Goal: Transaction & Acquisition: Purchase product/service

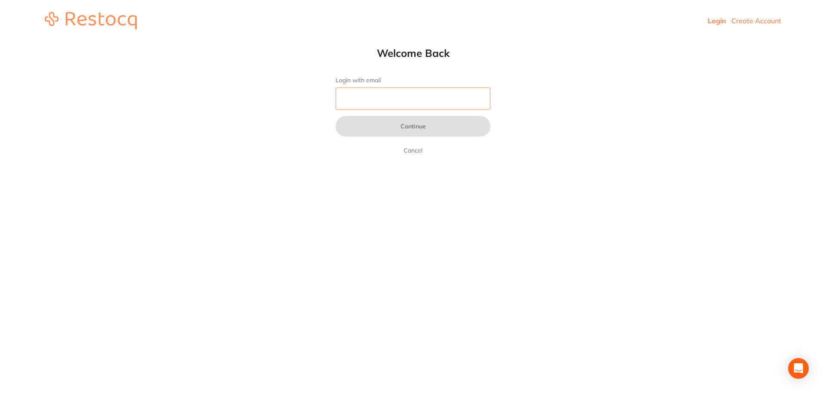
click at [424, 98] on input "Login with email" at bounding box center [413, 98] width 155 height 22
type input "[EMAIL_ADDRESS][DOMAIN_NAME]"
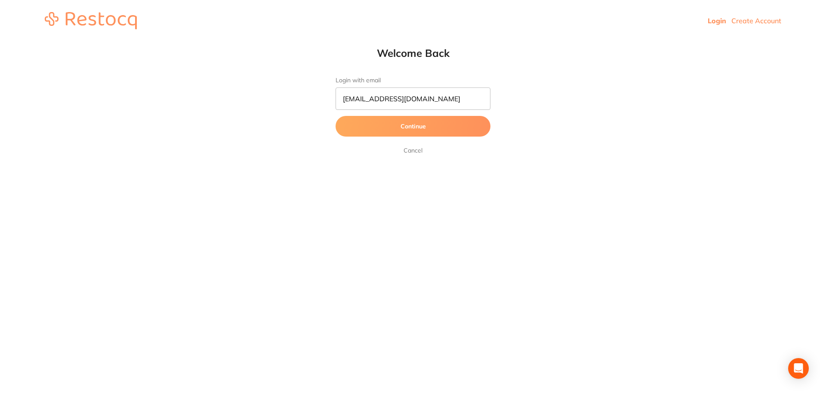
click at [423, 124] on button "Continue" at bounding box center [413, 126] width 155 height 21
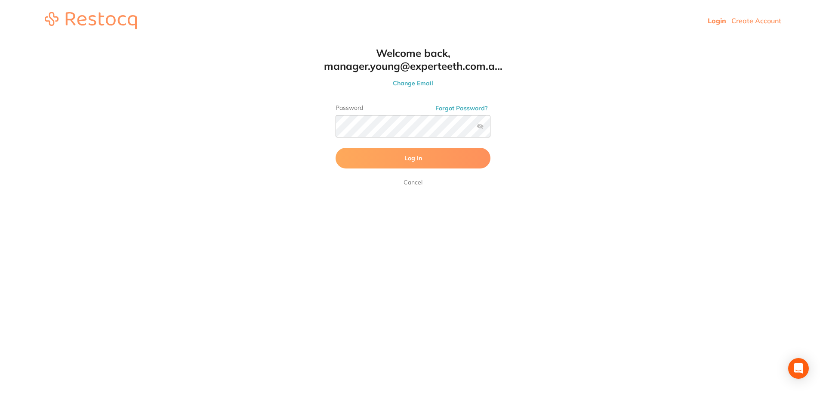
click at [450, 160] on button "Log In" at bounding box center [413, 158] width 155 height 21
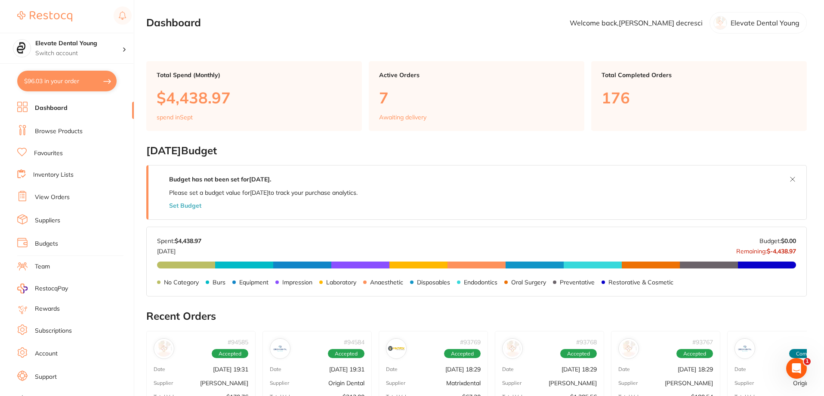
click at [103, 84] on button "$96.03 in your order" at bounding box center [66, 81] width 99 height 21
checkbox input "true"
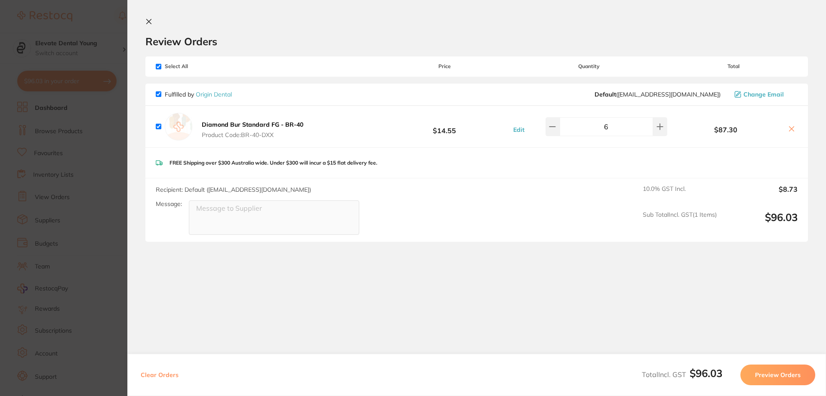
click at [101, 22] on section "Update RRP Set your pre negotiated price for this item. Item Agreed RRP (excl. …" at bounding box center [413, 198] width 826 height 396
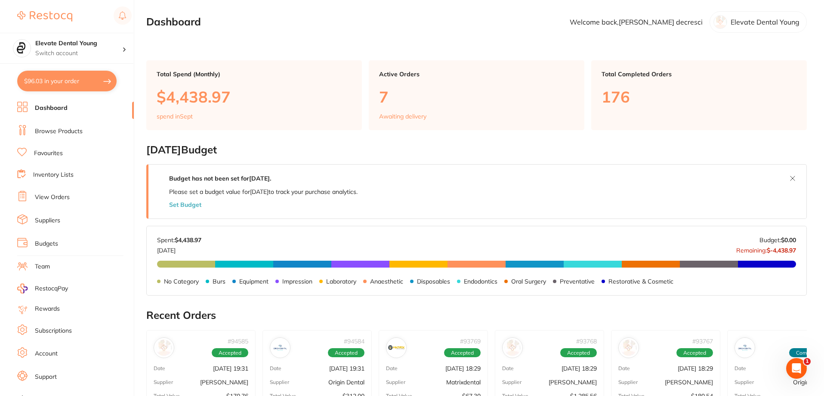
click at [98, 78] on button "$96.03 in your order" at bounding box center [66, 81] width 99 height 21
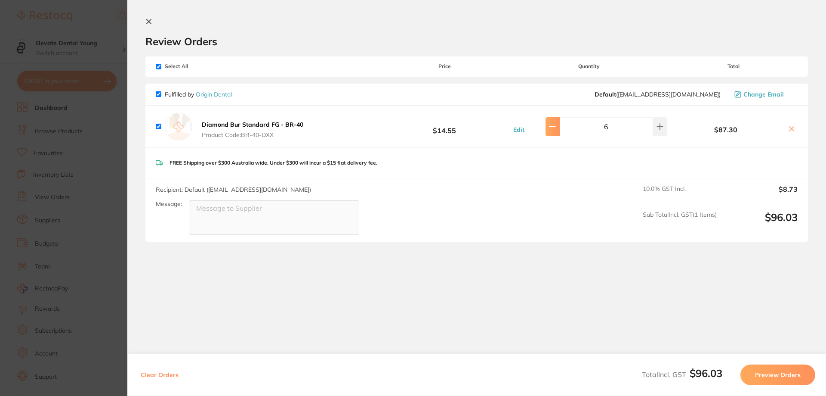
click at [554, 133] on button at bounding box center [553, 126] width 14 height 19
type input "4"
click at [91, 22] on section "Update RRP Set your pre negotiated price for this item. Item Agreed RRP (excl. …" at bounding box center [413, 198] width 826 height 396
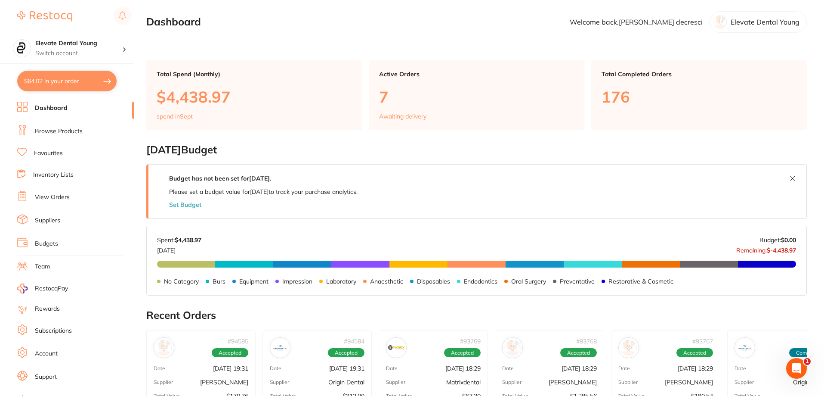
click at [70, 132] on link "Browse Products" at bounding box center [59, 131] width 48 height 9
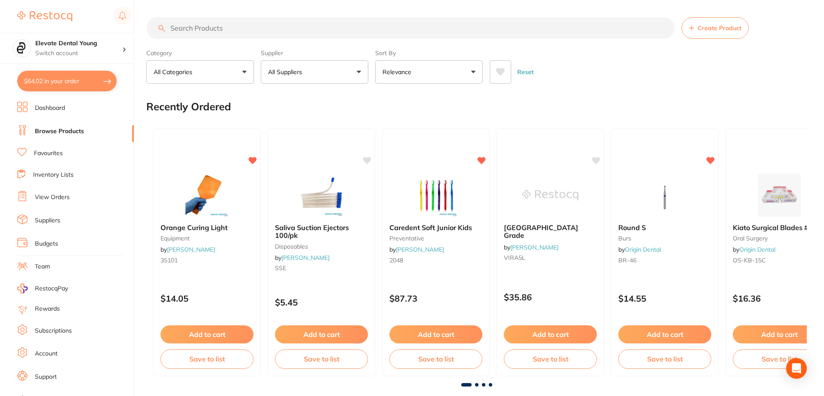
click at [57, 155] on link "Favourites" at bounding box center [48, 153] width 29 height 9
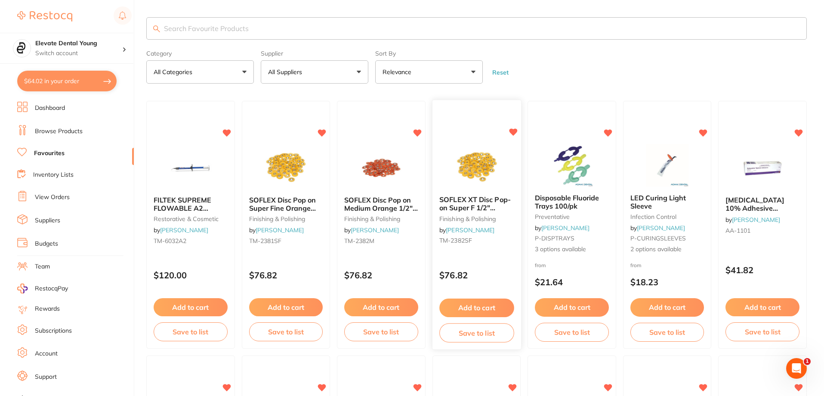
click at [482, 304] on button "Add to cart" at bounding box center [476, 307] width 74 height 19
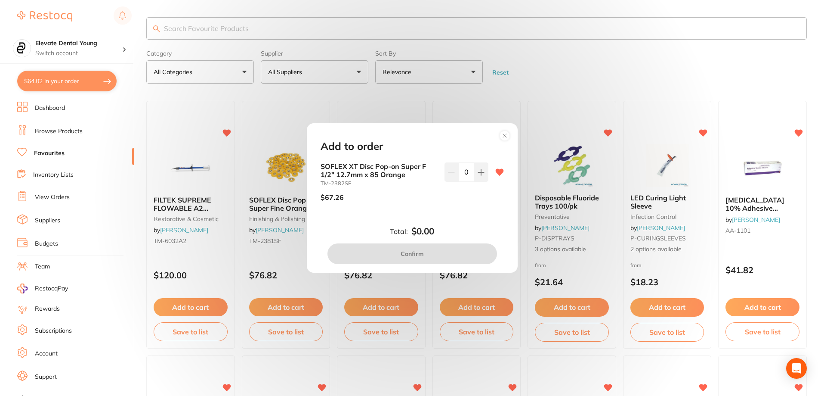
click at [480, 171] on icon at bounding box center [481, 172] width 7 height 7
type input "1"
click at [436, 255] on button "Confirm" at bounding box center [413, 253] width 170 height 21
checkbox input "false"
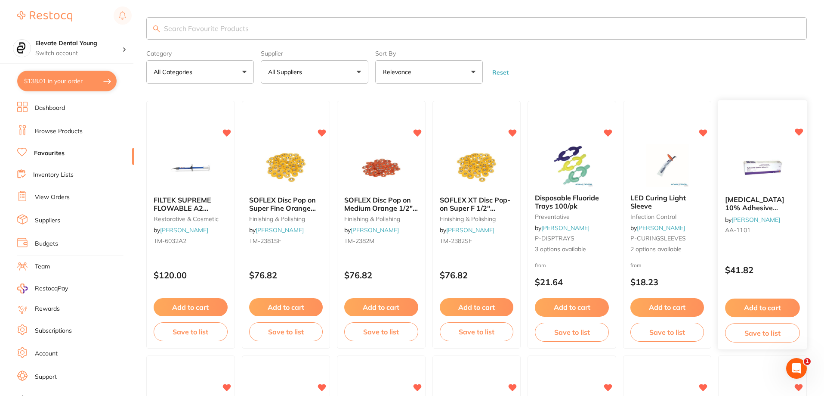
click at [760, 304] on button "Add to cart" at bounding box center [763, 307] width 74 height 19
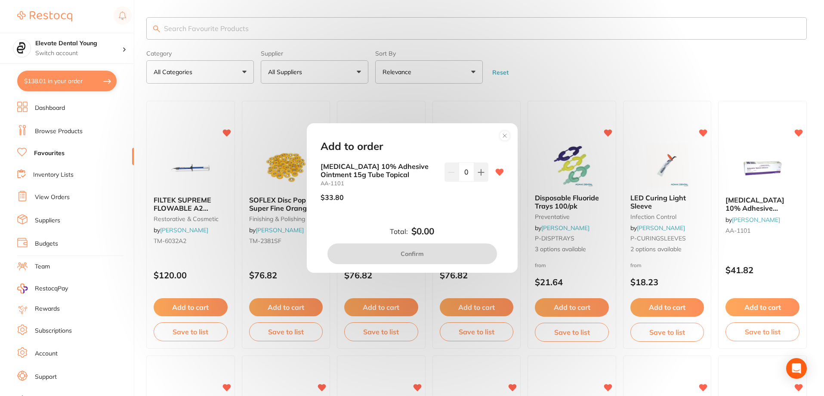
click at [481, 176] on button at bounding box center [481, 171] width 14 height 19
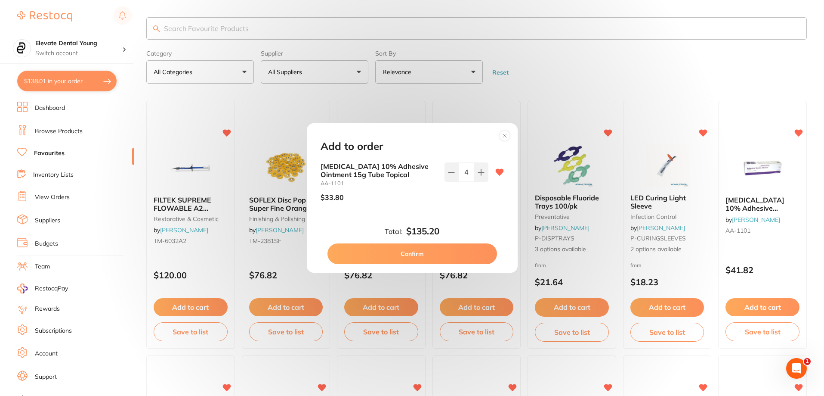
click at [481, 176] on button at bounding box center [481, 171] width 14 height 19
type input "7"
click at [426, 260] on button "Confirm" at bounding box center [413, 253] width 170 height 21
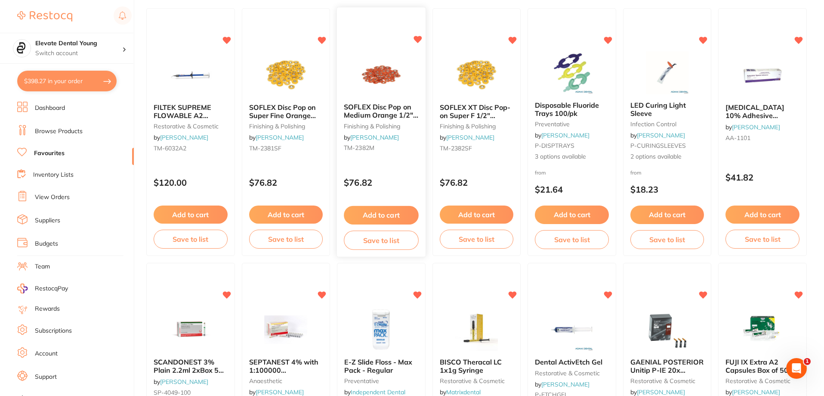
scroll to position [172, 0]
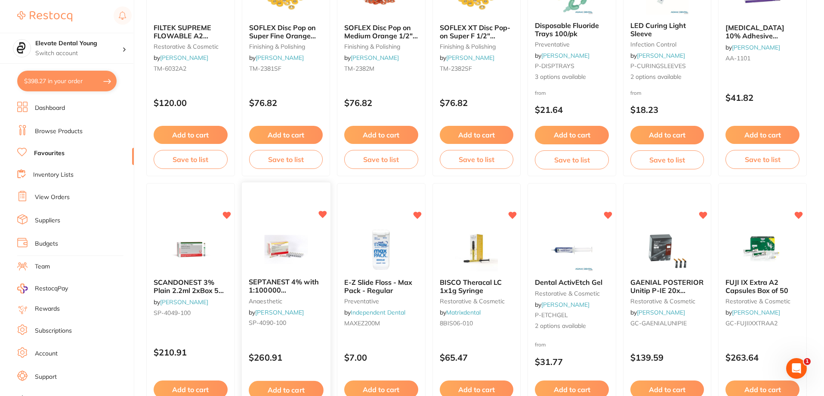
click at [296, 381] on button "Add to cart" at bounding box center [286, 389] width 74 height 19
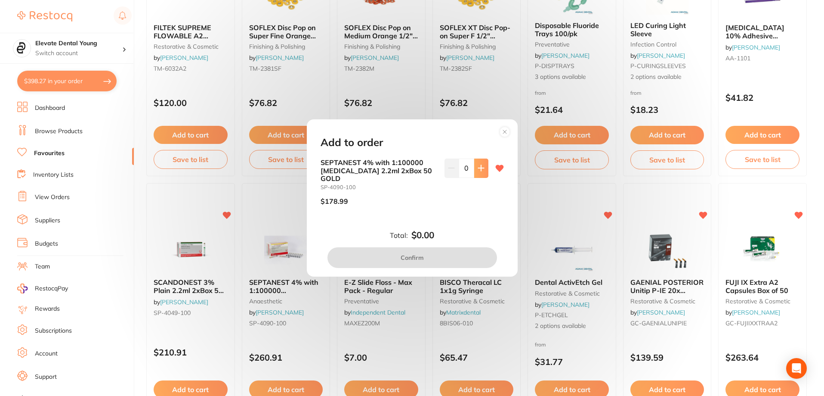
click at [478, 171] on icon at bounding box center [481, 167] width 7 height 7
type input "1"
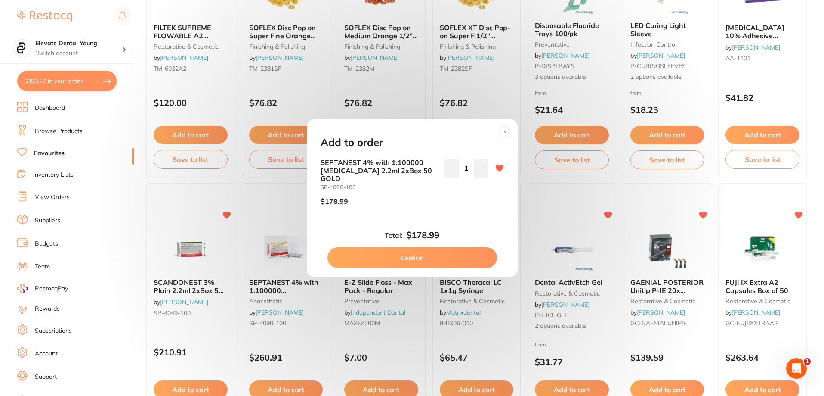
scroll to position [0, 0]
click at [429, 254] on button "Confirm" at bounding box center [413, 257] width 170 height 21
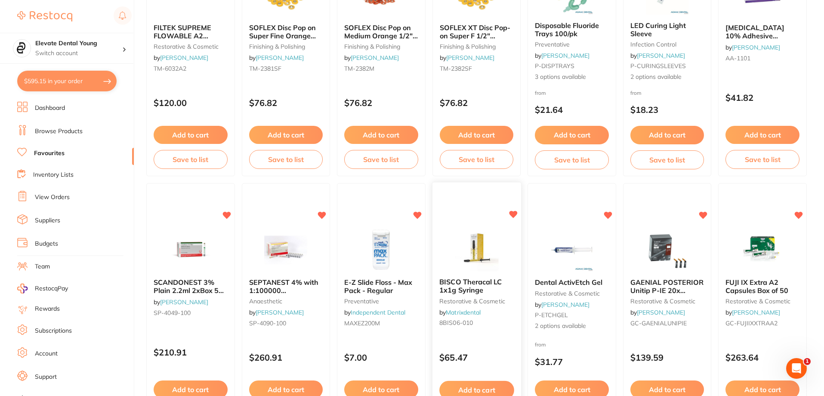
click at [485, 388] on button "Add to cart" at bounding box center [476, 389] width 74 height 19
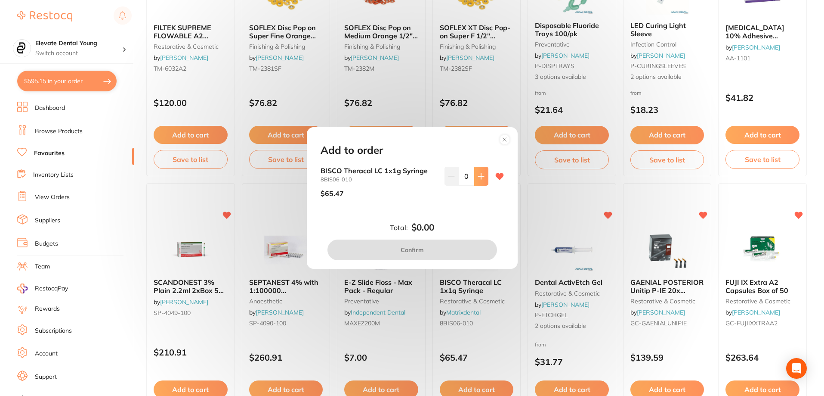
click at [479, 178] on icon at bounding box center [481, 176] width 6 height 6
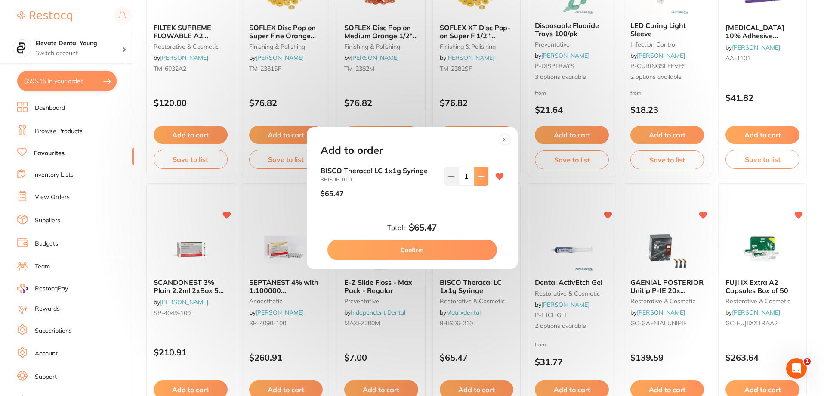
click at [479, 178] on icon at bounding box center [481, 176] width 6 height 6
type input "2"
click at [451, 248] on button "Confirm" at bounding box center [413, 249] width 170 height 21
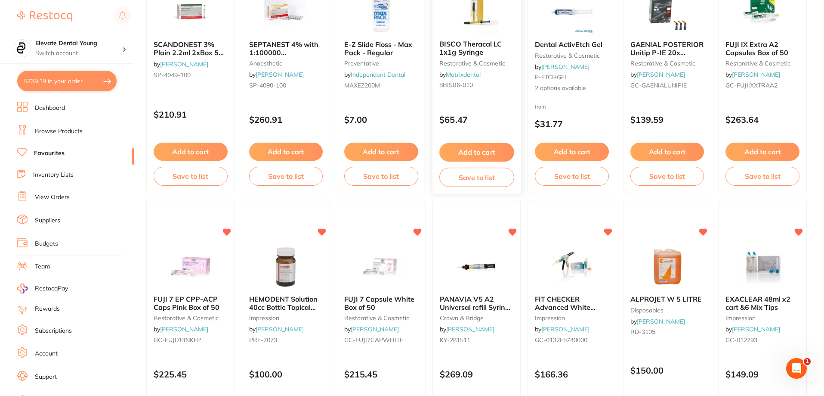
scroll to position [430, 0]
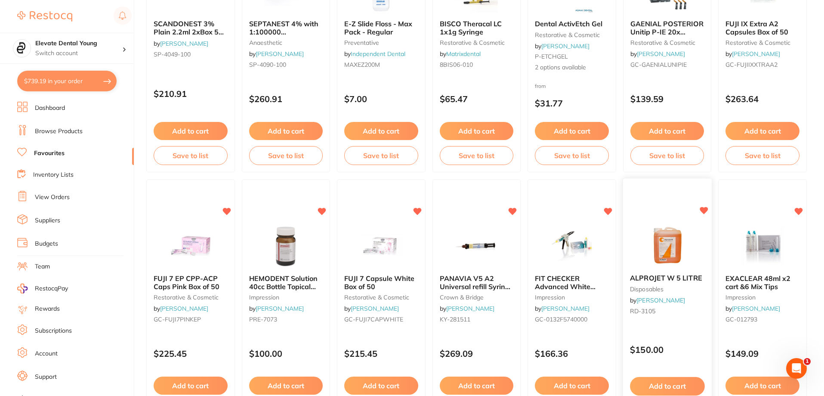
click at [671, 389] on button "Add to cart" at bounding box center [667, 386] width 74 height 19
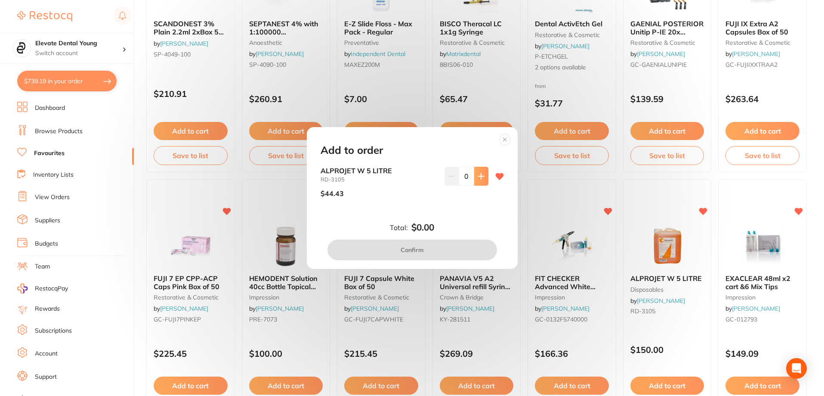
click at [478, 178] on icon at bounding box center [481, 176] width 7 height 7
type input "1"
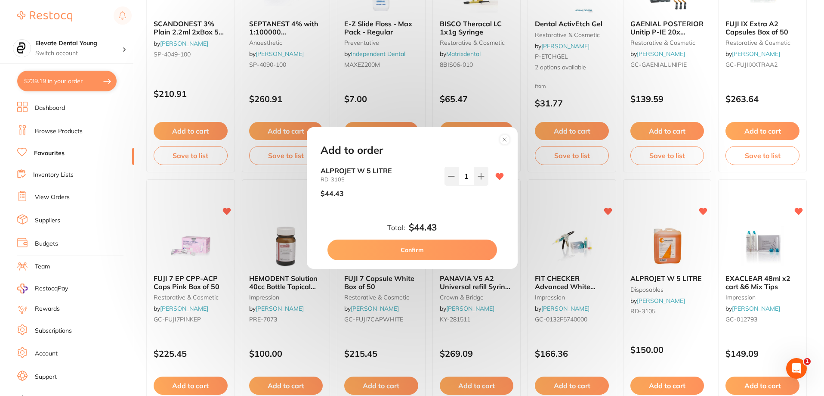
scroll to position [0, 0]
click at [466, 245] on button "Confirm" at bounding box center [413, 249] width 170 height 21
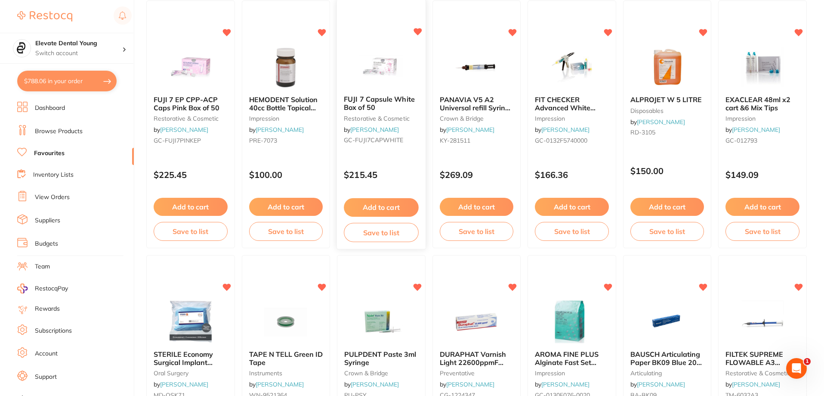
scroll to position [732, 0]
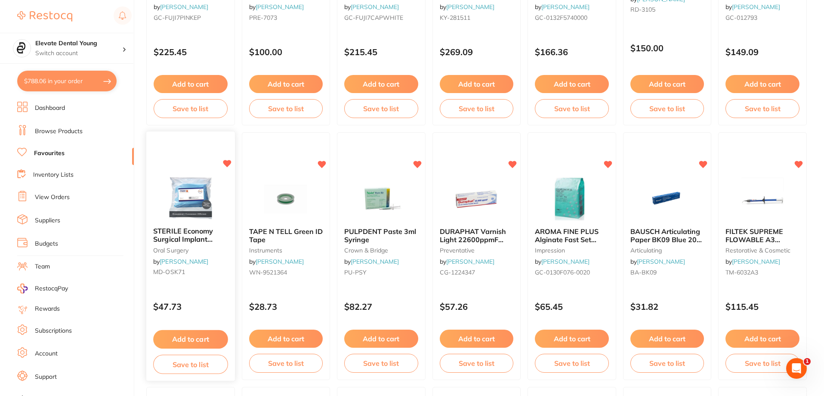
click at [172, 332] on button "Add to cart" at bounding box center [190, 339] width 74 height 19
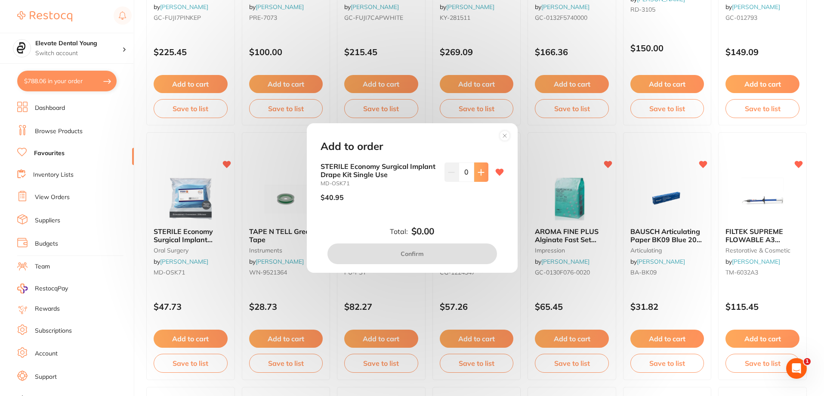
scroll to position [0, 0]
click at [483, 170] on button at bounding box center [481, 171] width 14 height 19
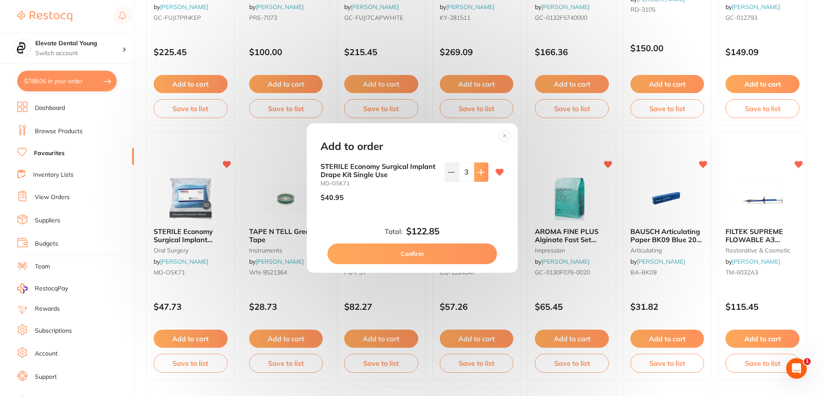
click at [483, 170] on button at bounding box center [481, 171] width 14 height 19
type input "4"
click at [422, 255] on button "Confirm" at bounding box center [413, 253] width 170 height 21
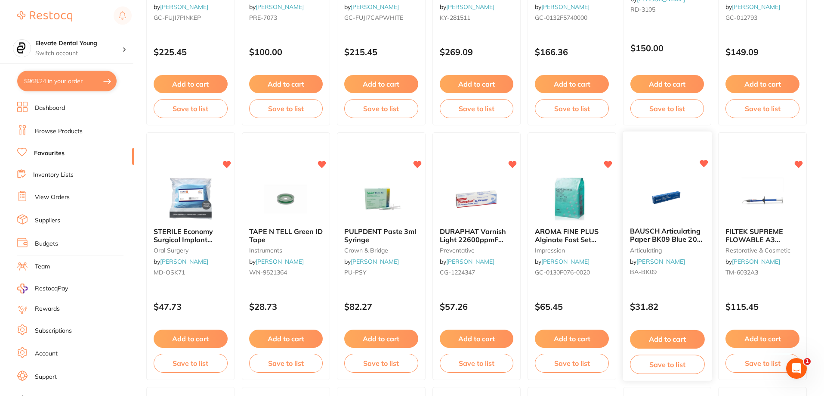
click at [683, 343] on button "Add to cart" at bounding box center [667, 339] width 74 height 19
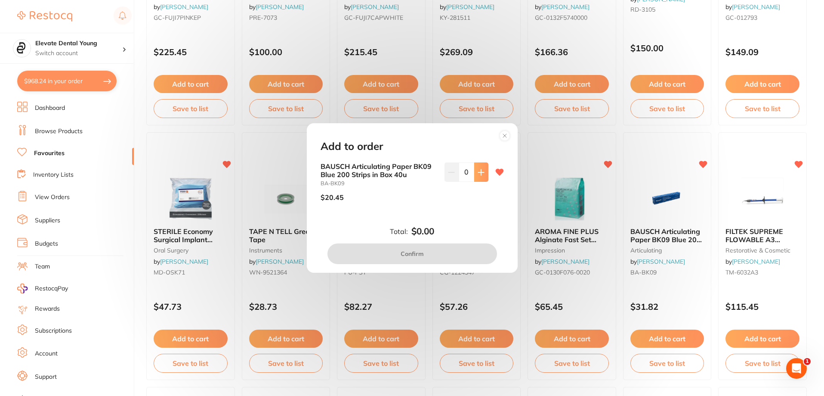
click at [479, 173] on icon at bounding box center [481, 172] width 6 height 6
click at [478, 170] on icon at bounding box center [481, 172] width 7 height 7
type input "4"
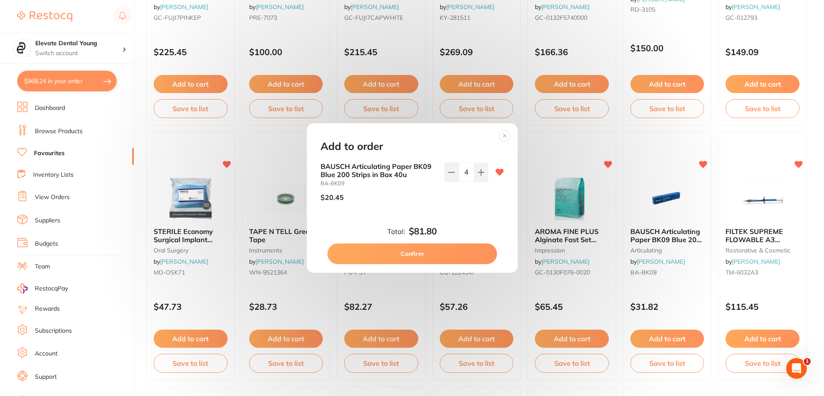
click at [464, 252] on button "Confirm" at bounding box center [413, 253] width 170 height 21
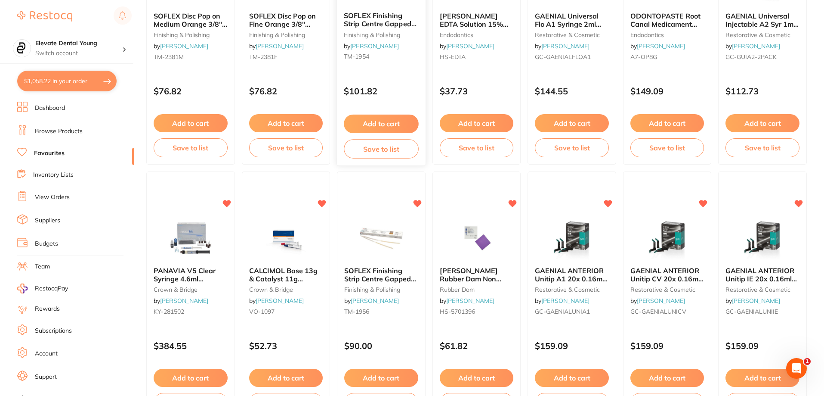
scroll to position [1205, 0]
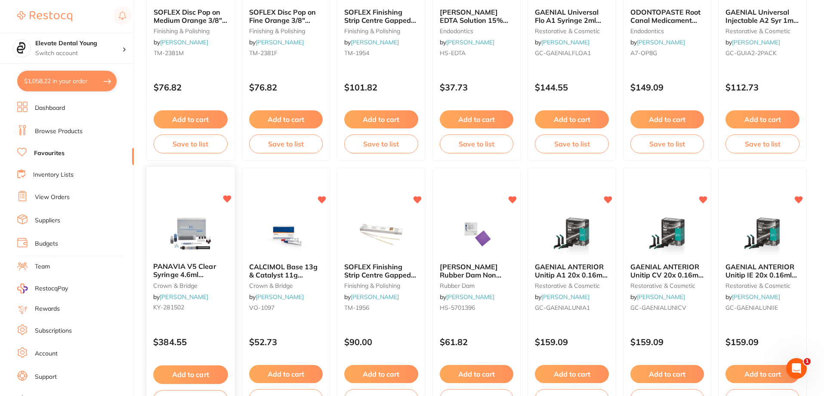
click at [205, 371] on button "Add to cart" at bounding box center [190, 374] width 74 height 19
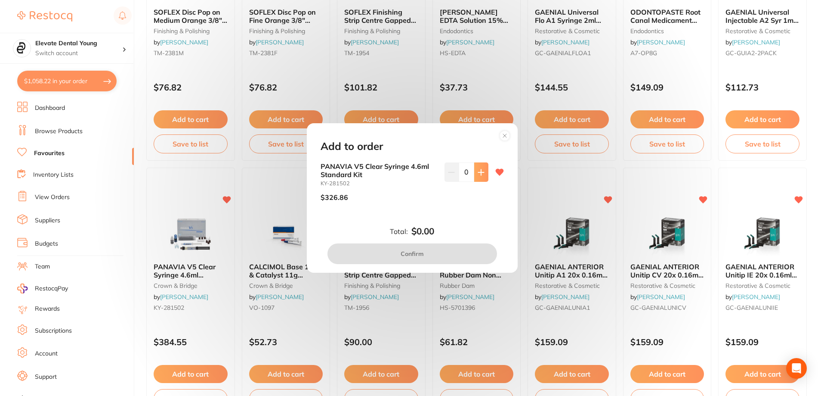
click at [483, 173] on button at bounding box center [481, 171] width 14 height 19
type input "1"
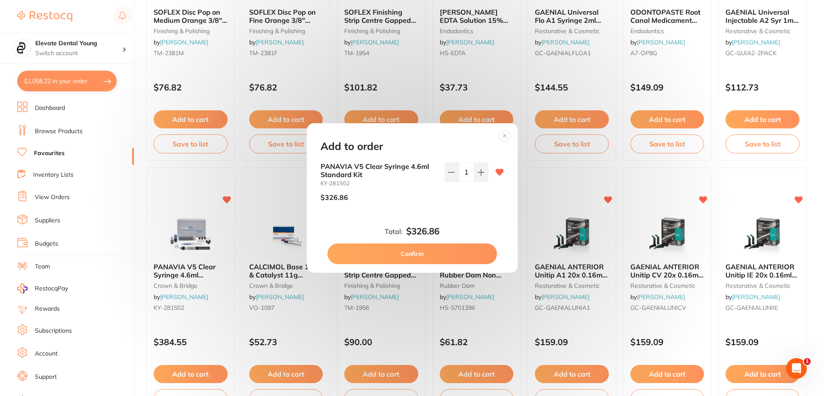
scroll to position [0, 0]
click at [443, 247] on button "Confirm" at bounding box center [413, 253] width 170 height 21
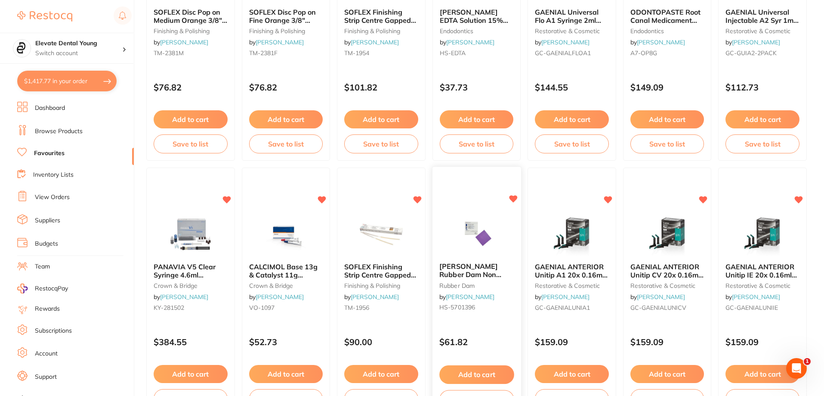
click at [486, 374] on button "Add to cart" at bounding box center [476, 374] width 74 height 19
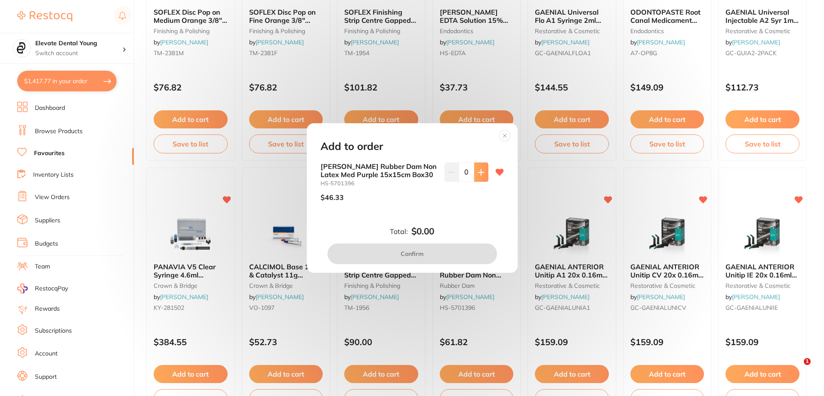
click at [482, 171] on icon at bounding box center [481, 172] width 7 height 7
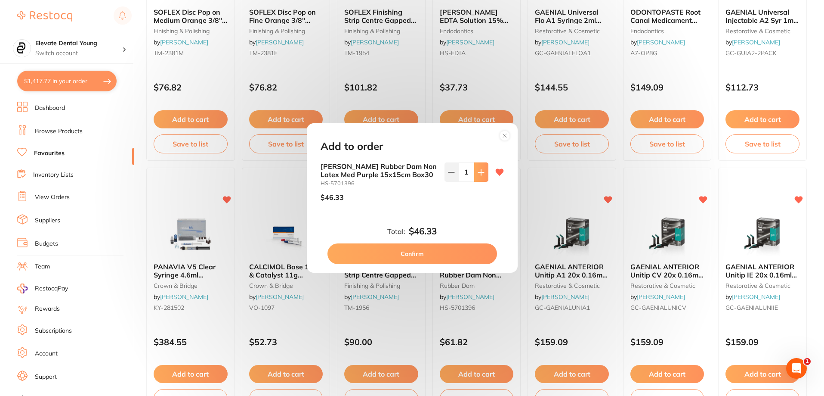
click at [482, 171] on icon at bounding box center [481, 172] width 7 height 7
type input "2"
click at [442, 257] on button "Confirm" at bounding box center [413, 253] width 170 height 21
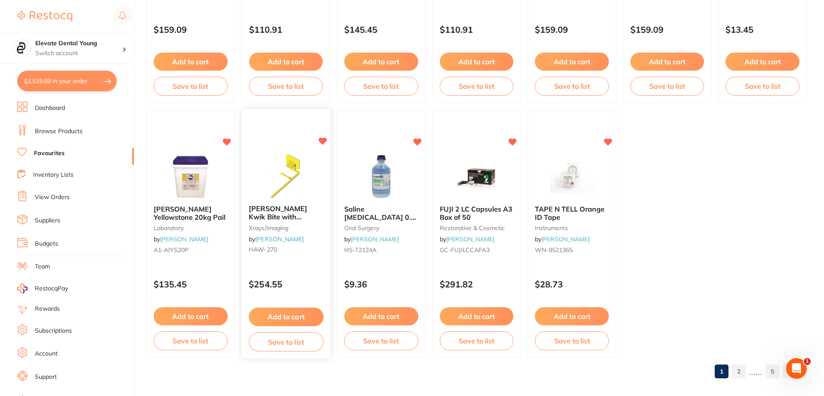
scroll to position [1778, 0]
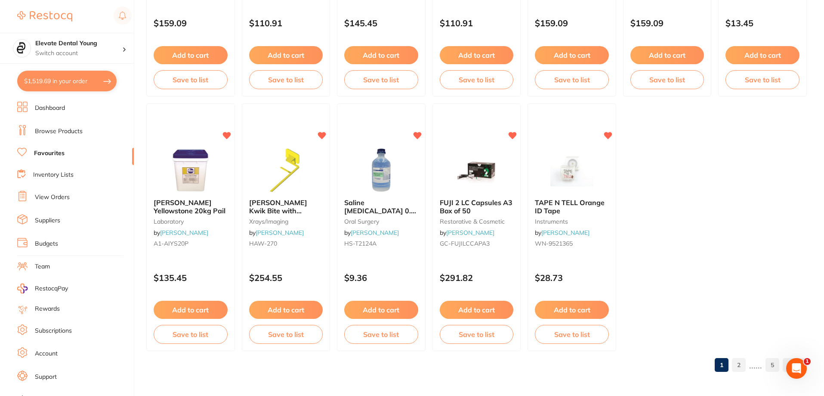
click at [745, 366] on link "2" at bounding box center [739, 364] width 14 height 17
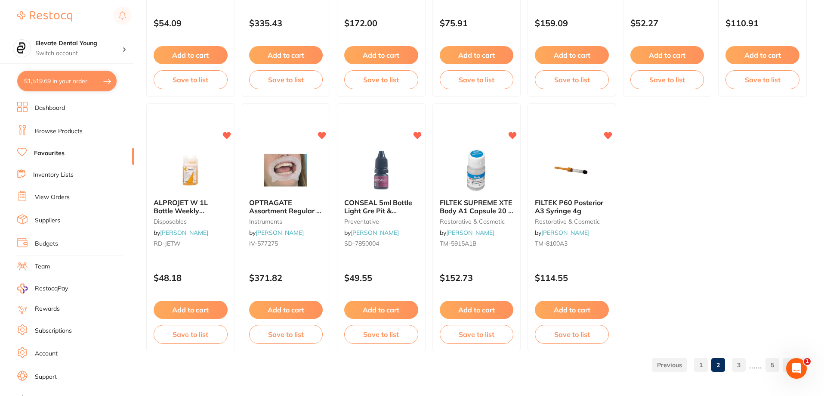
click at [705, 363] on link "1" at bounding box center [701, 364] width 14 height 17
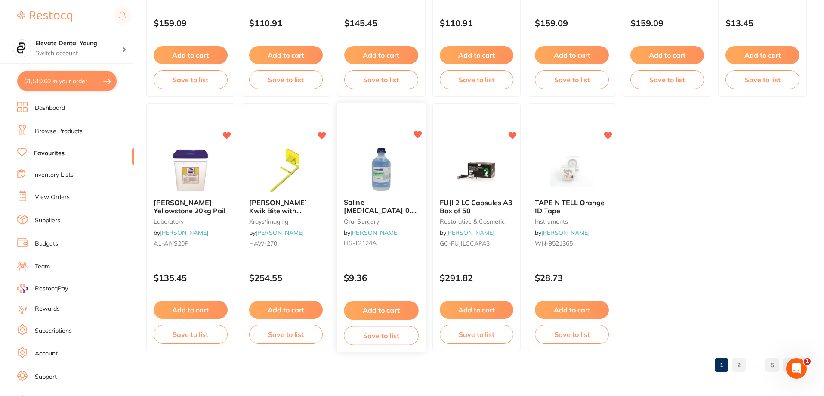
scroll to position [0, 0]
click at [385, 311] on button "Add to cart" at bounding box center [381, 309] width 74 height 18
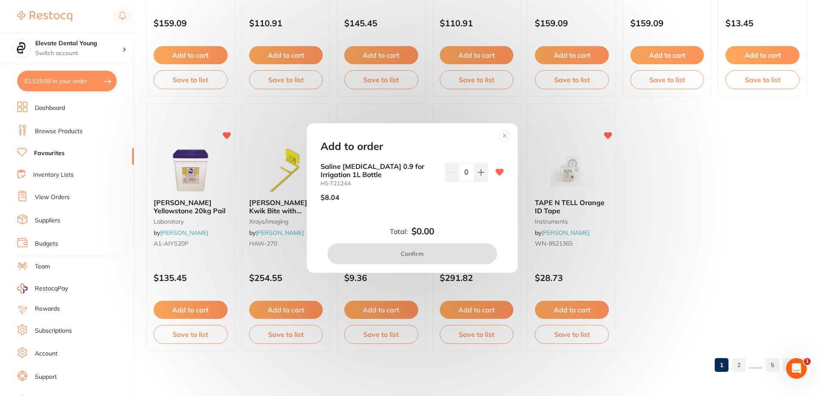
click at [504, 135] on icon at bounding box center [505, 136] width 14 height 14
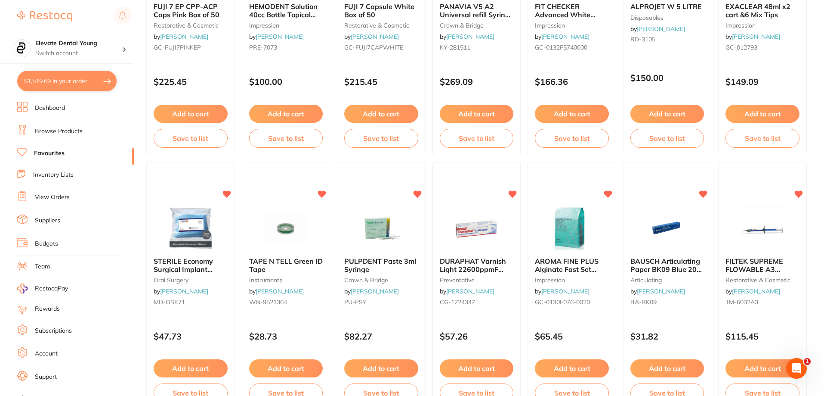
scroll to position [272, 0]
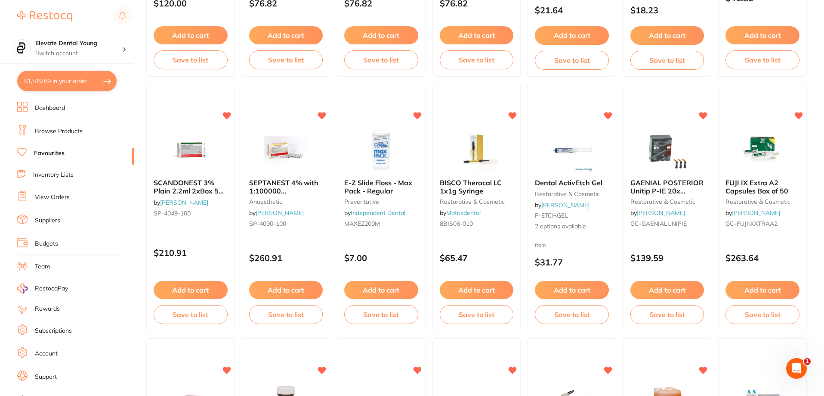
click at [64, 135] on link "Browse Products" at bounding box center [59, 131] width 48 height 9
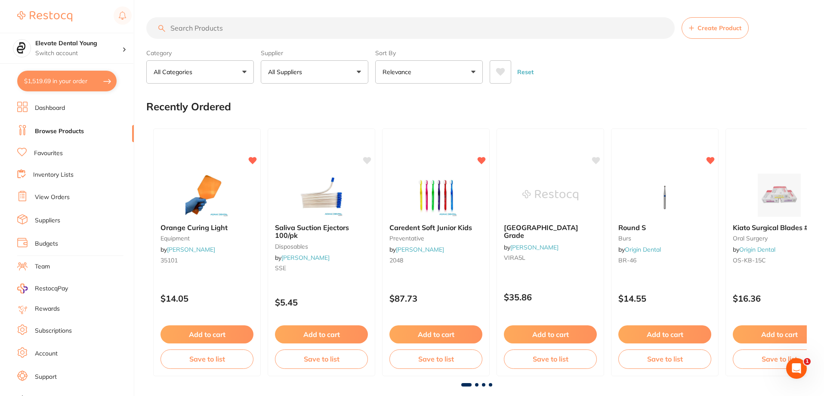
click at [238, 29] on input "search" at bounding box center [410, 28] width 529 height 22
type input "a"
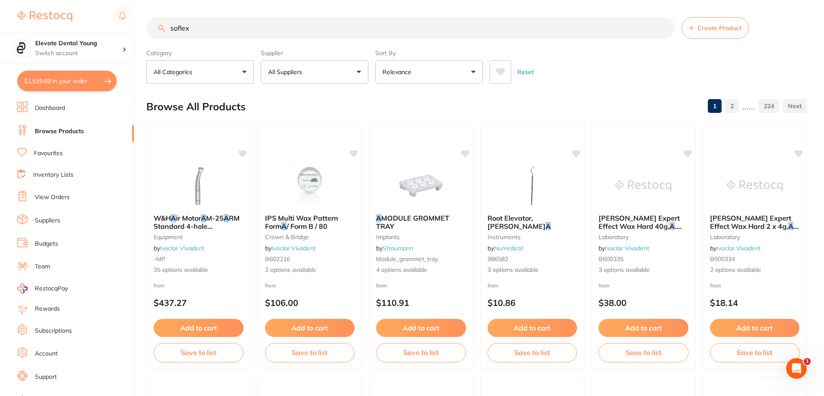
type input "soflex"
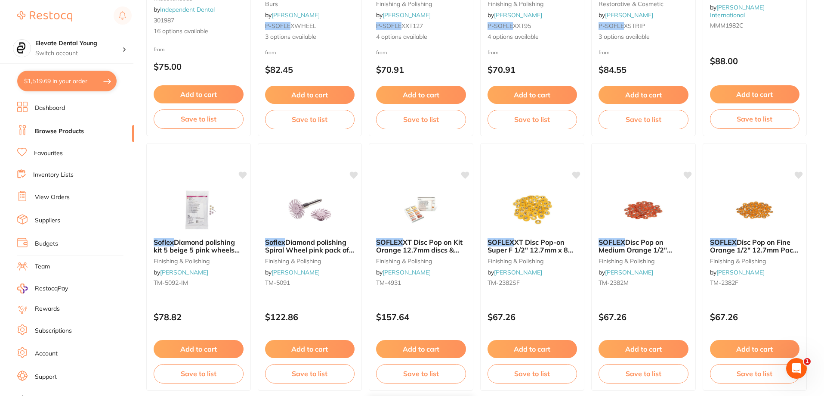
scroll to position [516, 0]
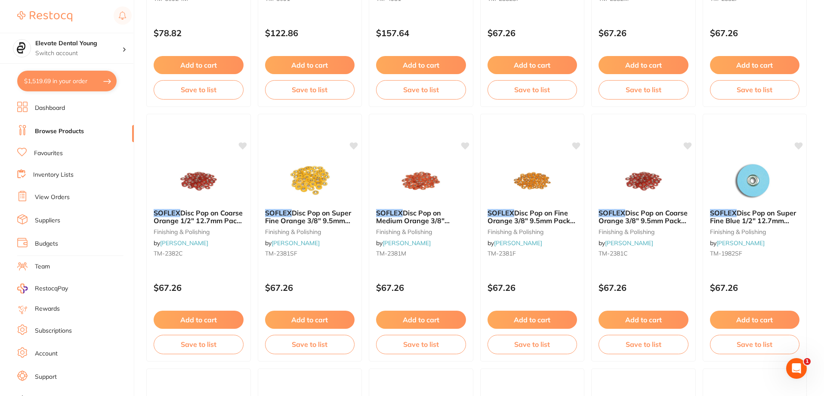
click at [216, 319] on button "Add to cart" at bounding box center [199, 319] width 90 height 18
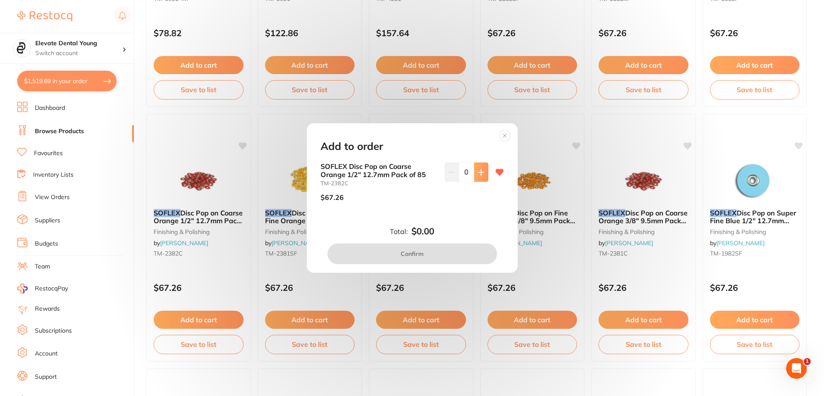
scroll to position [0, 0]
click at [480, 169] on icon at bounding box center [481, 172] width 7 height 7
type input "1"
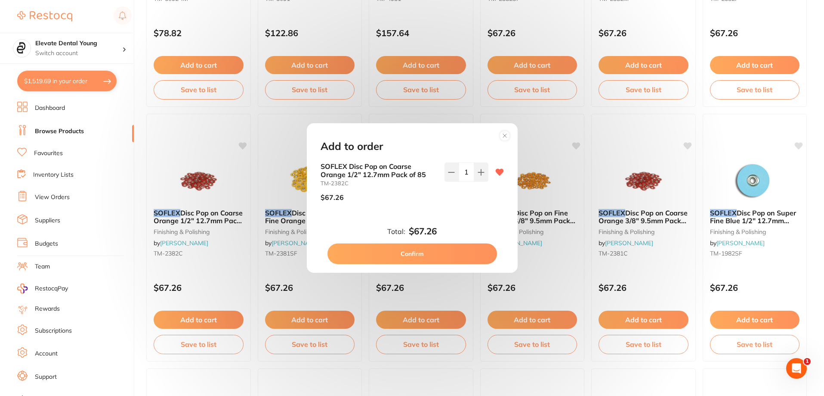
click at [473, 251] on button "Confirm" at bounding box center [413, 253] width 170 height 21
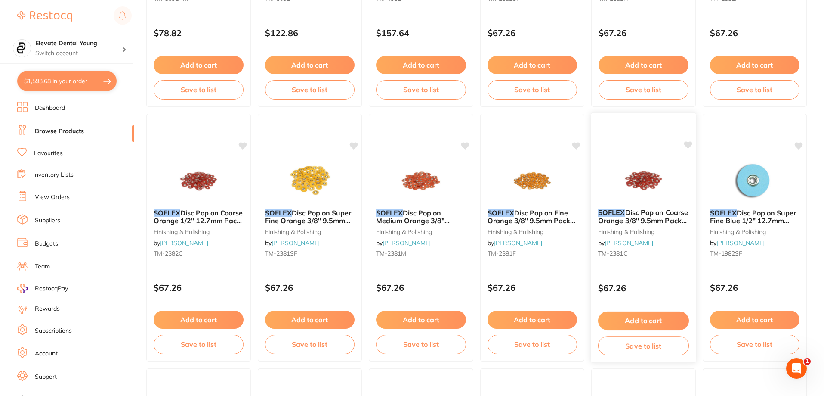
click at [654, 322] on button "Add to cart" at bounding box center [643, 320] width 91 height 19
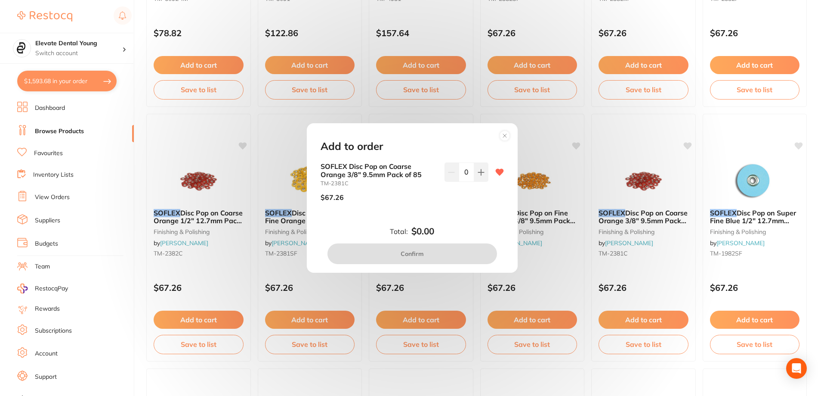
click at [486, 170] on div "SOFLEX Disc Pop on Coarse Orange 3/8" 9.5mm Pack of 85 TM-2381C $67.26 0" at bounding box center [412, 185] width 183 height 46
click at [482, 173] on button at bounding box center [481, 171] width 14 height 19
type input "1"
click at [447, 253] on button "Confirm" at bounding box center [413, 253] width 170 height 21
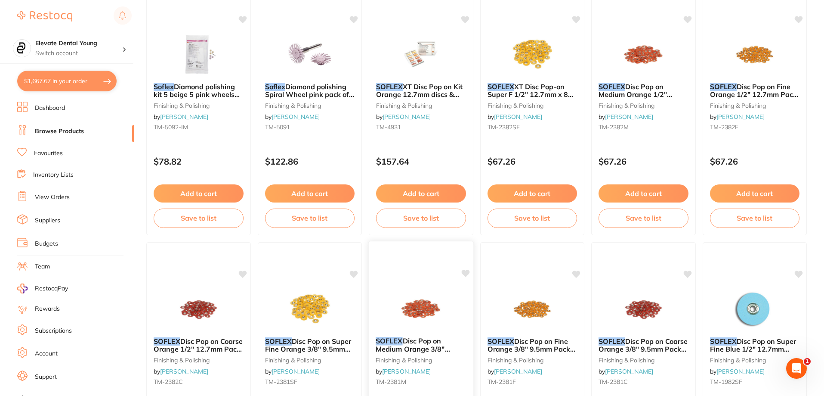
scroll to position [387, 0]
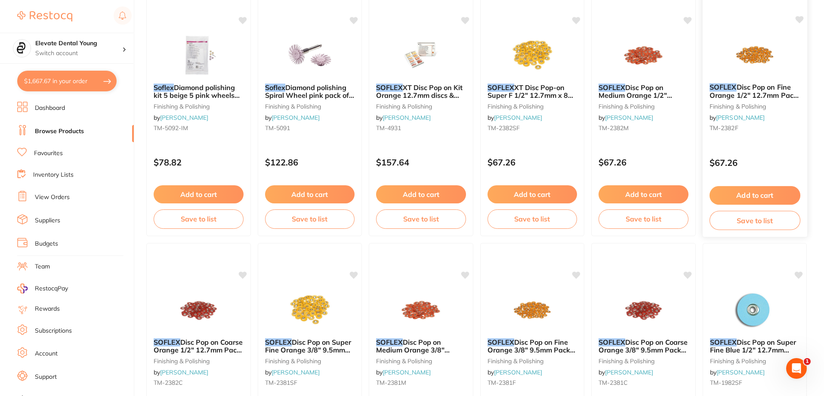
click at [755, 202] on button "Add to cart" at bounding box center [754, 195] width 91 height 19
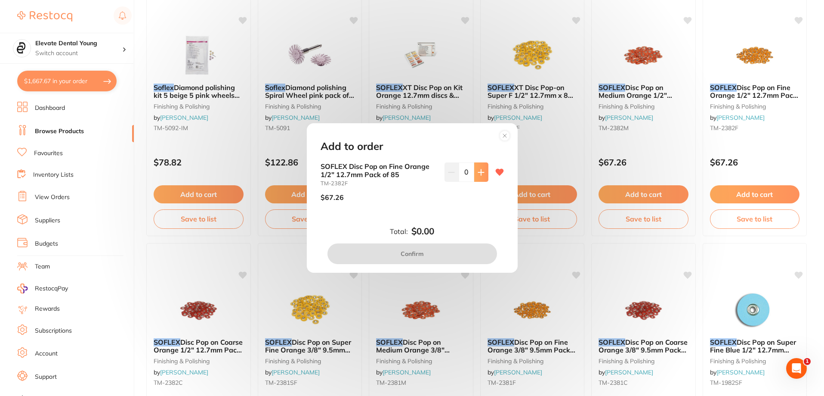
click at [482, 177] on button at bounding box center [481, 171] width 14 height 19
type input "1"
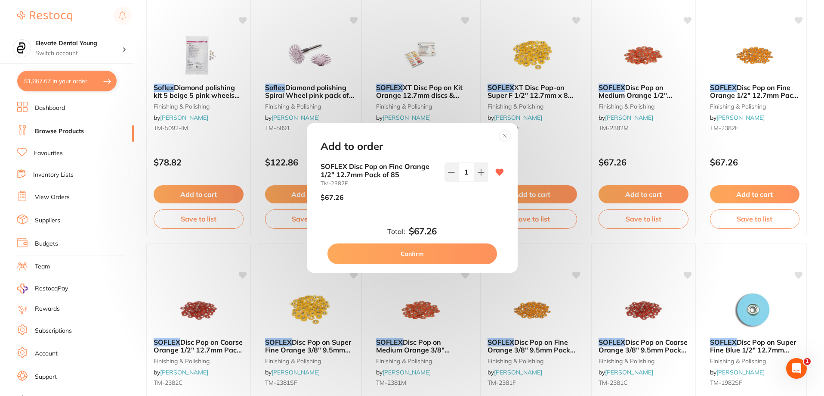
click at [453, 260] on button "Confirm" at bounding box center [413, 253] width 170 height 21
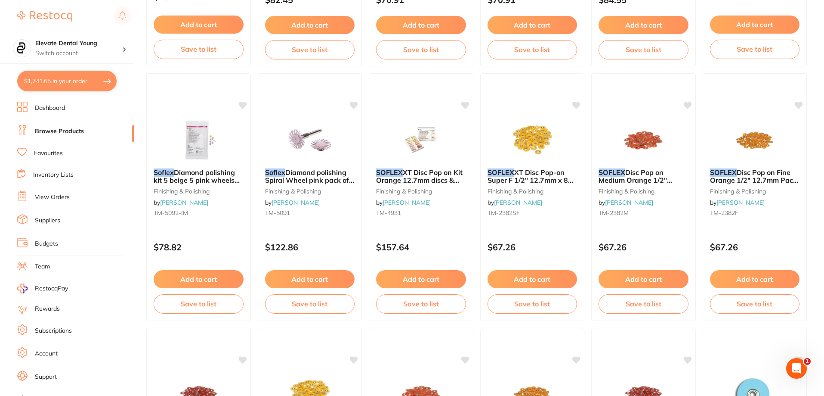
scroll to position [301, 0]
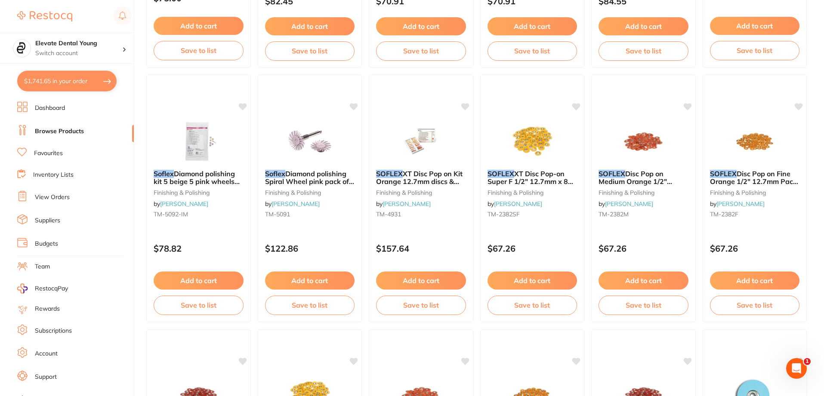
click at [50, 154] on link "Favourites" at bounding box center [48, 153] width 29 height 9
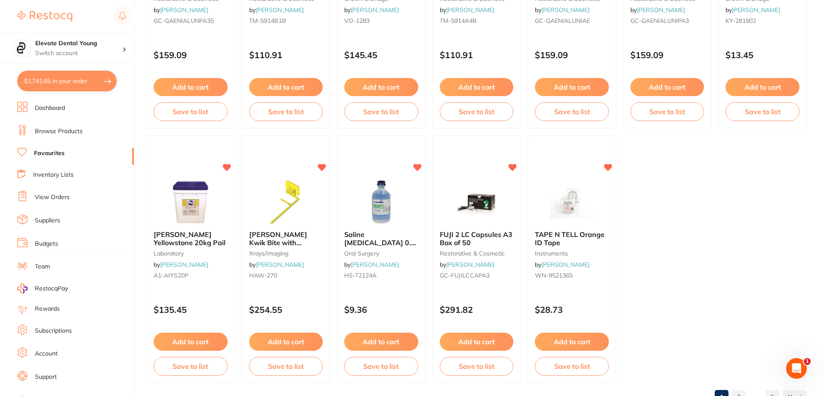
scroll to position [1778, 0]
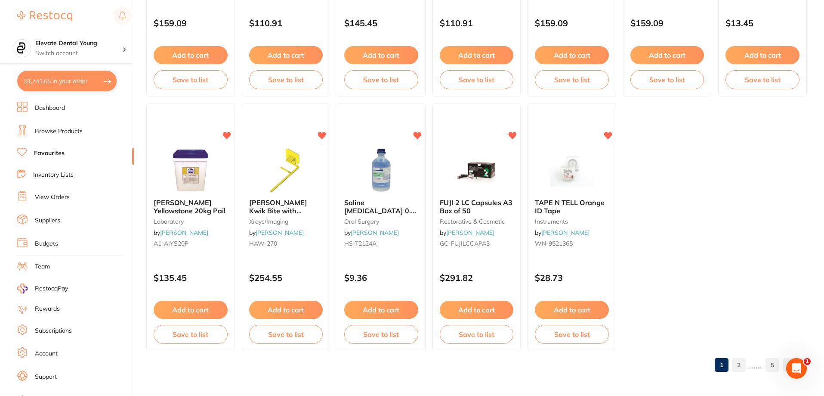
click at [744, 367] on link "2" at bounding box center [739, 364] width 14 height 17
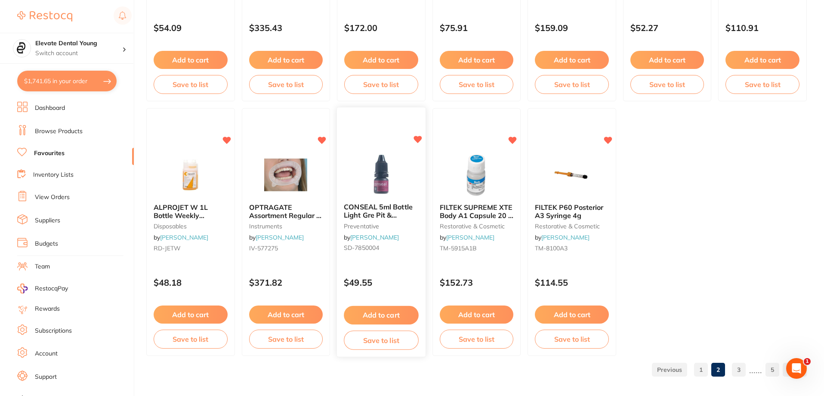
scroll to position [1520, 0]
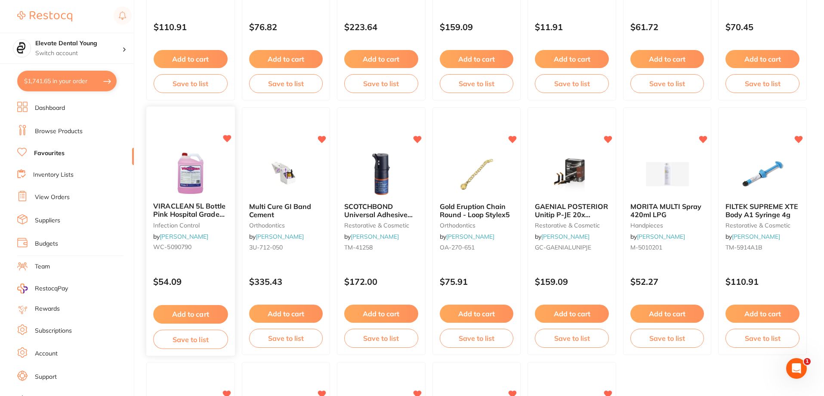
click at [206, 313] on button "Add to cart" at bounding box center [190, 314] width 74 height 19
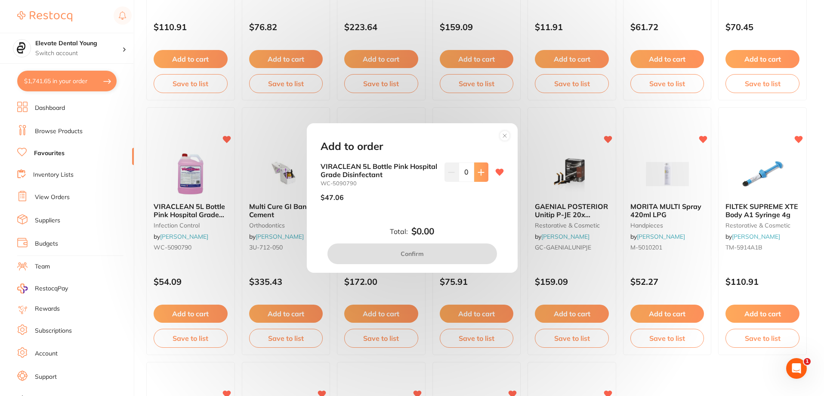
scroll to position [0, 0]
click at [475, 176] on button at bounding box center [481, 171] width 14 height 19
type input "2"
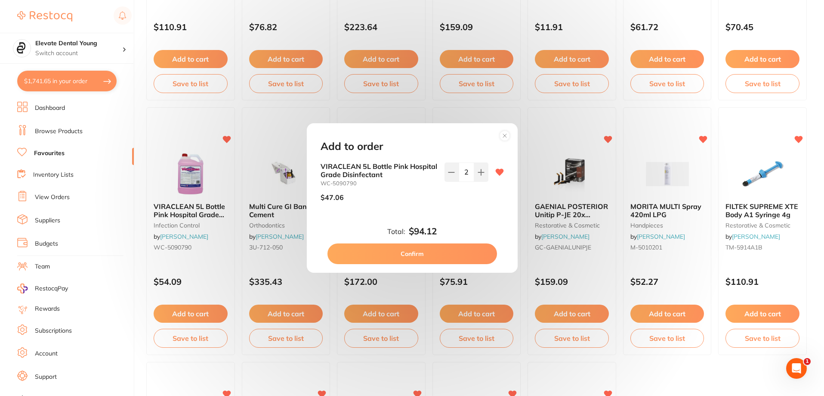
click at [440, 259] on button "Confirm" at bounding box center [413, 253] width 170 height 21
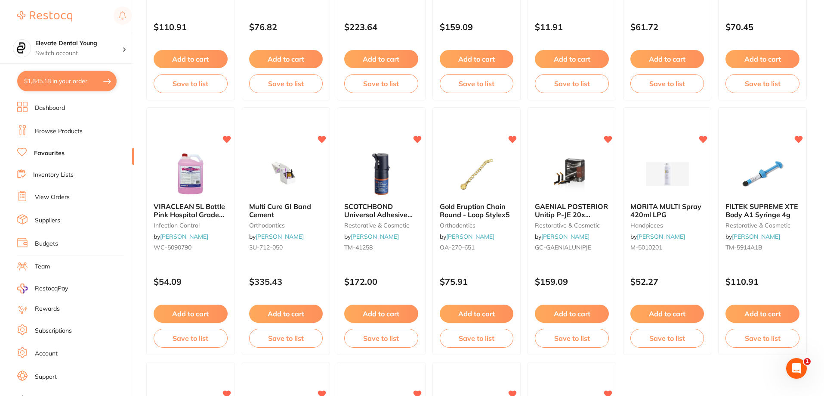
drag, startPoint x: 387, startPoint y: 309, endPoint x: 395, endPoint y: 308, distance: 7.8
click at [388, 309] on button "Add to cart" at bounding box center [381, 313] width 74 height 18
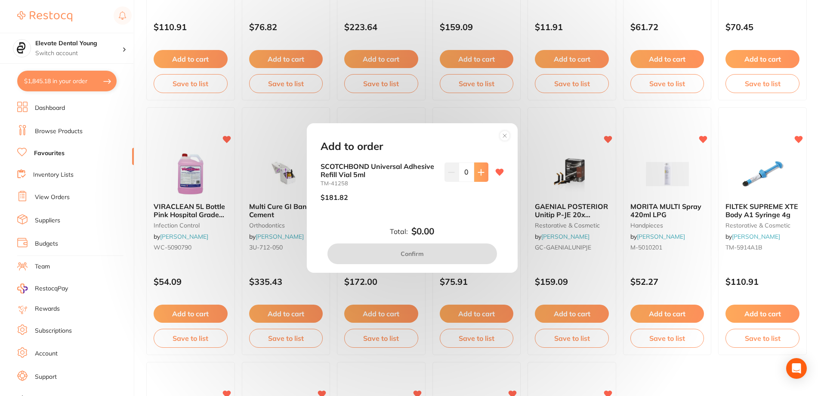
click at [481, 171] on icon at bounding box center [481, 172] width 7 height 7
type input "1"
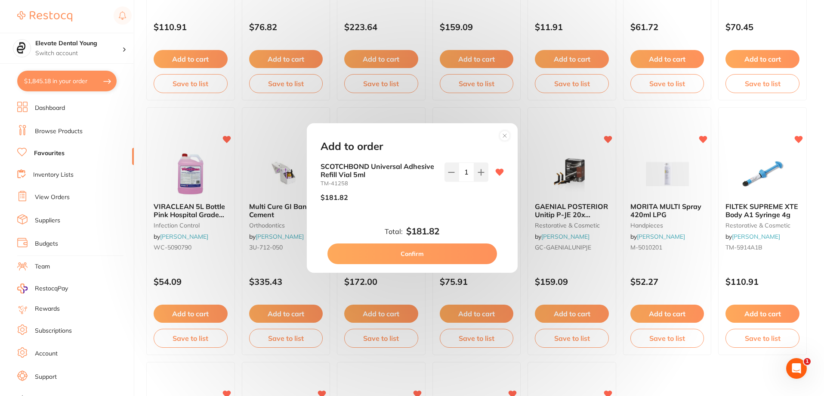
click at [455, 257] on button "Confirm" at bounding box center [413, 253] width 170 height 21
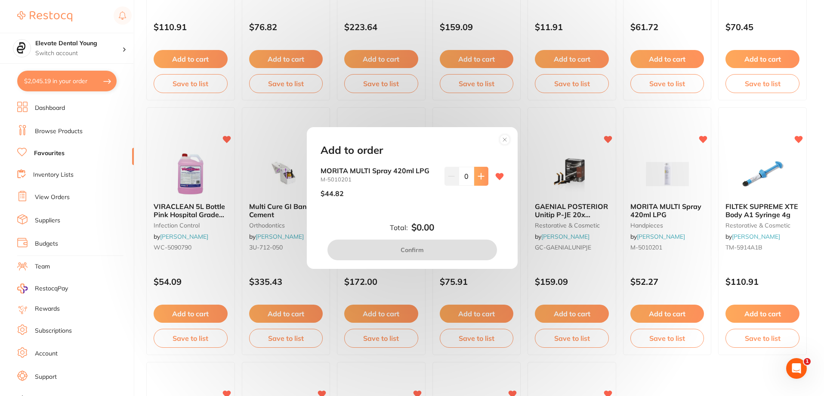
click at [480, 179] on icon at bounding box center [481, 176] width 7 height 7
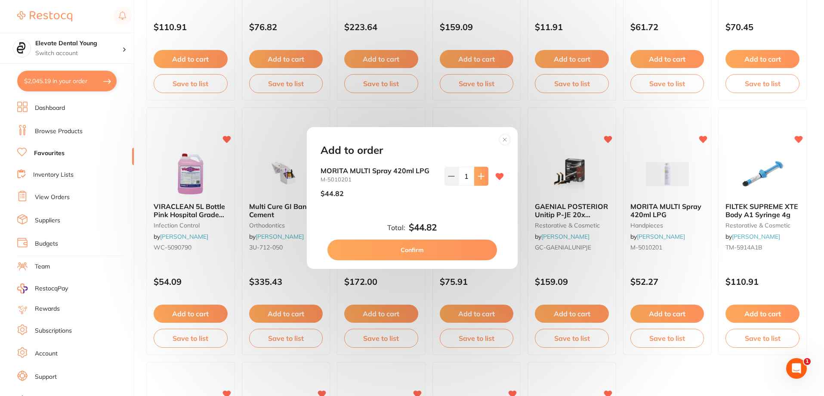
click at [480, 179] on icon at bounding box center [481, 176] width 7 height 7
click at [480, 181] on button at bounding box center [481, 176] width 14 height 19
type input "5"
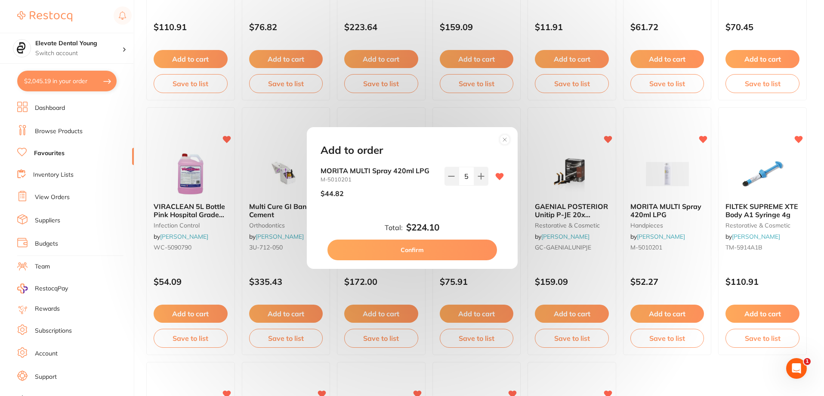
click at [437, 256] on button "Confirm" at bounding box center [413, 249] width 170 height 21
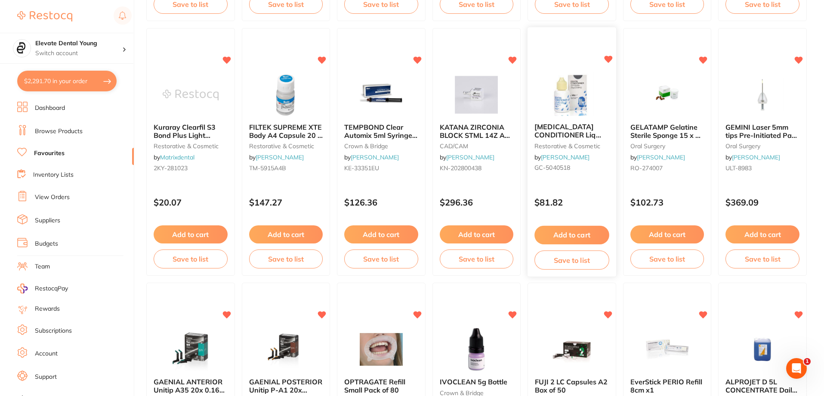
scroll to position [487, 0]
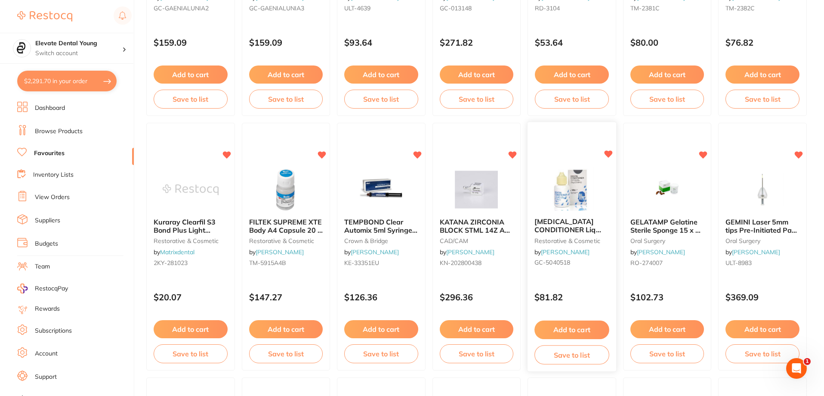
click at [565, 326] on button "Add to cart" at bounding box center [572, 329] width 74 height 19
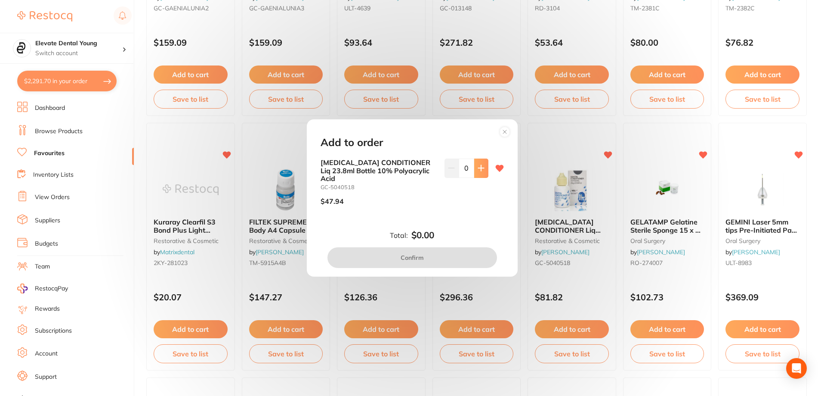
click at [480, 171] on icon at bounding box center [481, 167] width 7 height 7
type input "1"
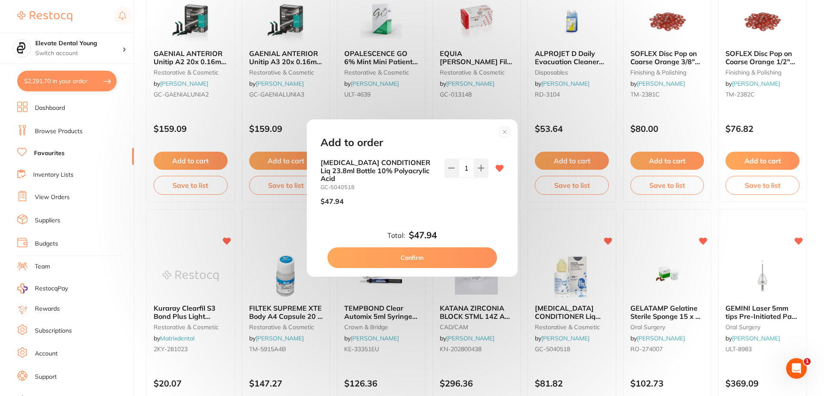
scroll to position [142, 0]
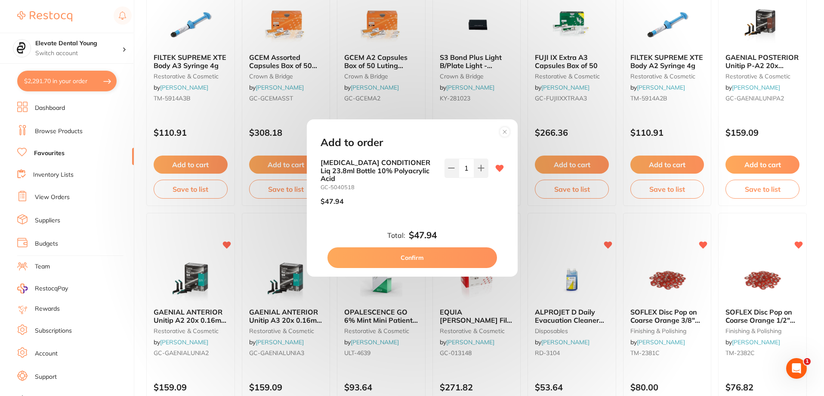
click at [440, 250] on button "Confirm" at bounding box center [413, 257] width 170 height 21
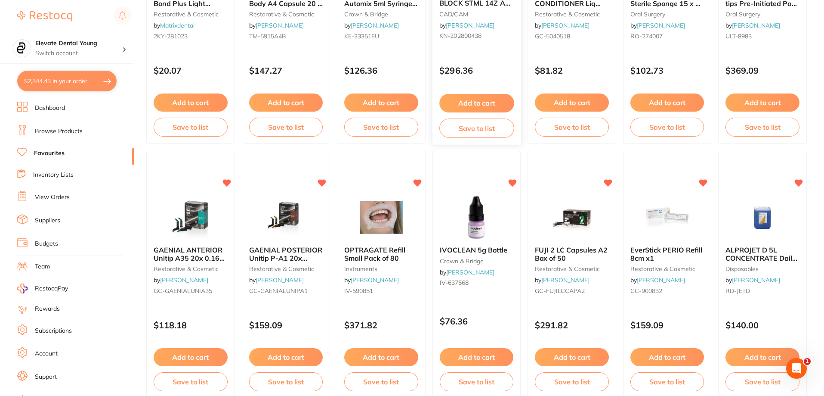
scroll to position [516, 0]
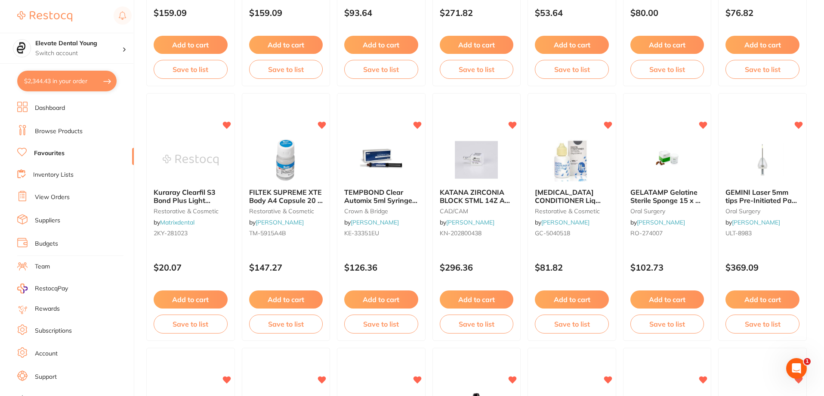
click at [672, 294] on button "Add to cart" at bounding box center [668, 299] width 74 height 18
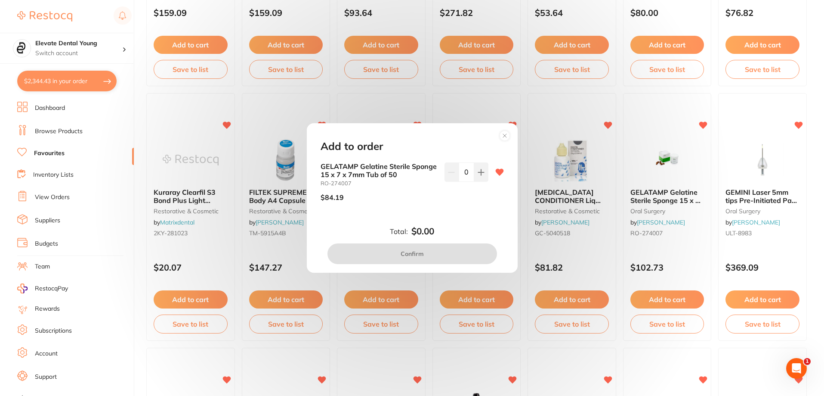
scroll to position [0, 0]
click at [479, 173] on icon at bounding box center [481, 172] width 6 height 6
type input "1"
click at [459, 250] on button "Confirm" at bounding box center [413, 253] width 170 height 21
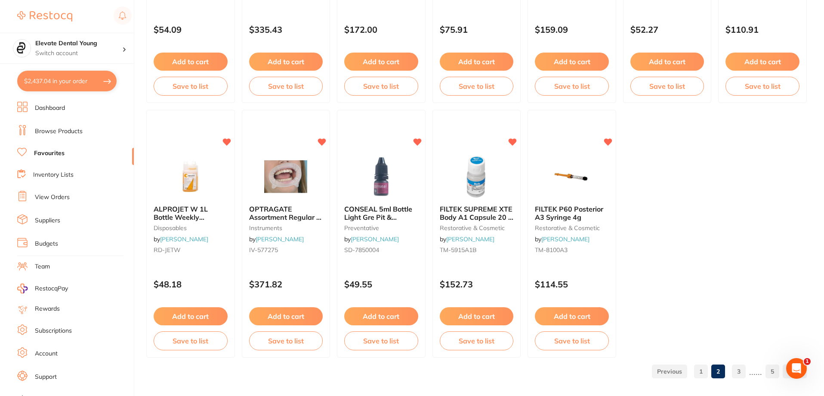
scroll to position [1778, 0]
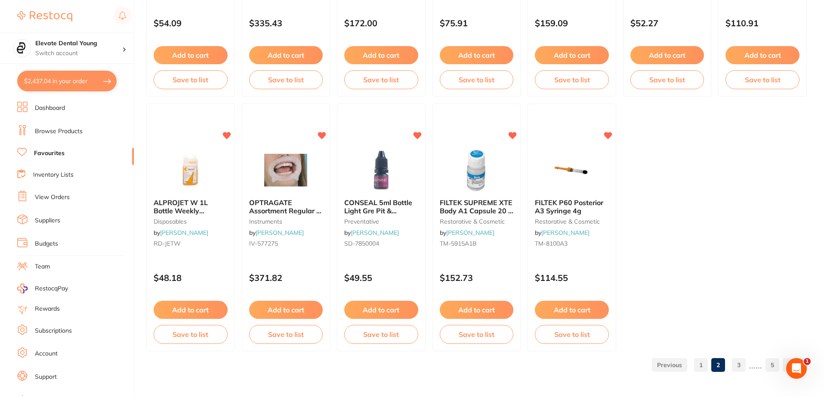
click at [736, 363] on link "3" at bounding box center [739, 364] width 14 height 17
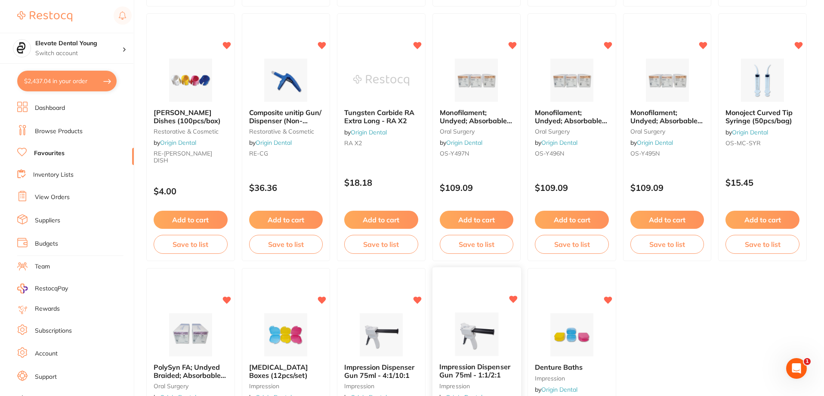
scroll to position [1606, 0]
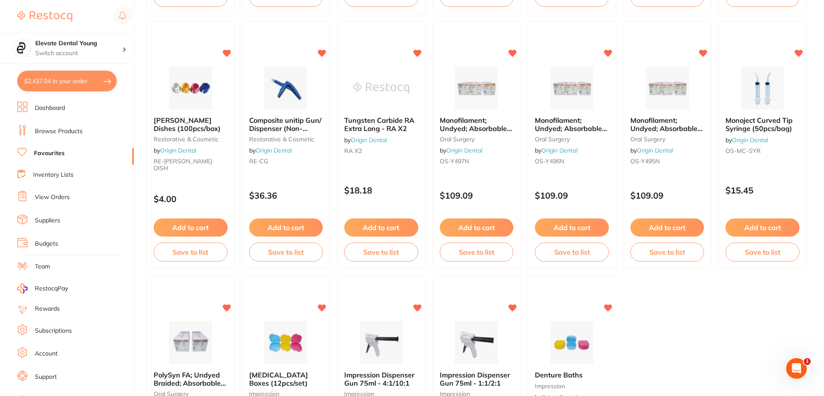
click at [184, 227] on button "Add to cart" at bounding box center [191, 227] width 74 height 18
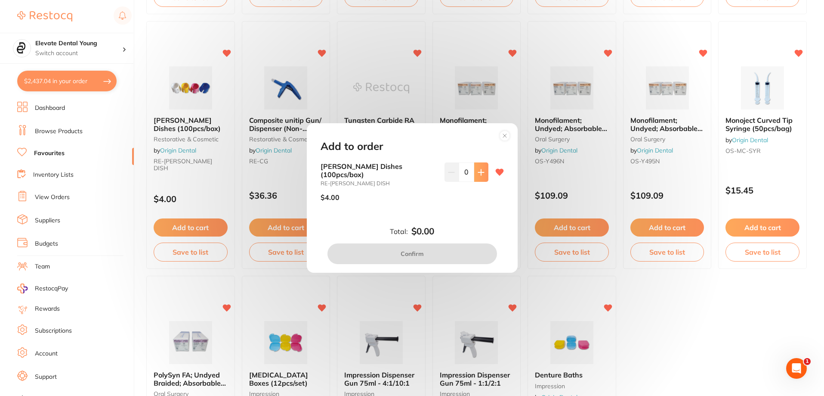
scroll to position [0, 0]
click at [478, 181] on button at bounding box center [481, 171] width 14 height 19
type input "2"
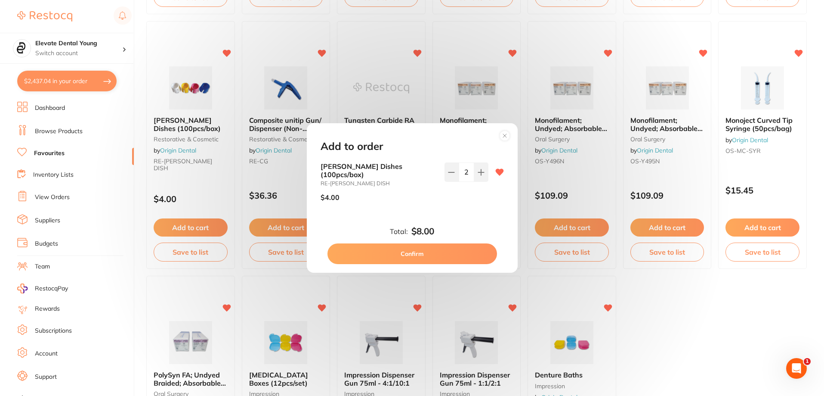
click at [445, 245] on button "Confirm" at bounding box center [413, 253] width 170 height 21
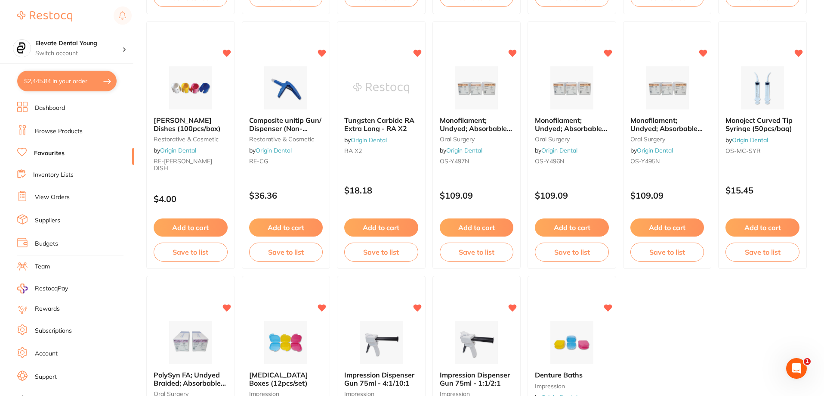
checkbox input "false"
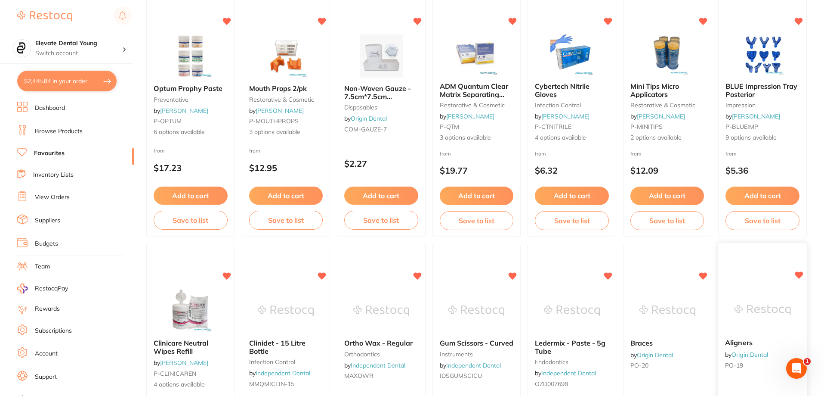
scroll to position [874, 0]
click at [181, 190] on button "Add to cart" at bounding box center [190, 196] width 74 height 19
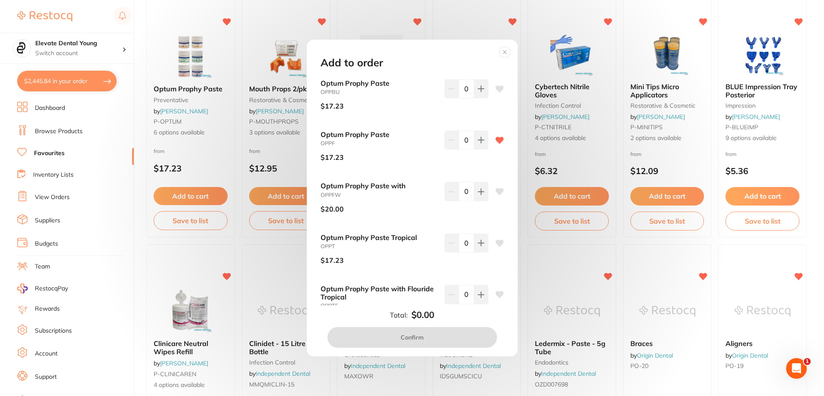
scroll to position [0, 0]
click at [482, 90] on button at bounding box center [481, 88] width 14 height 19
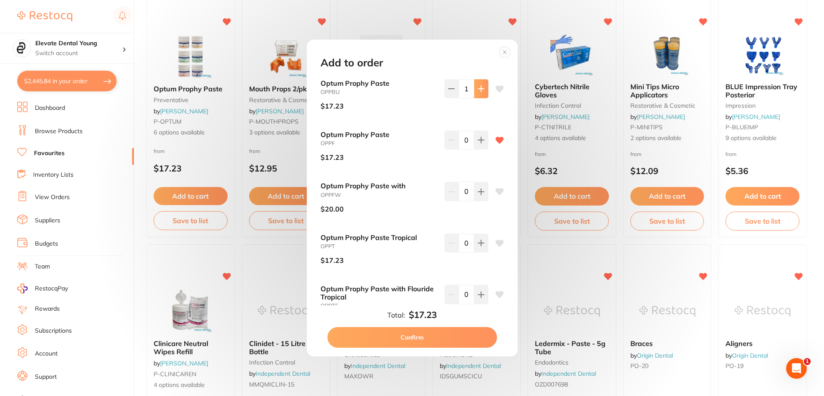
click at [482, 90] on button at bounding box center [481, 88] width 14 height 19
type input "2"
click at [435, 328] on div "Total: $34.46 Confirm" at bounding box center [412, 328] width 204 height 38
click at [431, 338] on button "Confirm" at bounding box center [413, 337] width 170 height 21
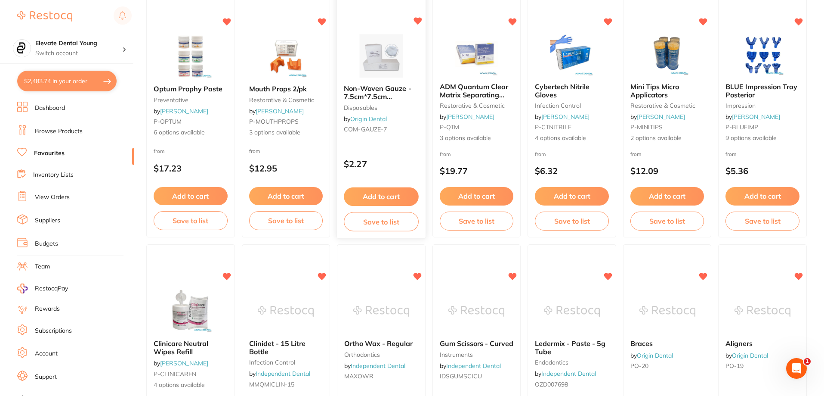
click at [390, 198] on button "Add to cart" at bounding box center [381, 196] width 74 height 19
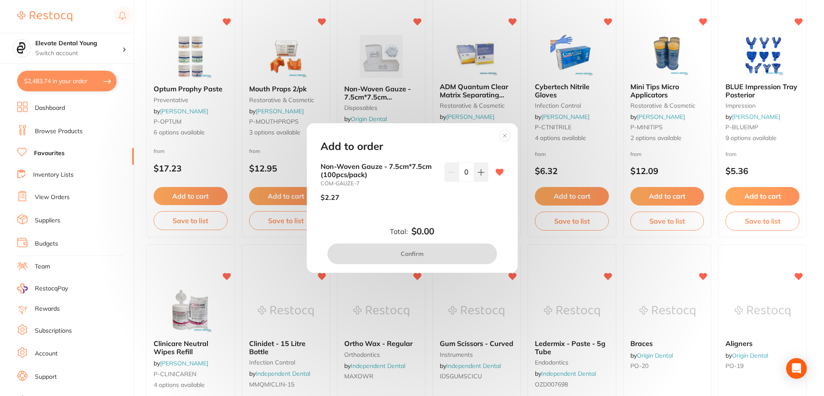
click at [466, 173] on input "0" at bounding box center [466, 171] width 15 height 19
type input "15"
click at [458, 234] on div "Total: $34.05 Confirm" at bounding box center [412, 245] width 204 height 38
click at [439, 246] on button "Confirm" at bounding box center [413, 253] width 170 height 21
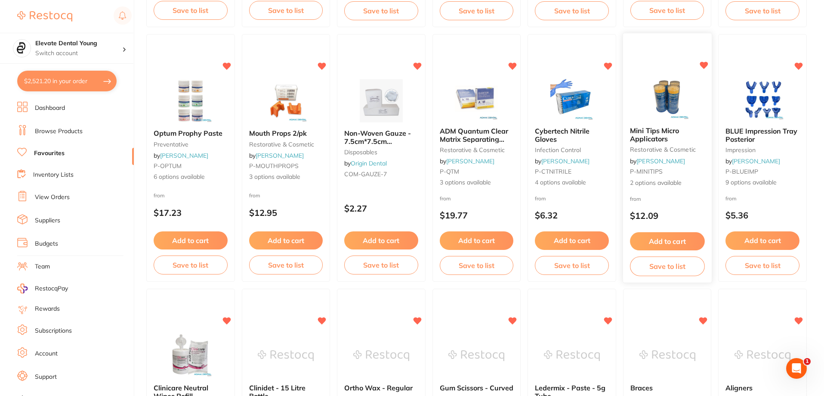
scroll to position [831, 0]
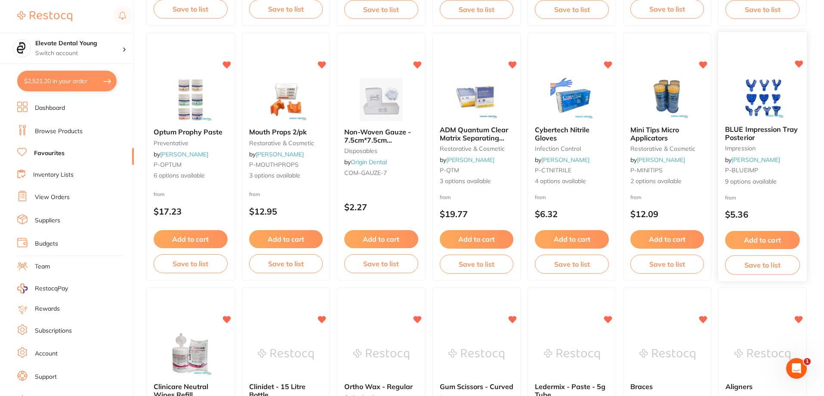
click at [756, 239] on button "Add to cart" at bounding box center [763, 240] width 74 height 19
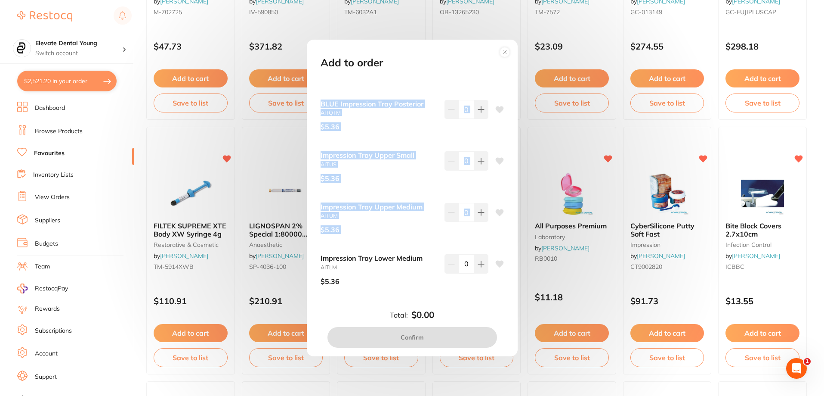
scroll to position [0, 0]
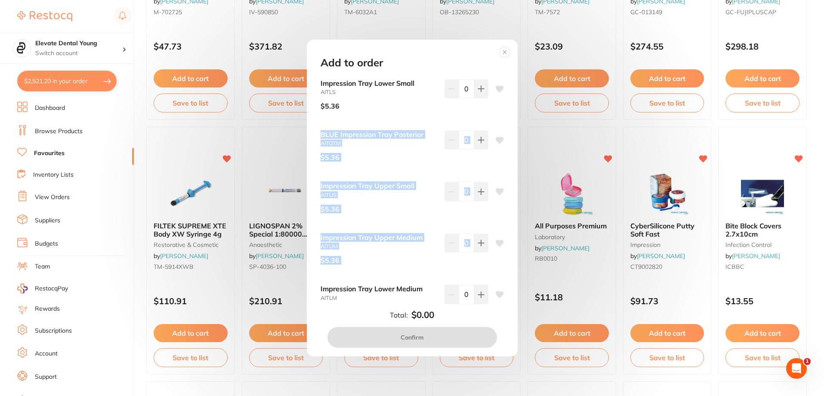
drag, startPoint x: 515, startPoint y: 201, endPoint x: 504, endPoint y: 80, distance: 121.8
click at [504, 80] on div "Add to order Impression Tray Lower Small AITLS $5.36 0 BLUE Impression Tray Pos…" at bounding box center [412, 198] width 211 height 316
click at [500, 47] on icon at bounding box center [505, 52] width 14 height 14
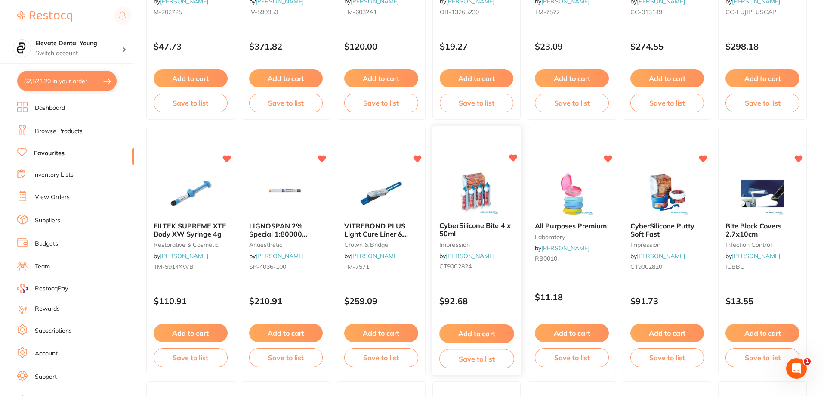
scroll to position [99, 0]
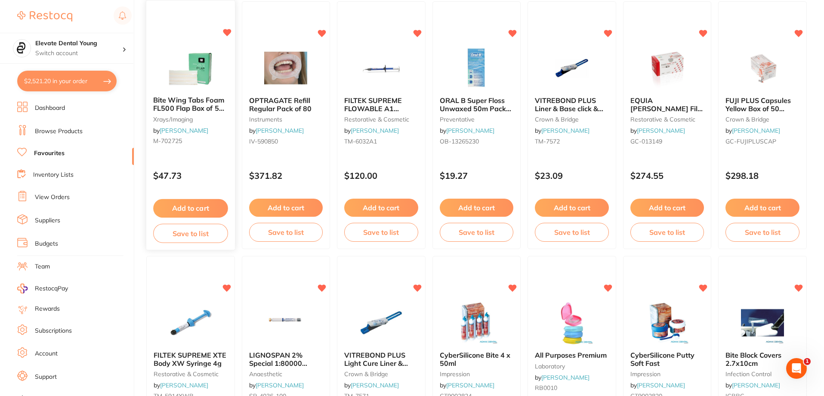
click at [180, 205] on button "Add to cart" at bounding box center [190, 208] width 74 height 19
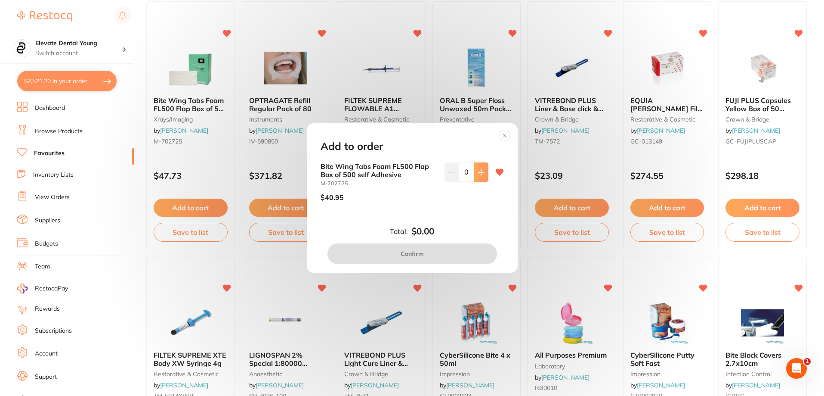
click at [479, 175] on icon at bounding box center [481, 172] width 6 height 6
type input "1"
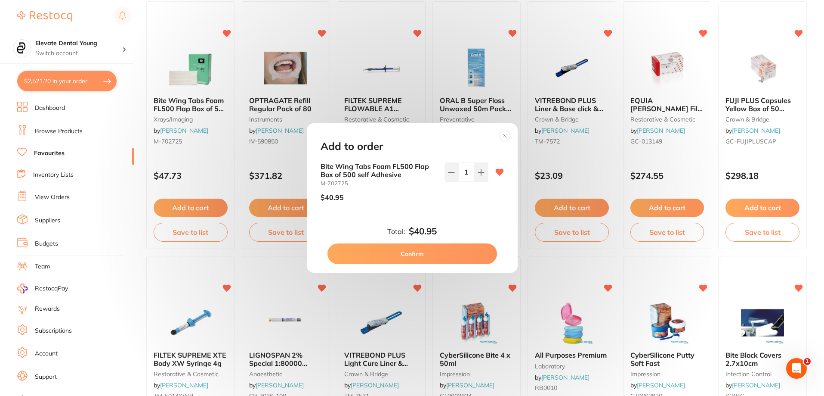
scroll to position [0, 0]
click at [452, 257] on button "Confirm" at bounding box center [413, 253] width 170 height 21
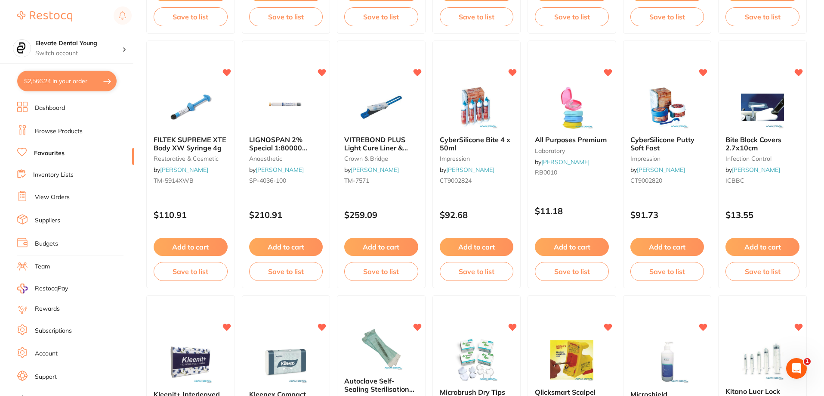
scroll to position [487, 0]
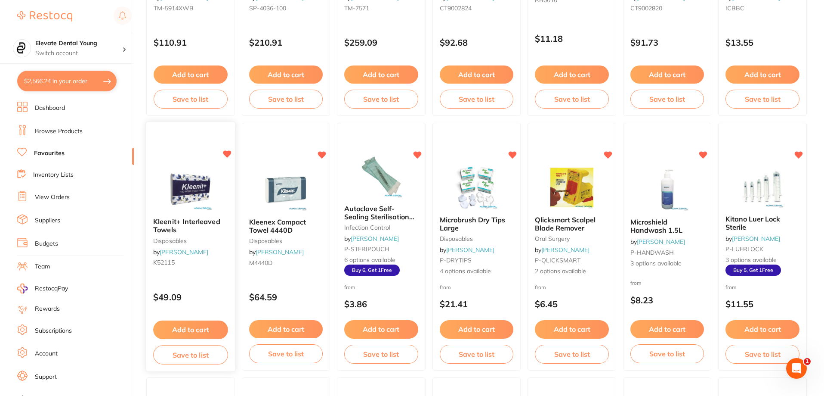
click at [203, 333] on button "Add to cart" at bounding box center [190, 329] width 74 height 19
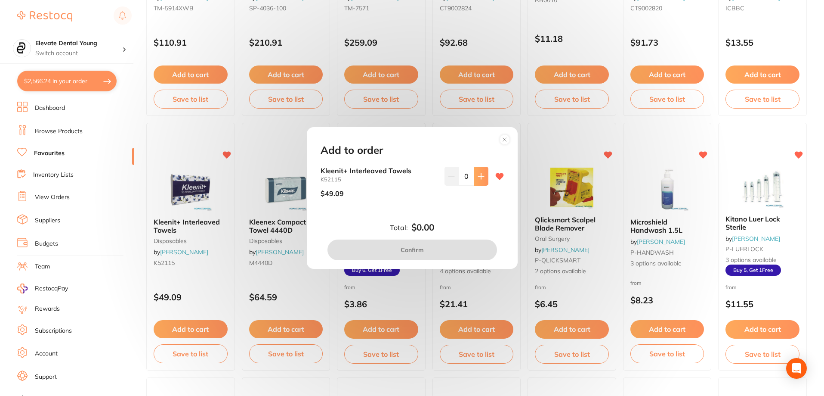
click at [482, 177] on icon at bounding box center [481, 176] width 7 height 7
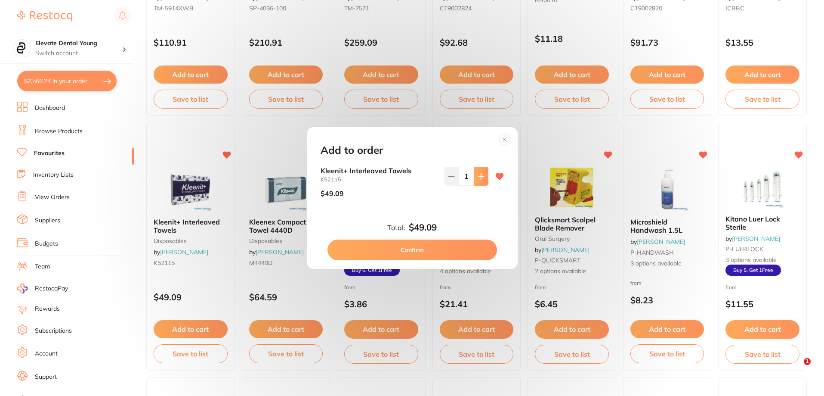
click at [482, 177] on icon at bounding box center [481, 176] width 7 height 7
type input "2"
click at [456, 252] on button "Confirm" at bounding box center [413, 249] width 170 height 21
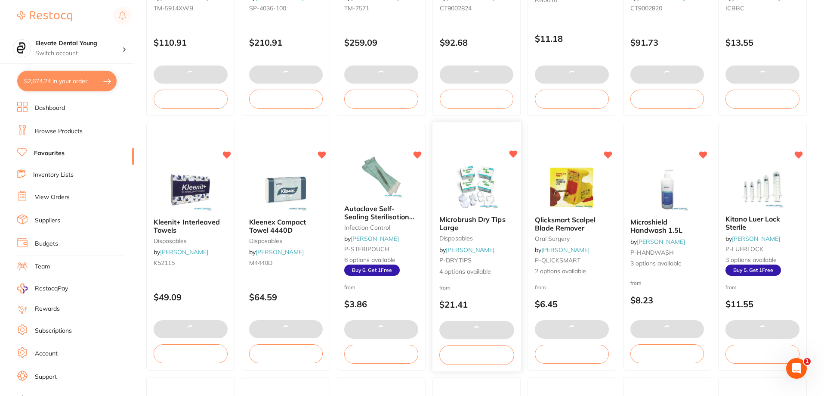
click at [486, 202] on img at bounding box center [476, 186] width 56 height 43
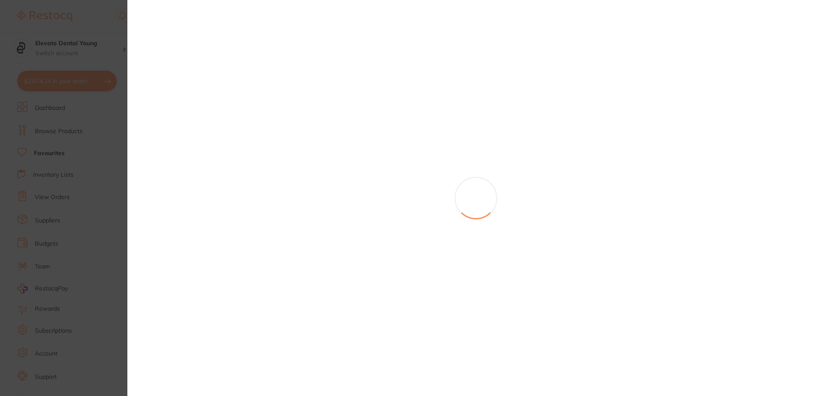
click at [487, 197] on section at bounding box center [412, 198] width 824 height 396
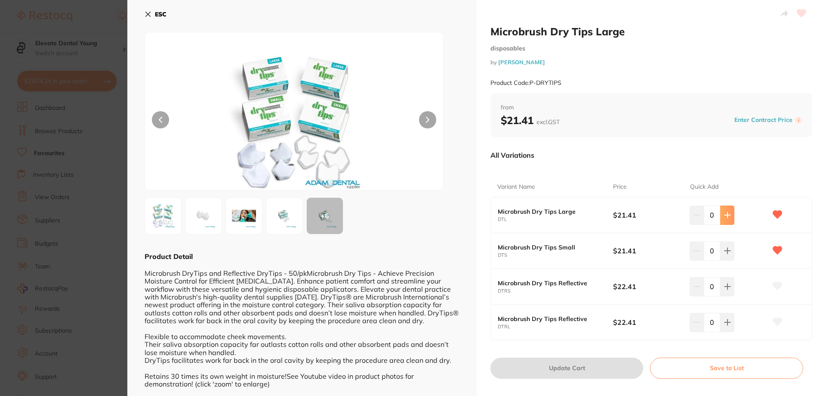
click at [732, 218] on button at bounding box center [728, 214] width 14 height 19
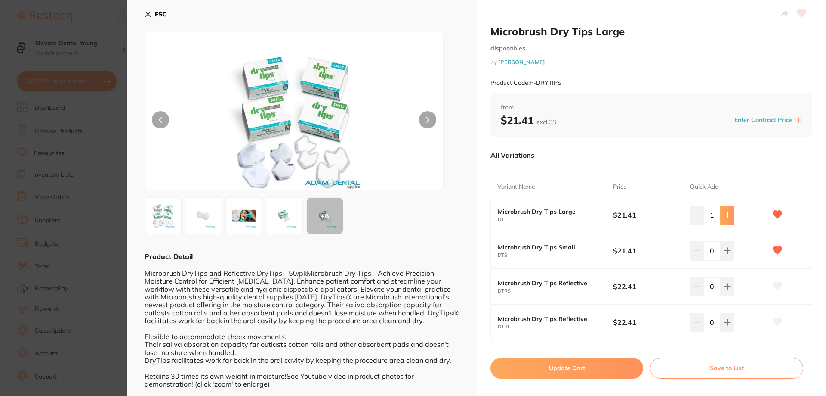
click at [732, 218] on button at bounding box center [728, 214] width 14 height 19
type input "5"
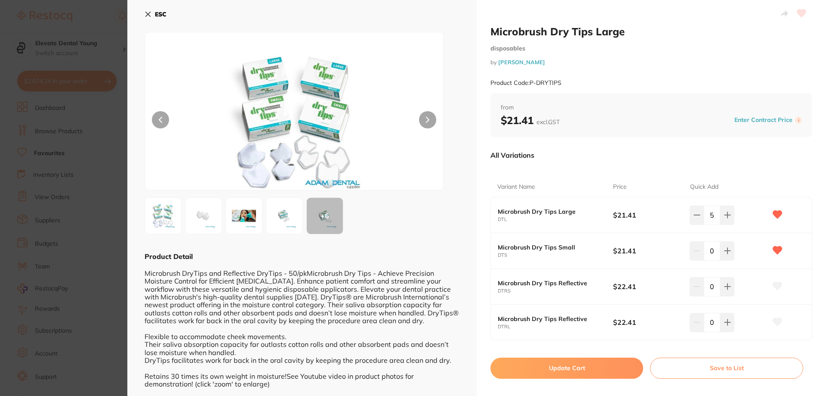
click at [611, 368] on button "Update Cart" at bounding box center [567, 367] width 153 height 21
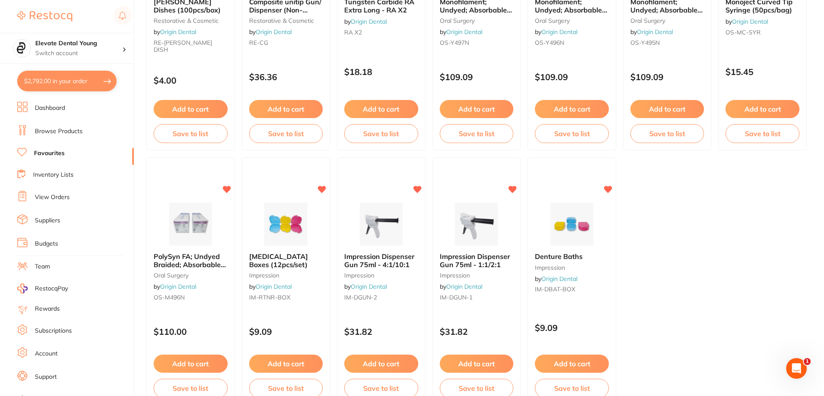
scroll to position [1778, 0]
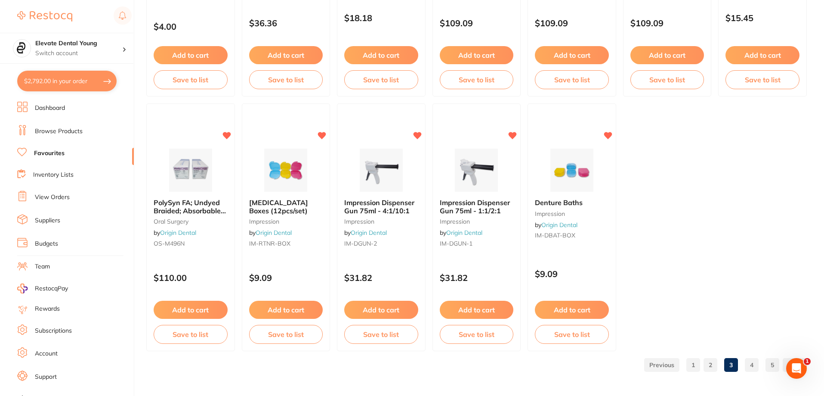
click at [753, 365] on link "4" at bounding box center [752, 364] width 14 height 17
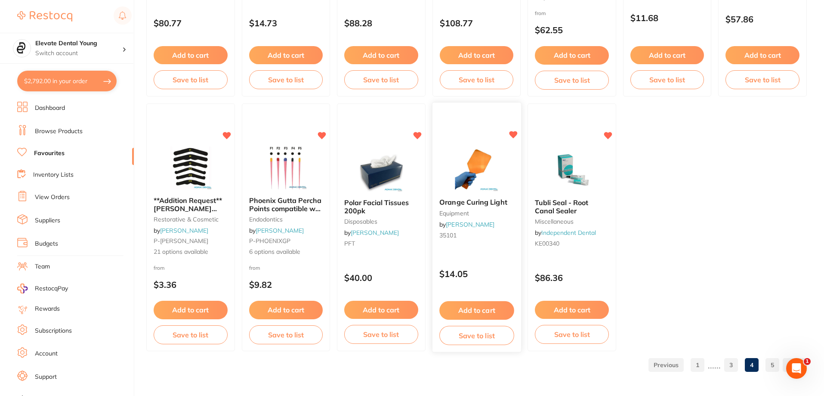
scroll to position [0, 0]
click at [371, 303] on button "Add to cart" at bounding box center [381, 310] width 74 height 19
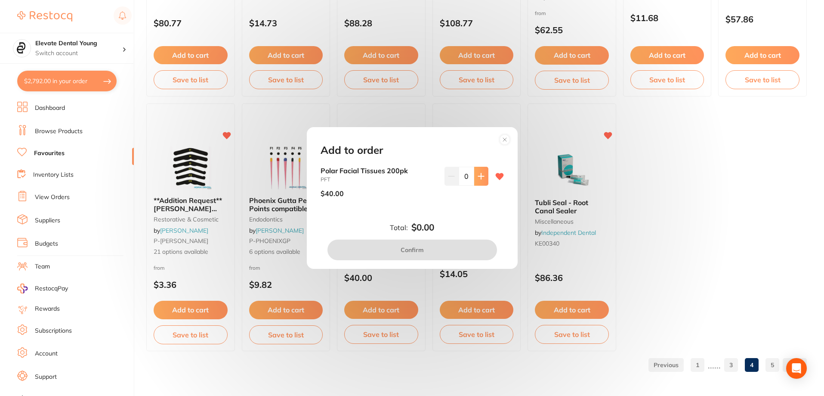
click at [482, 176] on button at bounding box center [481, 176] width 14 height 19
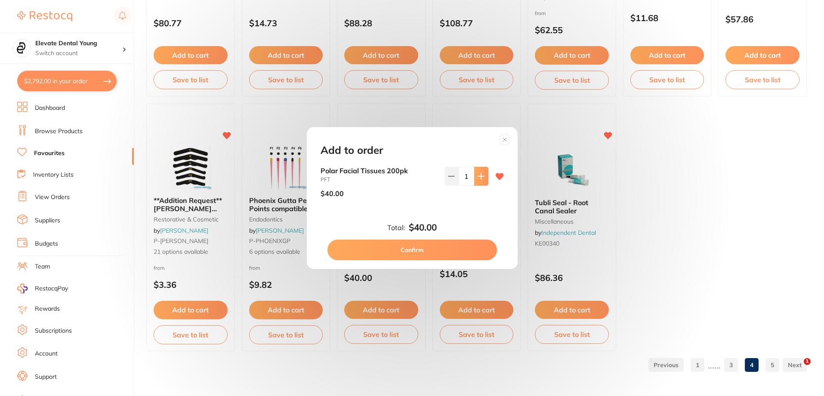
type input "1"
click at [437, 250] on button "Confirm" at bounding box center [413, 249] width 170 height 21
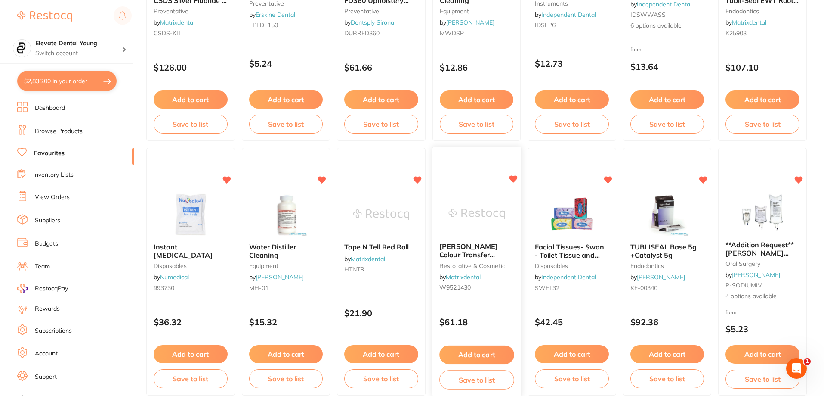
scroll to position [1132, 0]
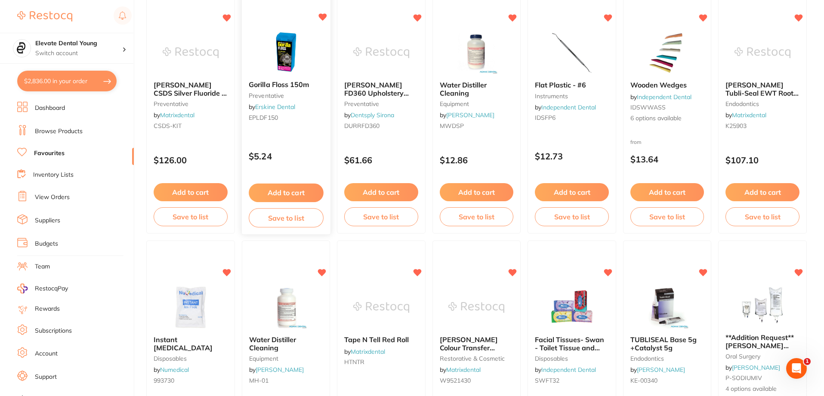
click at [290, 188] on button "Add to cart" at bounding box center [286, 192] width 74 height 19
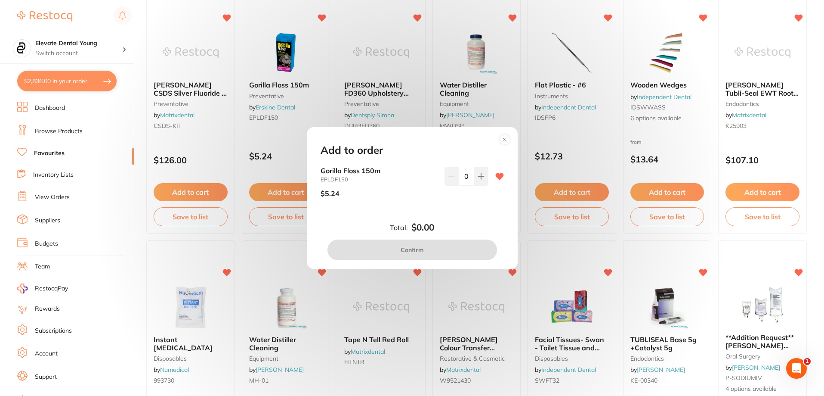
scroll to position [0, 0]
click at [474, 175] on button at bounding box center [481, 176] width 14 height 19
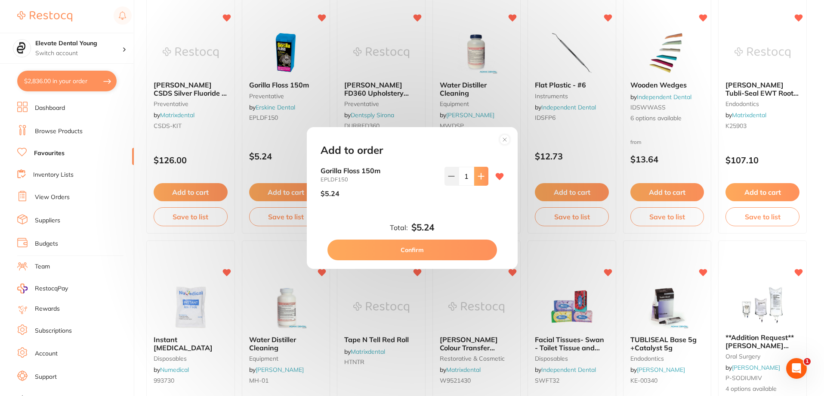
click at [474, 175] on button at bounding box center [481, 176] width 14 height 19
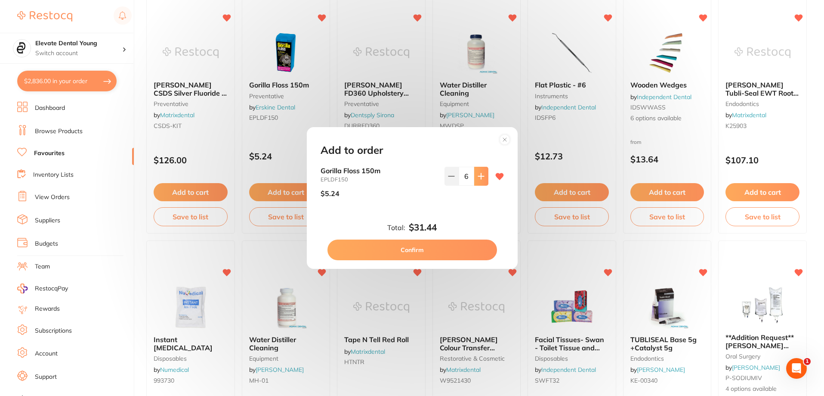
click at [474, 175] on button at bounding box center [481, 176] width 14 height 19
type input "10"
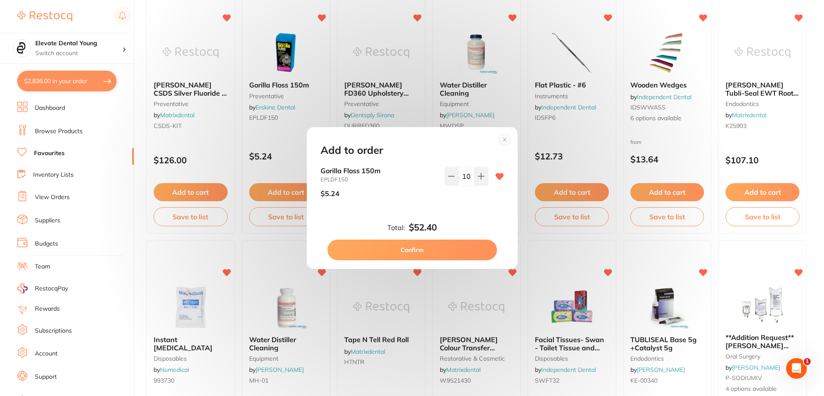
click at [442, 251] on button "Confirm" at bounding box center [413, 249] width 170 height 21
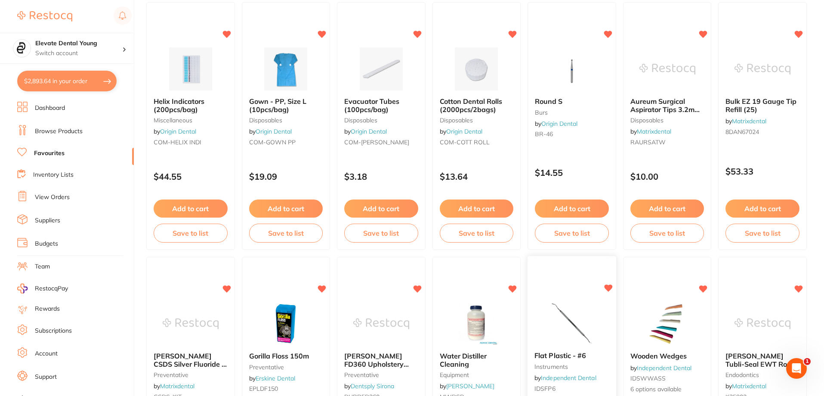
scroll to position [788, 0]
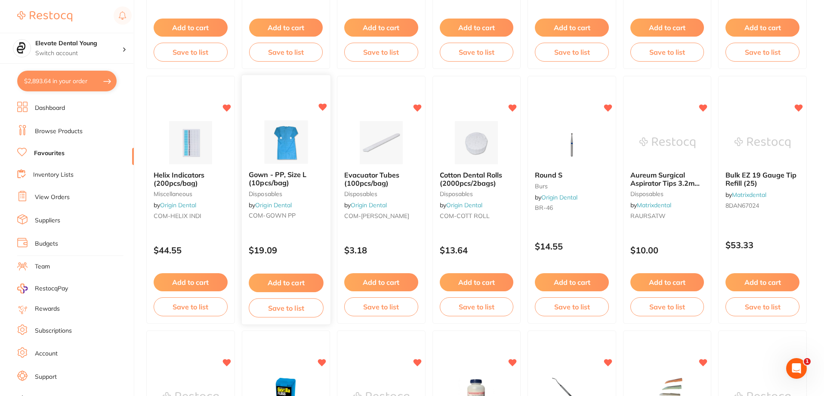
click at [300, 285] on button "Add to cart" at bounding box center [286, 282] width 74 height 19
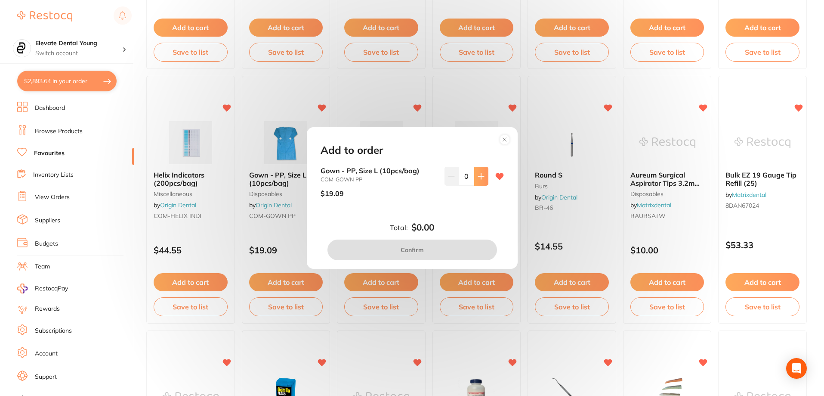
click at [479, 176] on icon at bounding box center [481, 176] width 7 height 7
type input "1"
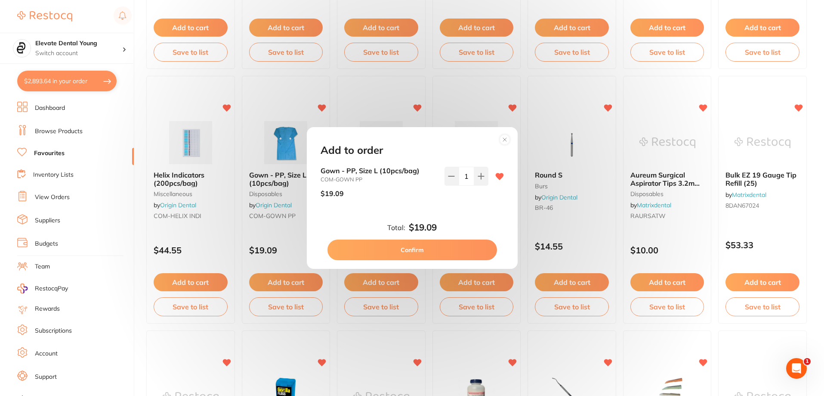
scroll to position [0, 0]
click at [433, 245] on button "Confirm" at bounding box center [413, 249] width 170 height 21
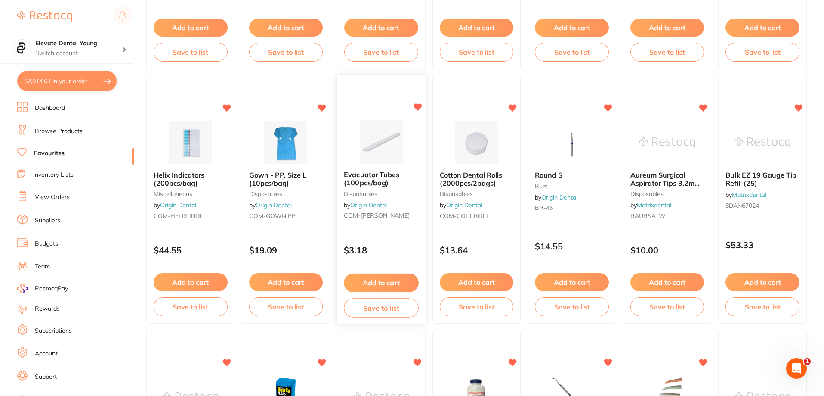
click at [386, 282] on button "Add to cart" at bounding box center [381, 282] width 74 height 19
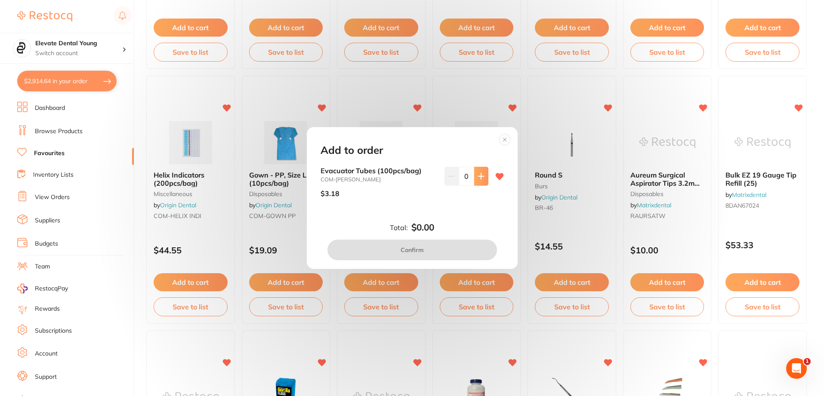
click at [478, 175] on icon at bounding box center [481, 176] width 7 height 7
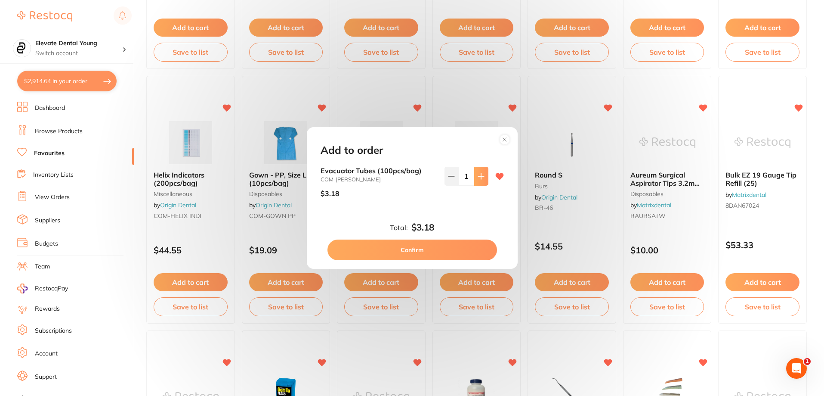
click at [478, 175] on icon at bounding box center [481, 176] width 7 height 7
type input "3"
click at [450, 249] on button "Confirm" at bounding box center [413, 249] width 170 height 21
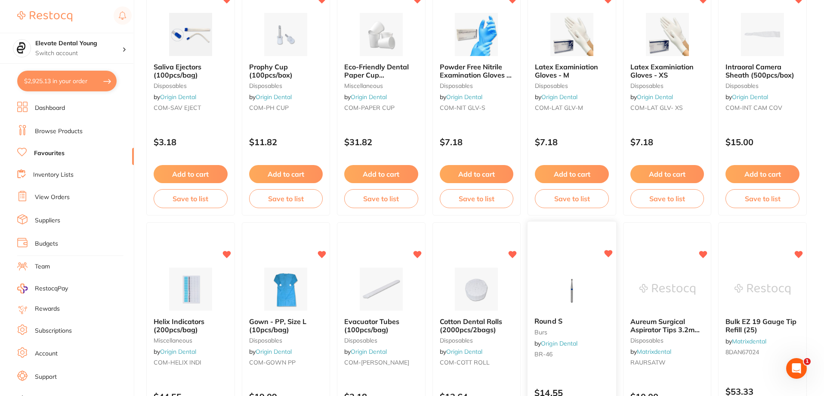
scroll to position [616, 0]
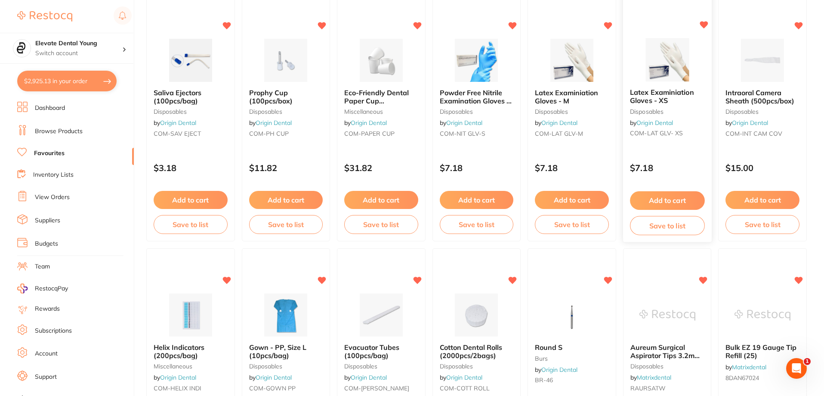
click at [659, 198] on button "Add to cart" at bounding box center [667, 200] width 74 height 19
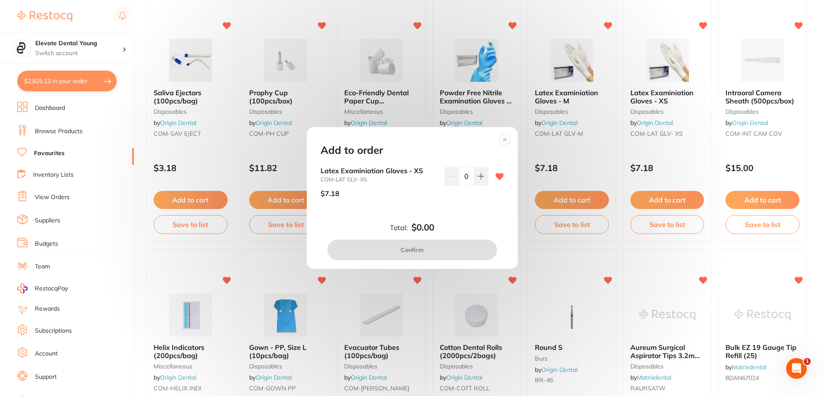
scroll to position [0, 0]
click at [462, 172] on input "0" at bounding box center [466, 176] width 15 height 19
type input "50"
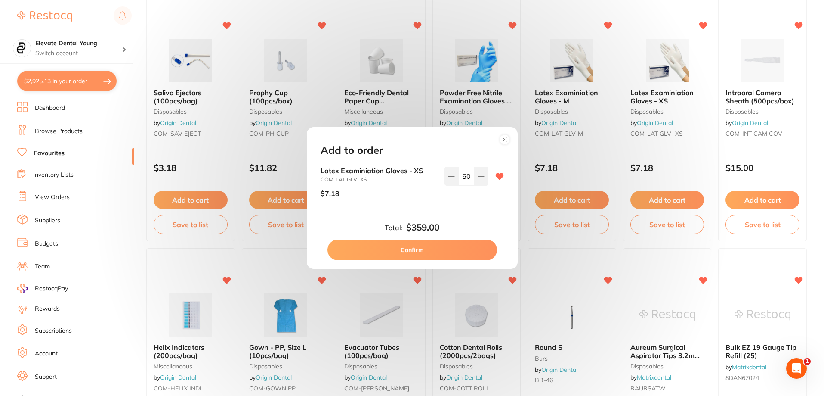
click at [455, 218] on div "Latex Examiniation Gloves - XS COM-LAT GLV- XS $7.18 50" at bounding box center [412, 192] width 204 height 51
click at [458, 246] on button "Confirm" at bounding box center [413, 249] width 170 height 21
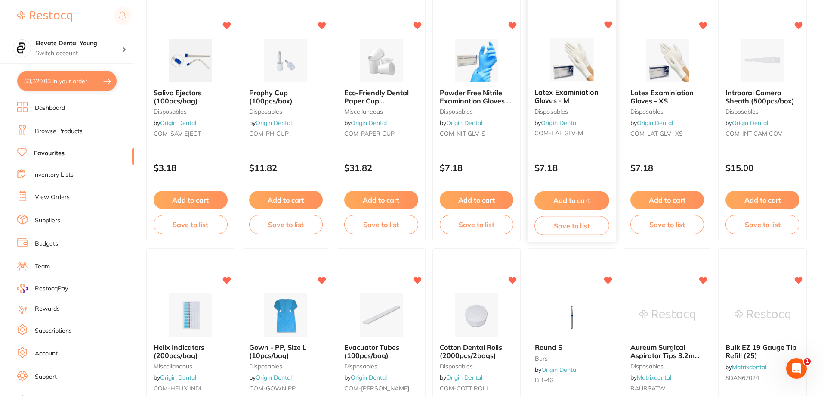
click at [566, 200] on button "Add to cart" at bounding box center [572, 200] width 74 height 19
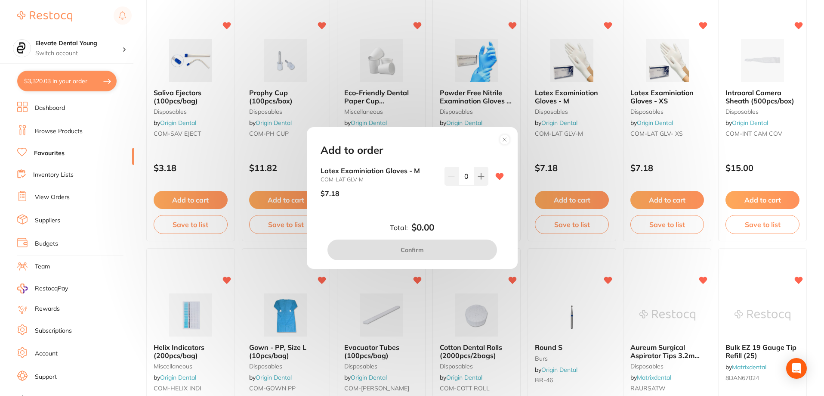
click at [459, 176] on input "0" at bounding box center [466, 176] width 15 height 19
type input "30"
click at [463, 228] on div "Total: $0.00 Confirm" at bounding box center [412, 241] width 204 height 38
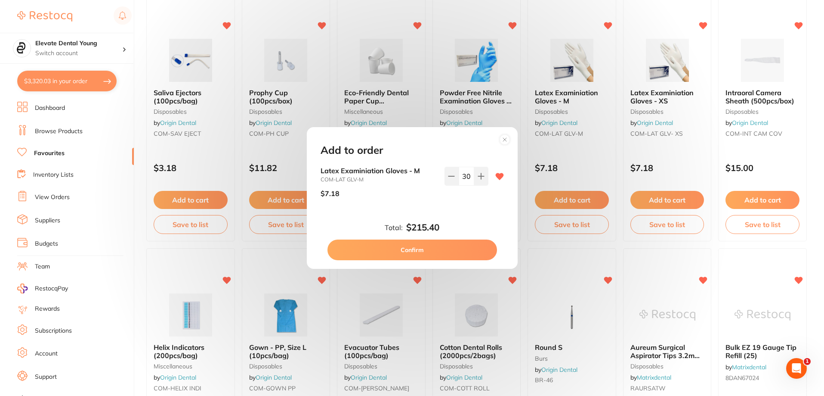
click at [433, 253] on button "Confirm" at bounding box center [413, 249] width 170 height 21
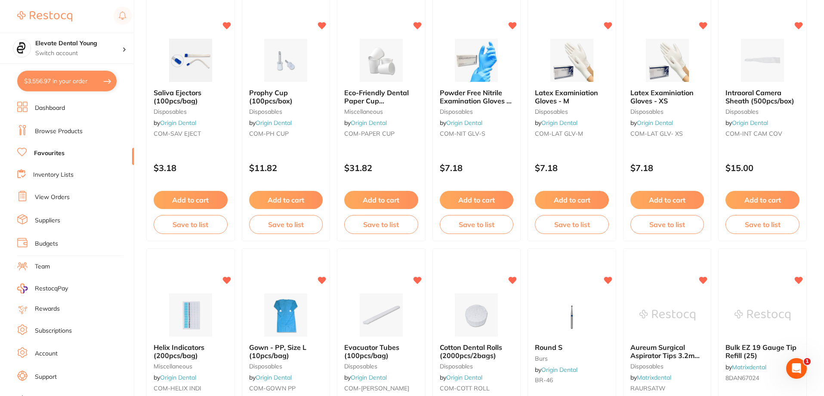
click at [299, 201] on button "Add to cart" at bounding box center [286, 200] width 74 height 18
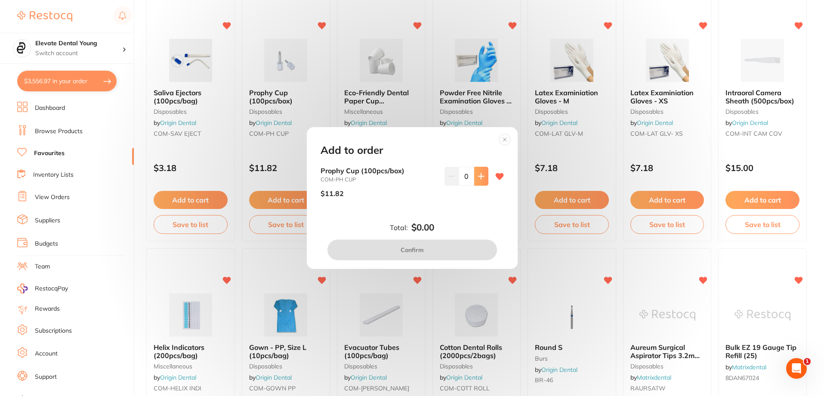
click at [481, 179] on button at bounding box center [481, 176] width 14 height 19
type input "2"
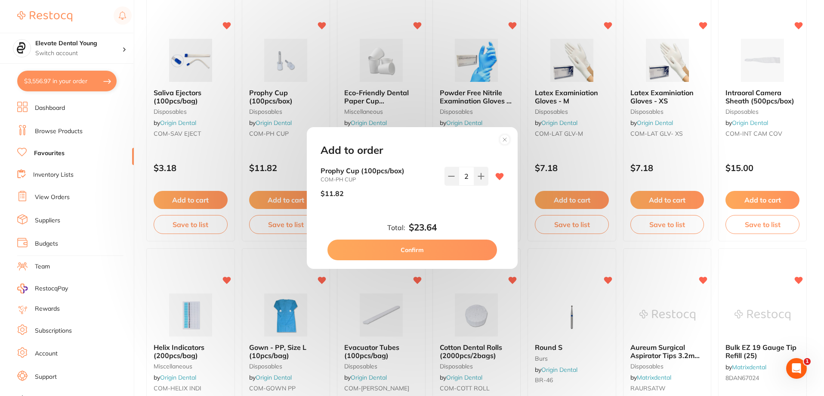
click at [456, 255] on button "Confirm" at bounding box center [413, 249] width 170 height 21
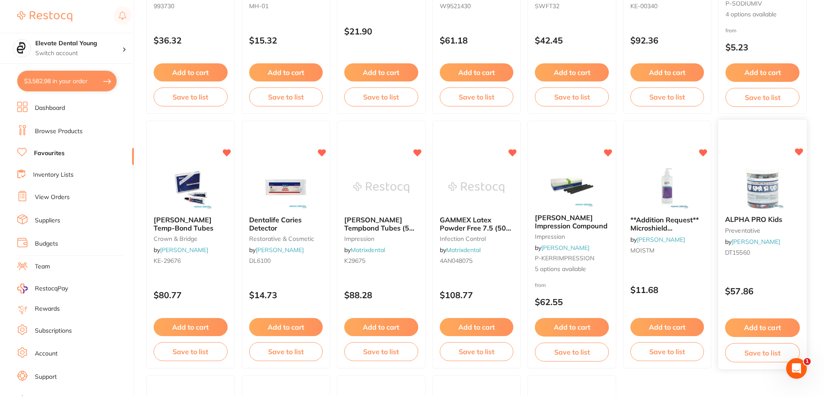
scroll to position [1778, 0]
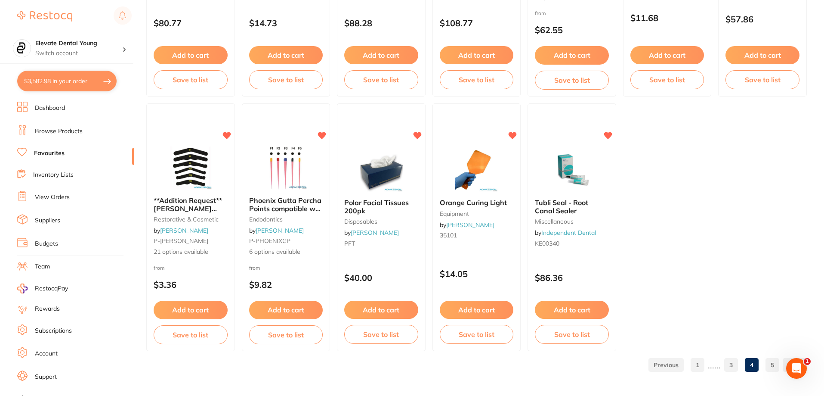
click at [776, 365] on link "5" at bounding box center [773, 364] width 14 height 17
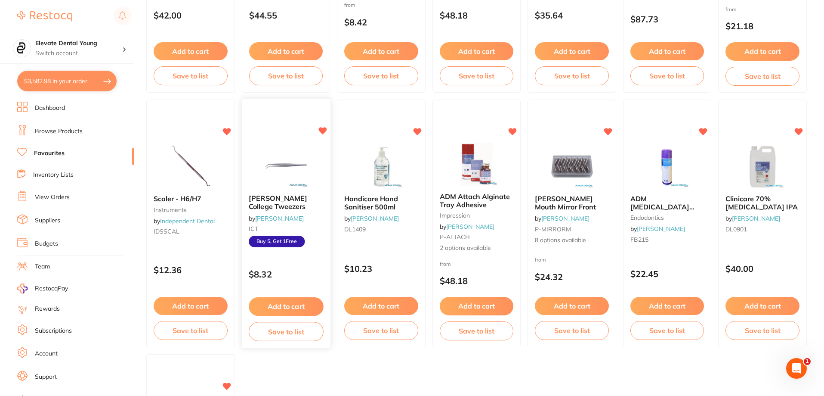
scroll to position [248, 0]
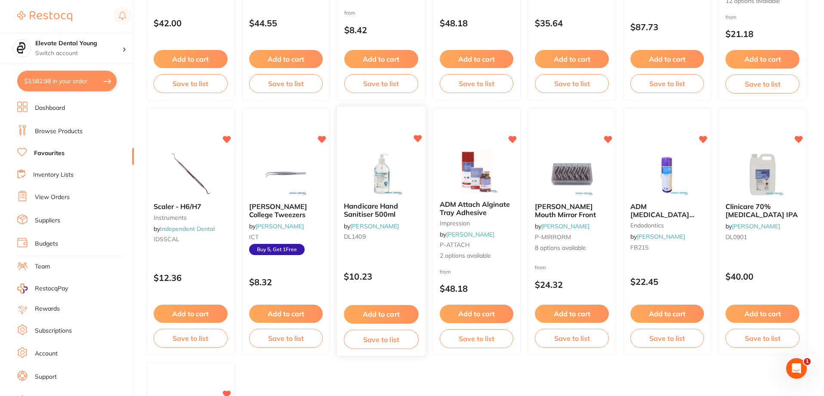
click at [403, 314] on button "Add to cart" at bounding box center [381, 314] width 74 height 19
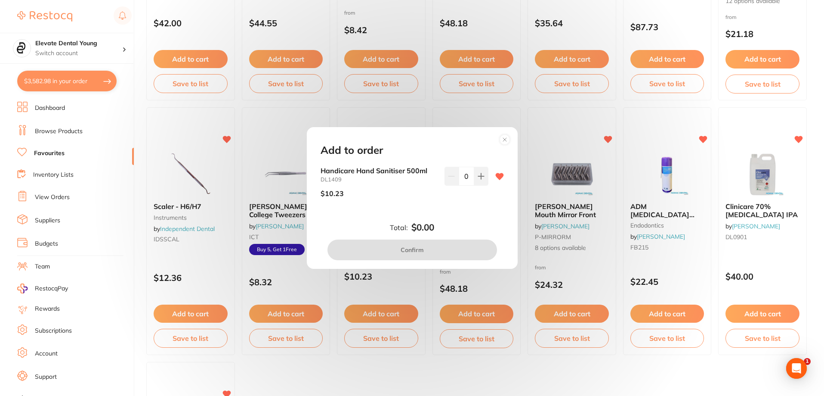
scroll to position [0, 0]
click at [479, 179] on icon at bounding box center [481, 176] width 6 height 6
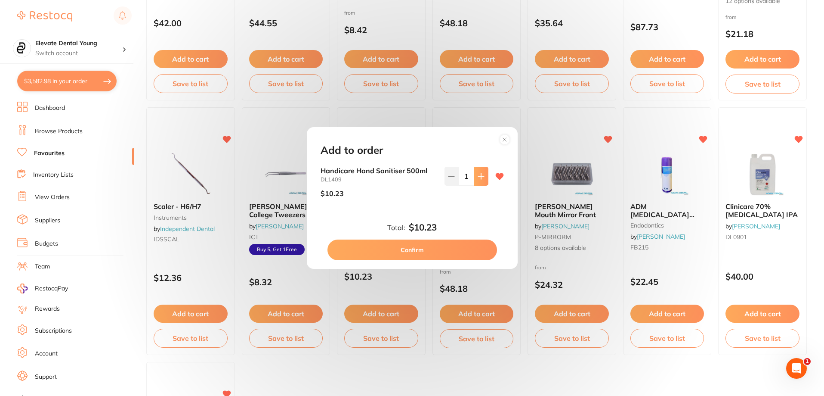
click at [479, 179] on icon at bounding box center [481, 176] width 6 height 6
type input "4"
click at [448, 247] on button "Confirm" at bounding box center [413, 249] width 170 height 21
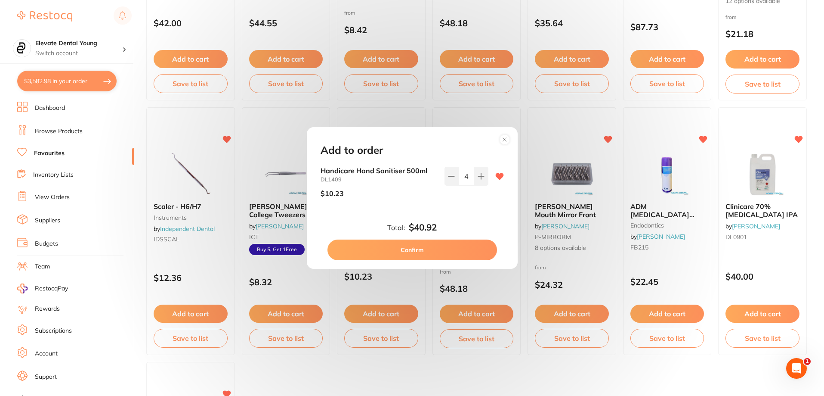
click at [440, 248] on section at bounding box center [412, 198] width 824 height 396
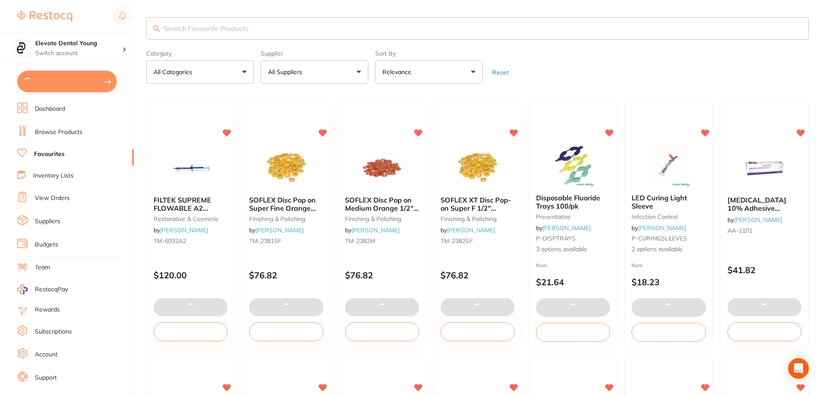
click at [225, 27] on input "search" at bounding box center [477, 28] width 663 height 22
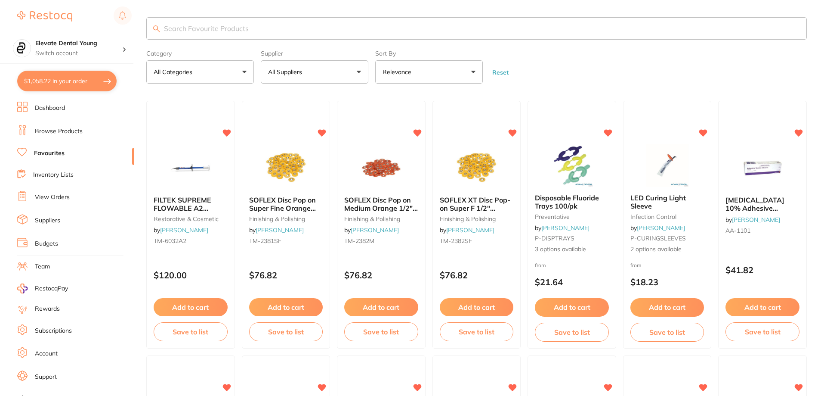
click at [225, 27] on input "search" at bounding box center [476, 28] width 661 height 22
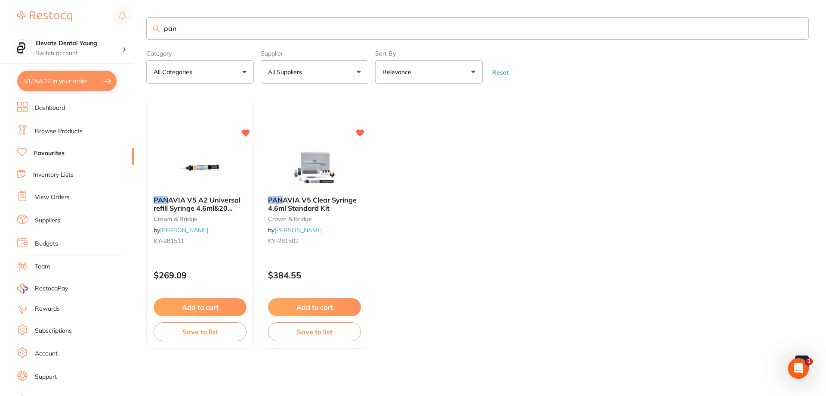
click at [201, 28] on input "pan" at bounding box center [477, 28] width 663 height 22
type input "p"
type input "panavia"
click at [795, 370] on icon "Open Intercom Messenger" at bounding box center [798, 367] width 14 height 14
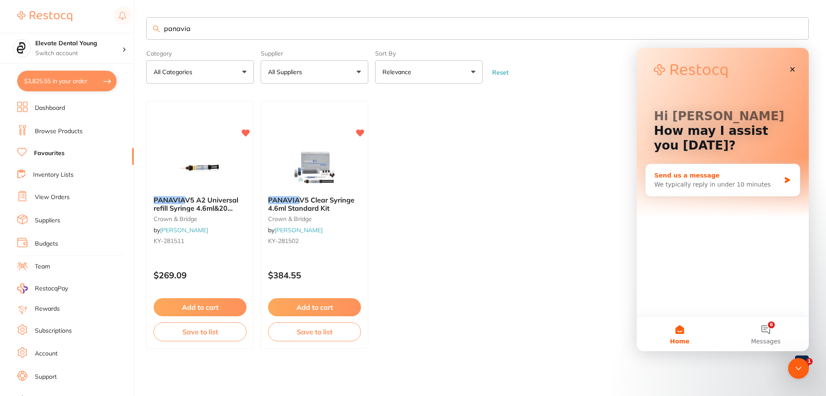
click at [692, 178] on div "Send us a message" at bounding box center [718, 175] width 126 height 9
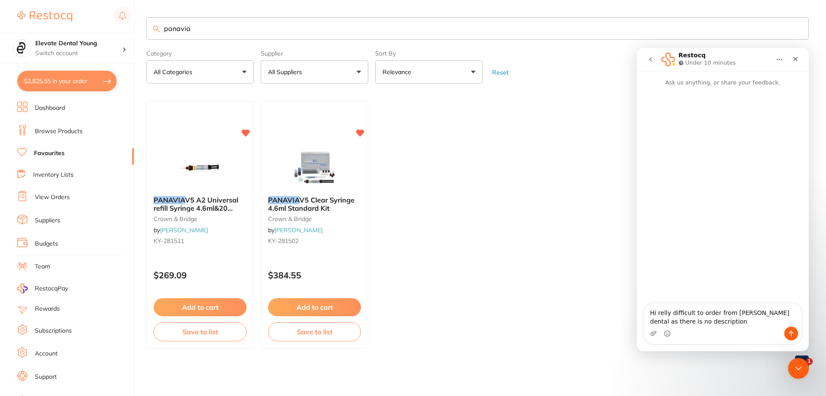
click at [662, 313] on textarea "Hi relly difficult to order from adam dental as there is no description" at bounding box center [723, 314] width 158 height 23
click at [700, 323] on textarea "Hi really difficult to order from adam dental as there is no description" at bounding box center [723, 314] width 158 height 23
click at [700, 323] on textarea "Hi really difficult to order from adam dental as there is no description. eg to…" at bounding box center [723, 301] width 158 height 49
type textarea "Hi really difficult to order from adam dental as there is no description. eg to…"
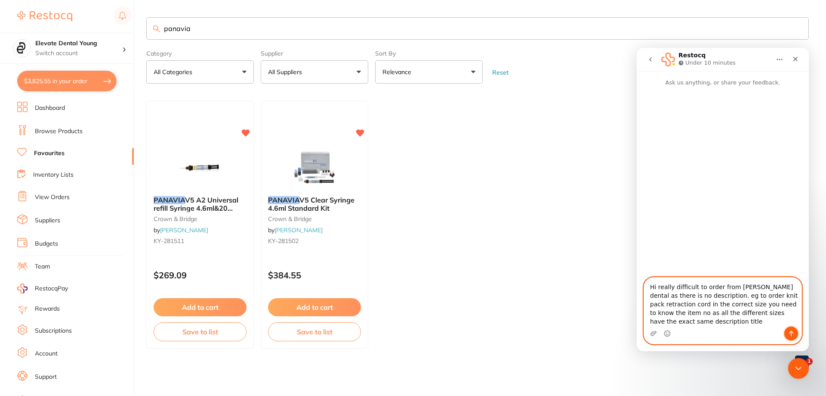
click at [786, 329] on button "Send a message…" at bounding box center [792, 333] width 14 height 14
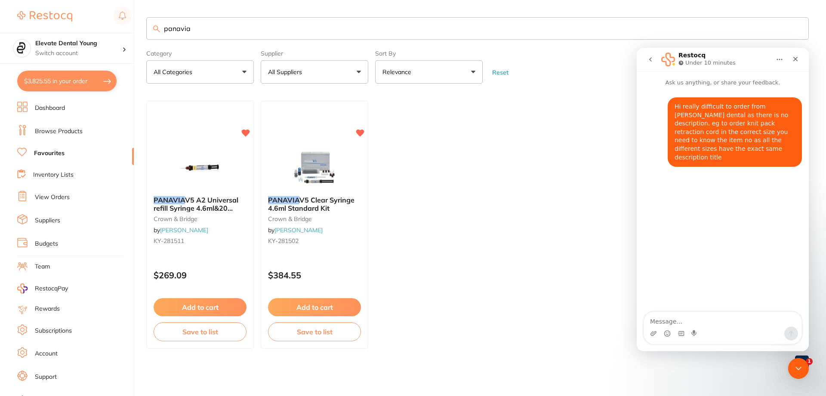
click at [71, 134] on link "Browse Products" at bounding box center [59, 131] width 48 height 9
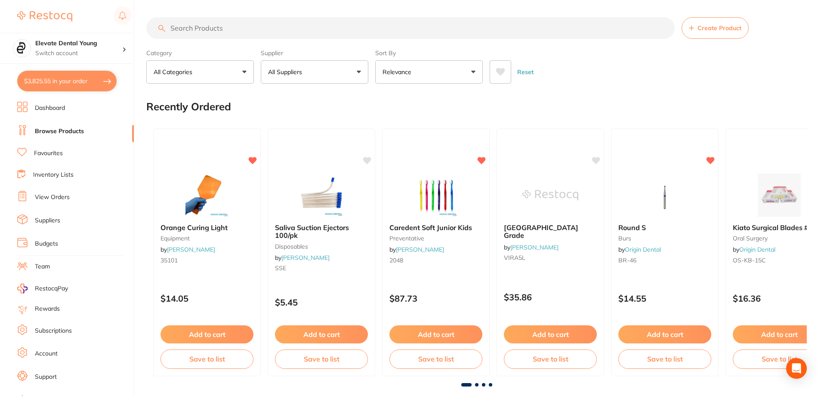
click at [212, 28] on input "search" at bounding box center [410, 28] width 529 height 22
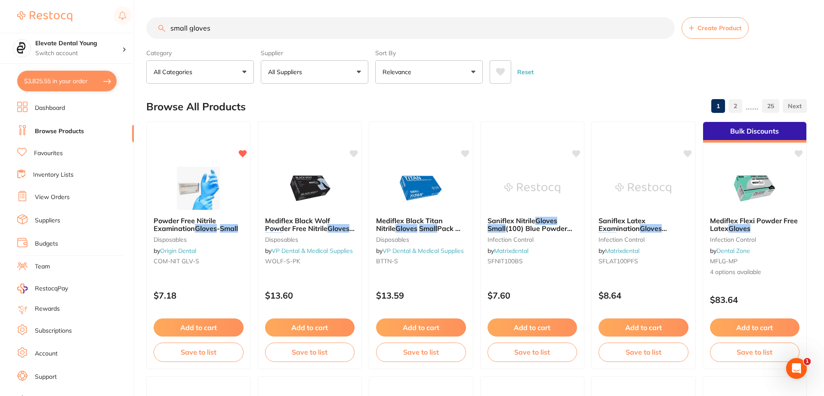
type input "small gloves"
click at [436, 72] on button "Relevance" at bounding box center [429, 71] width 108 height 23
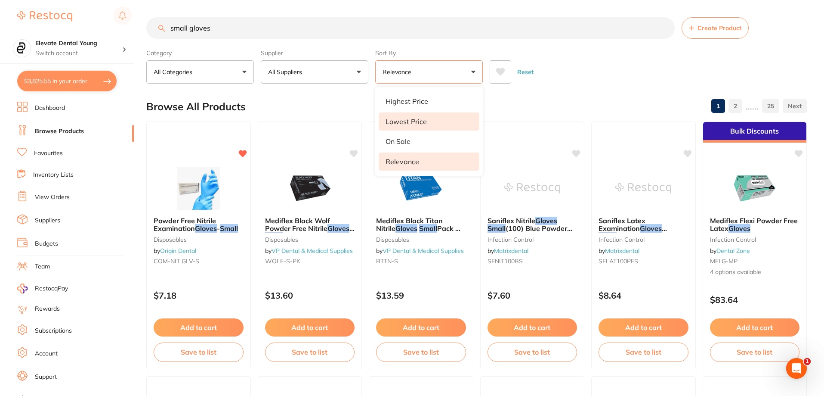
click at [411, 122] on p "Lowest Price" at bounding box center [406, 122] width 41 height 8
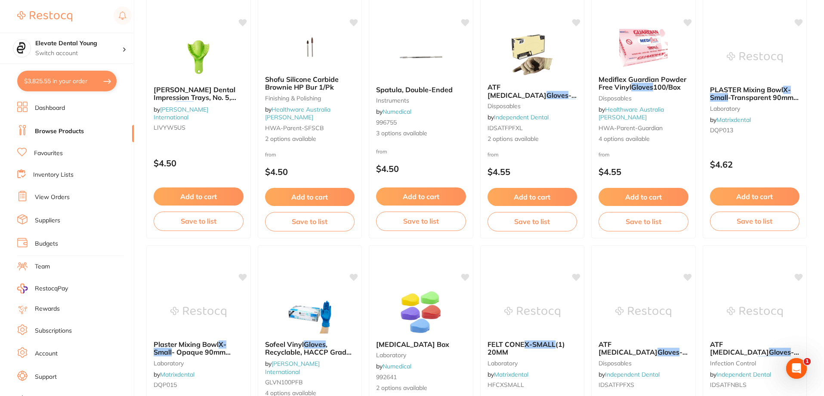
scroll to position [1679, 0]
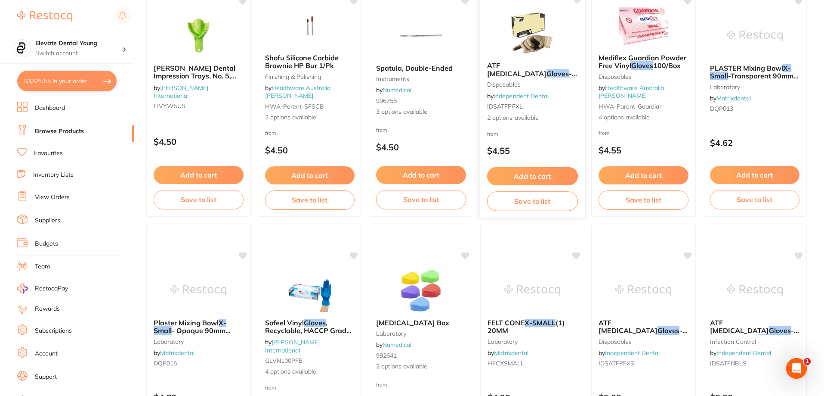
click at [521, 43] on img at bounding box center [532, 32] width 56 height 43
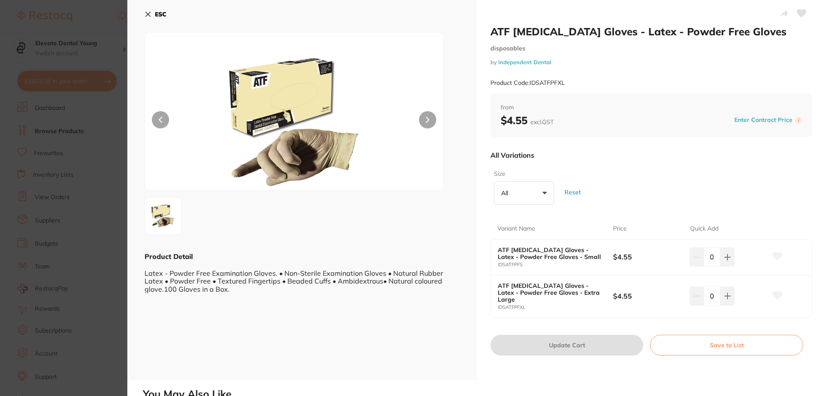
click at [706, 257] on input "0" at bounding box center [712, 256] width 16 height 19
type input "80"
click at [731, 212] on div "Variant Name Price Quick Add ATF Dental Examination Gloves - Latex - Powder Fre…" at bounding box center [652, 262] width 322 height 109
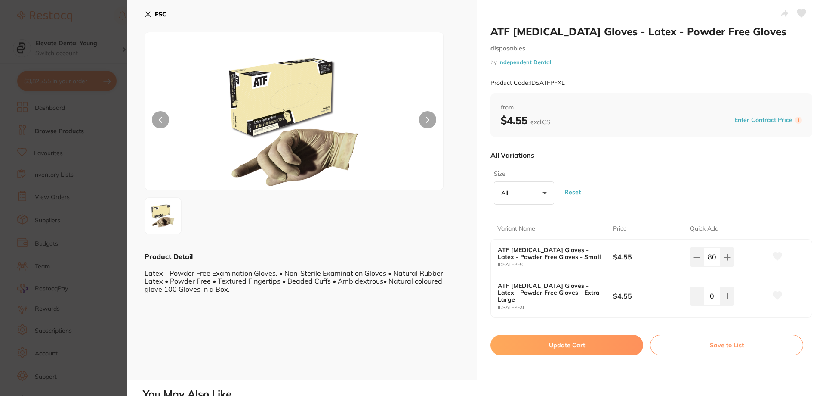
click at [596, 347] on button "Update Cart" at bounding box center [567, 344] width 153 height 21
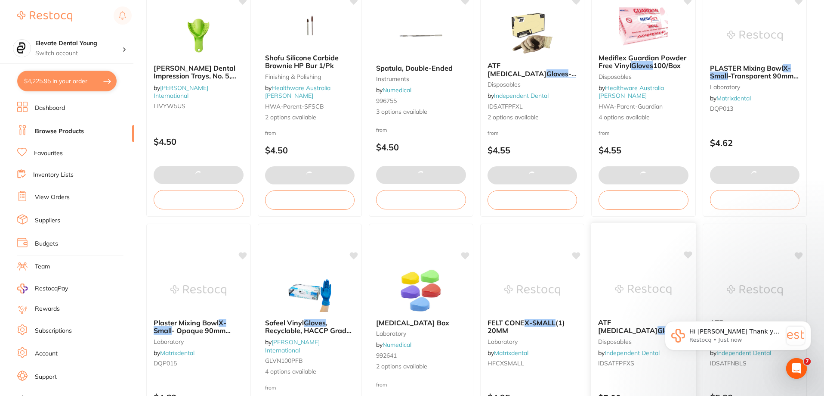
type input "81"
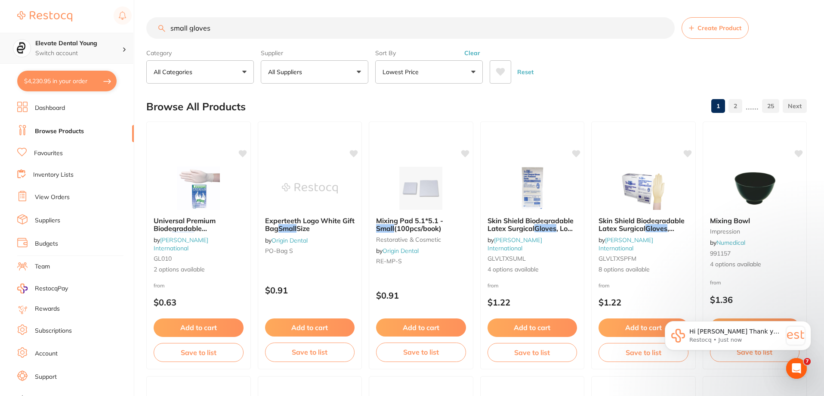
drag, startPoint x: 236, startPoint y: 35, endPoint x: 0, endPoint y: 47, distance: 236.6
click at [0, 47] on div "$4,230.95 Elevate Dental Young Switch account Elevate Dental Young Hilltops Den…" at bounding box center [412, 198] width 824 height 396
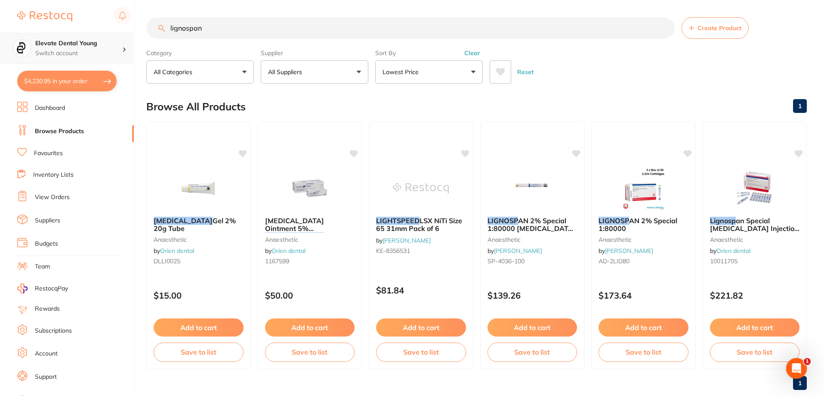
type input "lignospan"
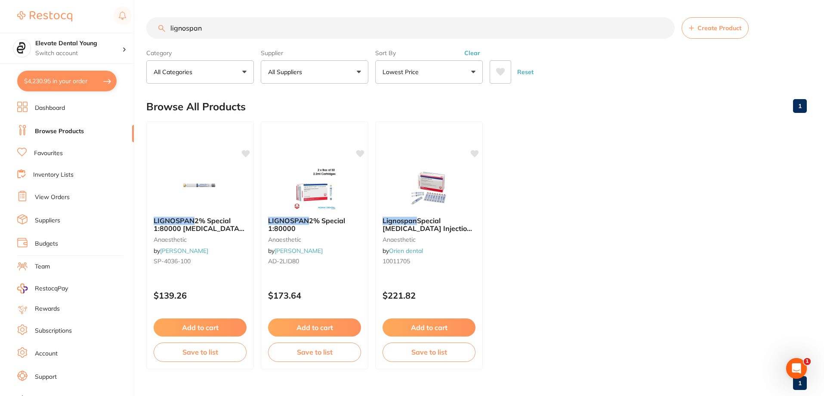
click at [210, 325] on button "Add to cart" at bounding box center [200, 327] width 93 height 18
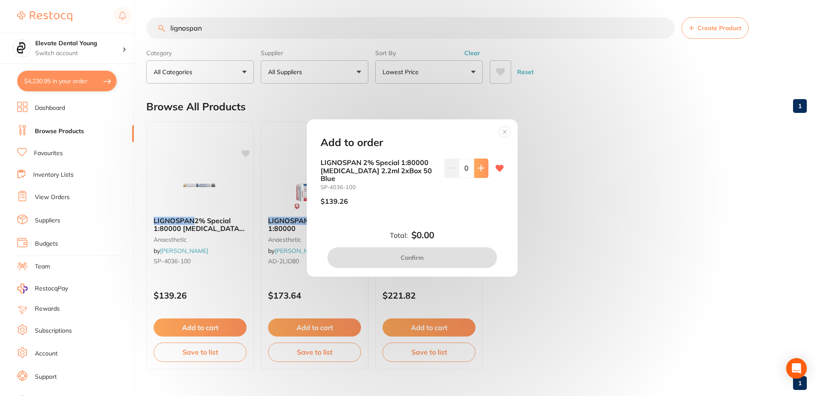
click at [478, 171] on icon at bounding box center [481, 167] width 7 height 7
type input "1"
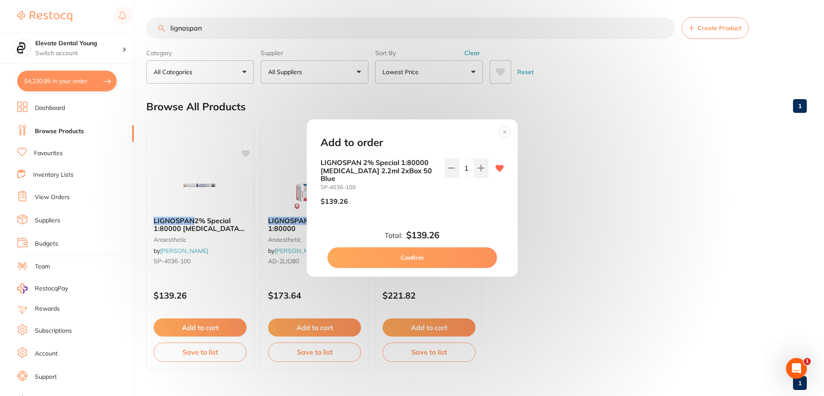
click at [427, 258] on button "Confirm" at bounding box center [413, 257] width 170 height 21
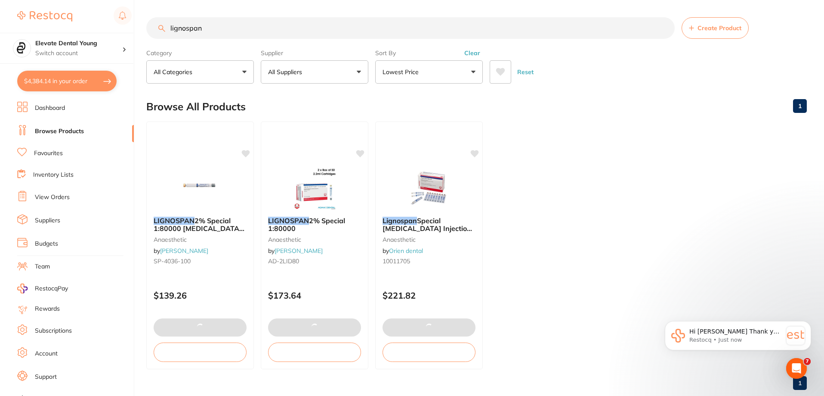
drag, startPoint x: 258, startPoint y: 24, endPoint x: 127, endPoint y: 1, distance: 132.3
click at [142, 7] on div "$4,384.14 Elevate Dental Young Switch account Elevate Dental Young Hilltops Den…" at bounding box center [412, 198] width 824 height 396
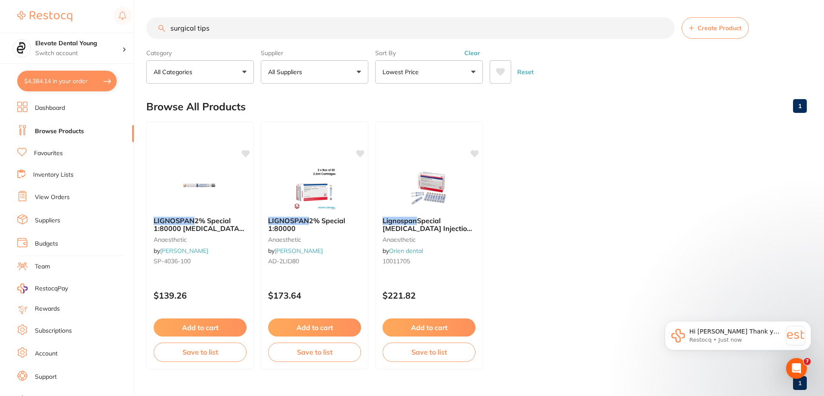
type input "surgical tips"
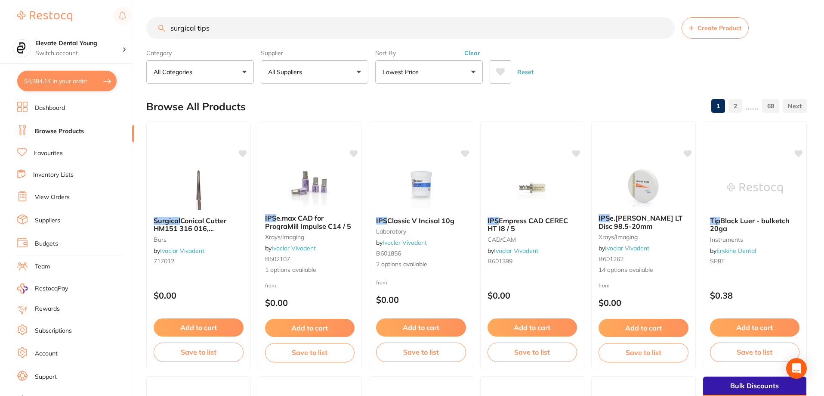
click at [304, 73] on p "All Suppliers" at bounding box center [286, 72] width 37 height 9
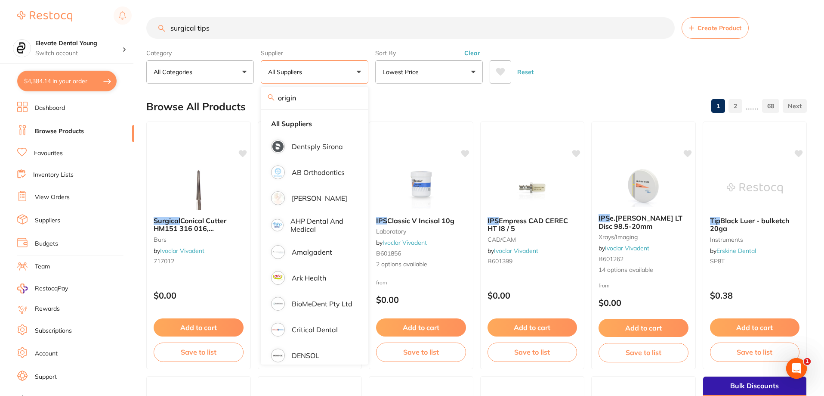
type input "origin"
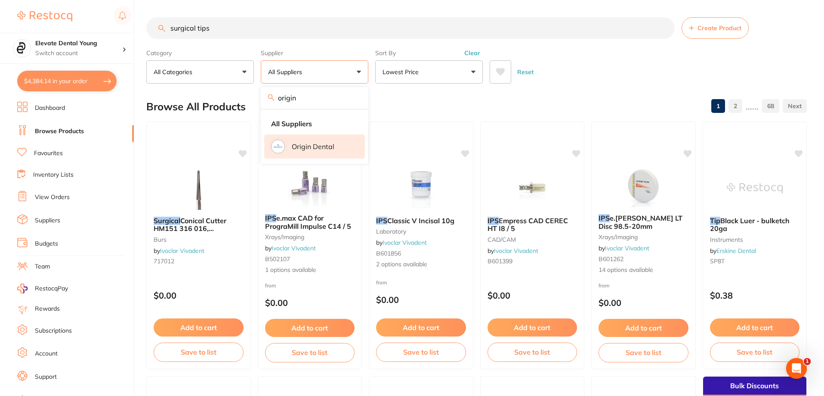
click at [350, 155] on li "Origin Dental" at bounding box center [314, 146] width 101 height 24
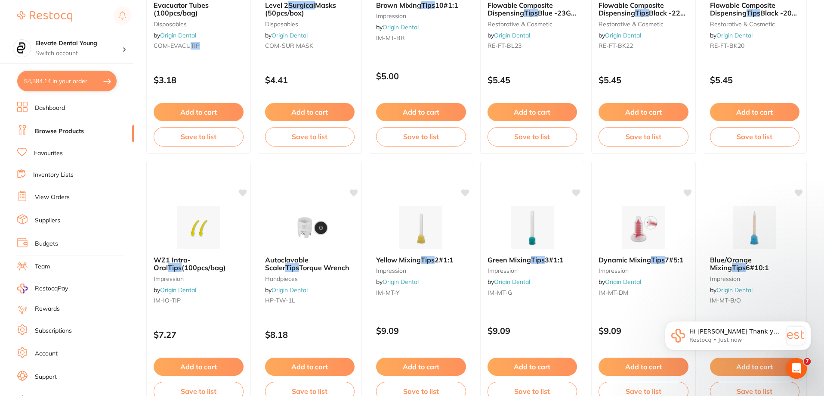
scroll to position [473, 0]
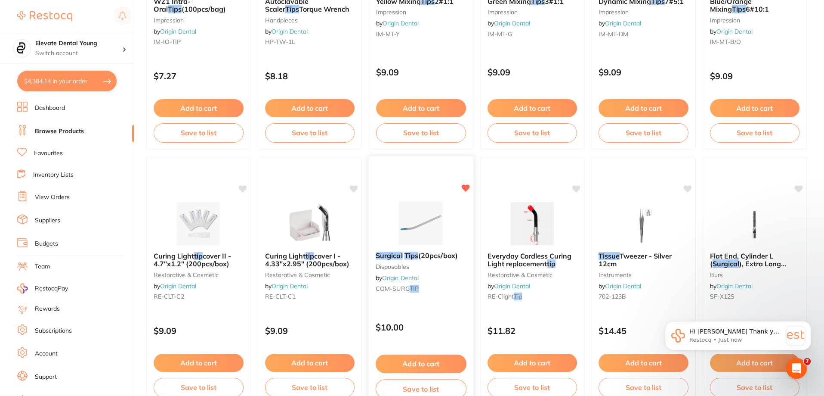
click at [417, 357] on button "Add to cart" at bounding box center [421, 363] width 91 height 19
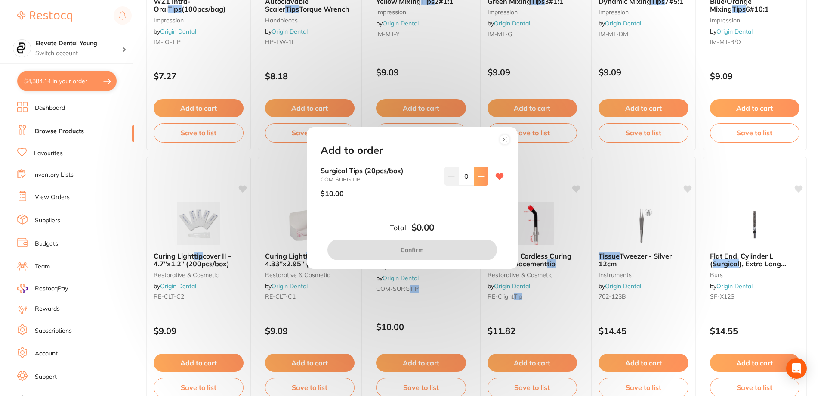
click at [475, 176] on button at bounding box center [481, 176] width 14 height 19
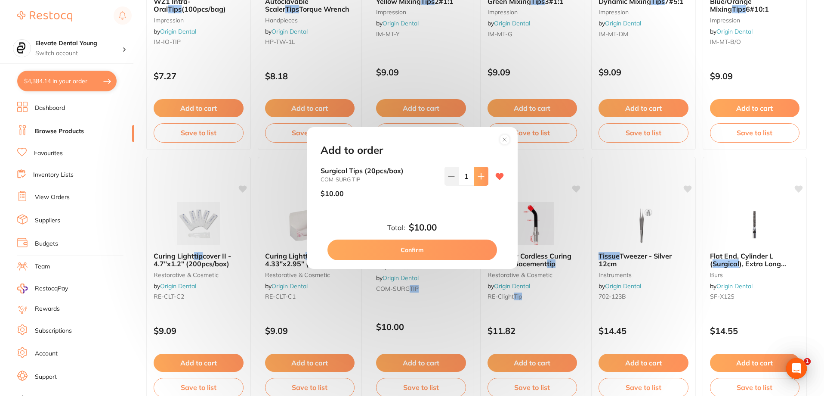
scroll to position [0, 0]
click at [475, 176] on button at bounding box center [481, 176] width 14 height 19
type input "2"
click at [458, 248] on button "Confirm" at bounding box center [413, 249] width 170 height 21
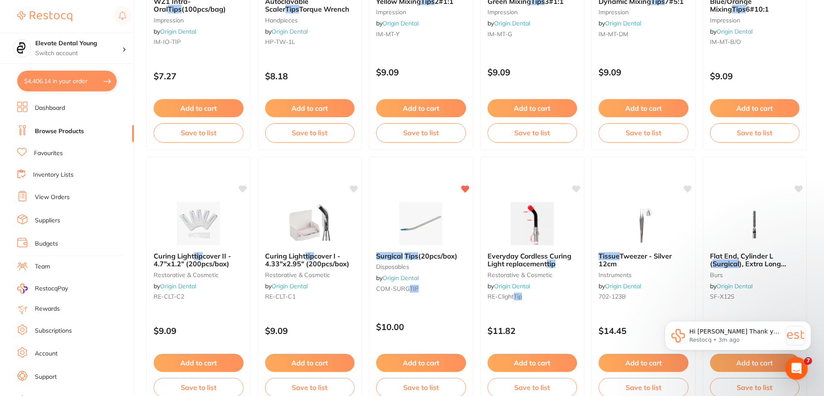
click at [800, 359] on div "Open Intercom Messenger" at bounding box center [795, 367] width 28 height 28
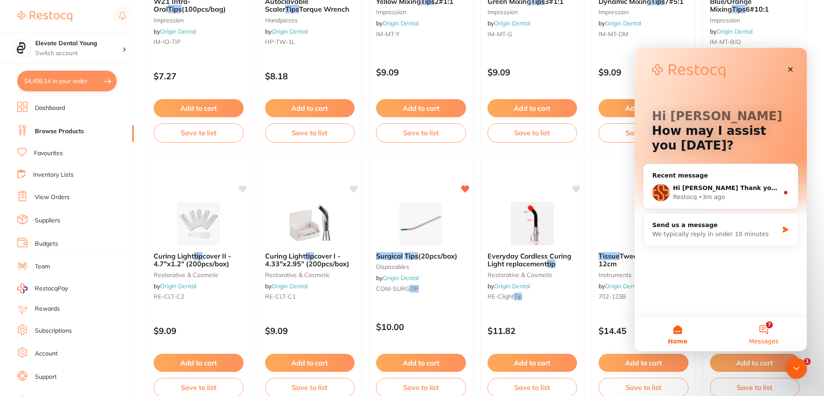
click at [758, 331] on button "7 Messages" at bounding box center [764, 333] width 86 height 34
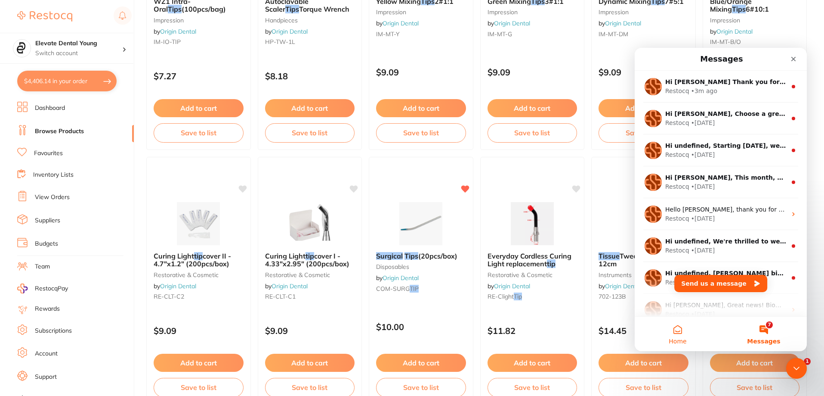
click at [687, 337] on button "Home" at bounding box center [678, 333] width 86 height 34
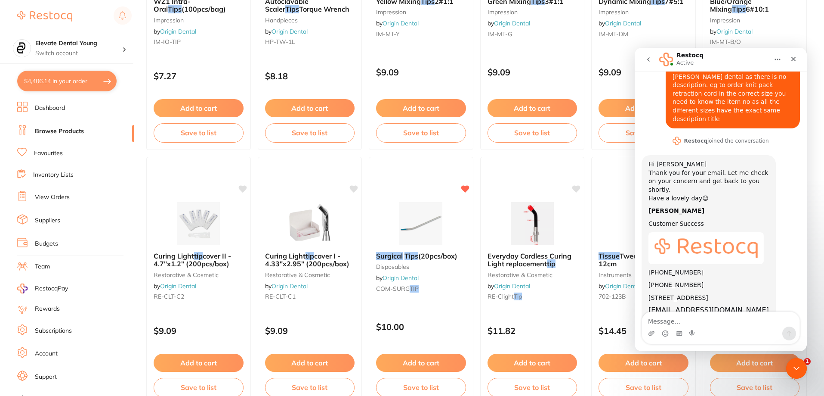
scroll to position [46, 0]
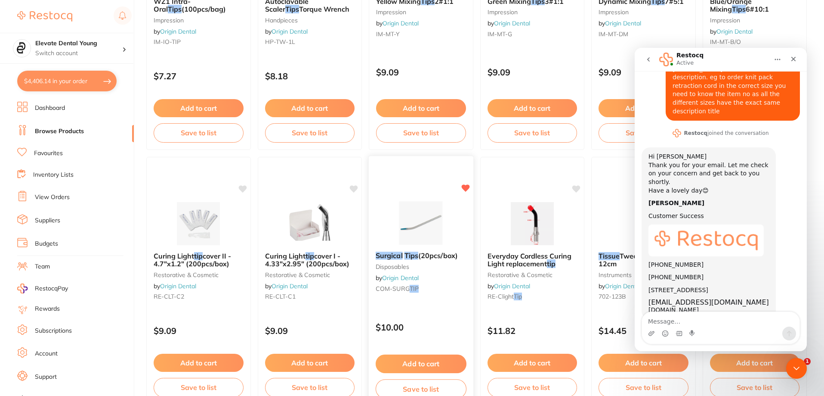
click at [413, 360] on button "Add to cart" at bounding box center [421, 363] width 91 height 19
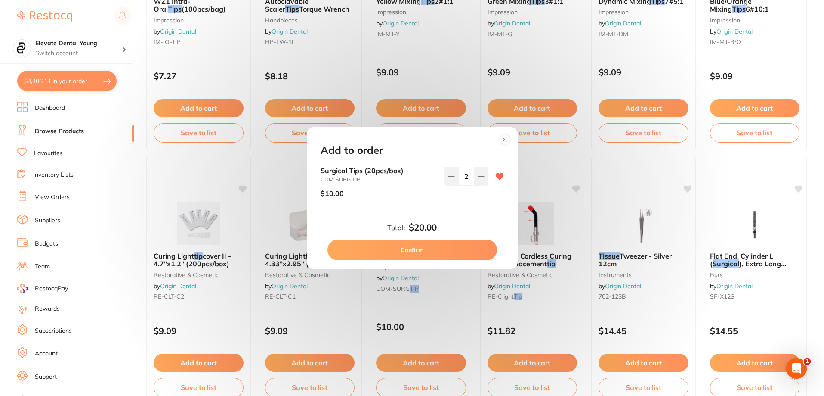
scroll to position [0, 0]
click at [422, 253] on button "Confirm" at bounding box center [413, 249] width 170 height 21
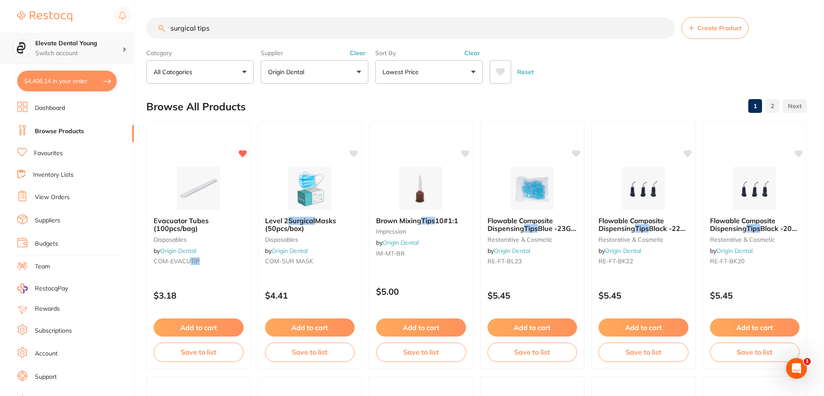
drag, startPoint x: 243, startPoint y: 28, endPoint x: 0, endPoint y: 37, distance: 243.3
click at [0, 37] on div "$4,406.14 Elevate Dental Young Switch account Elevate Dental Young Hilltops Den…" at bounding box center [412, 198] width 824 height 396
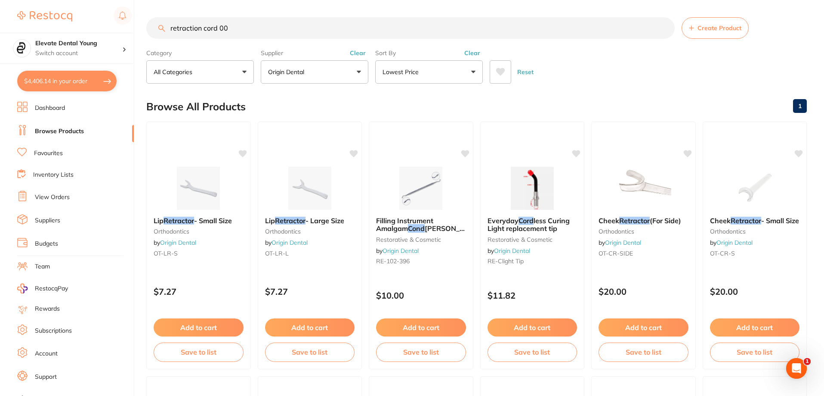
type input "retraction cord 00"
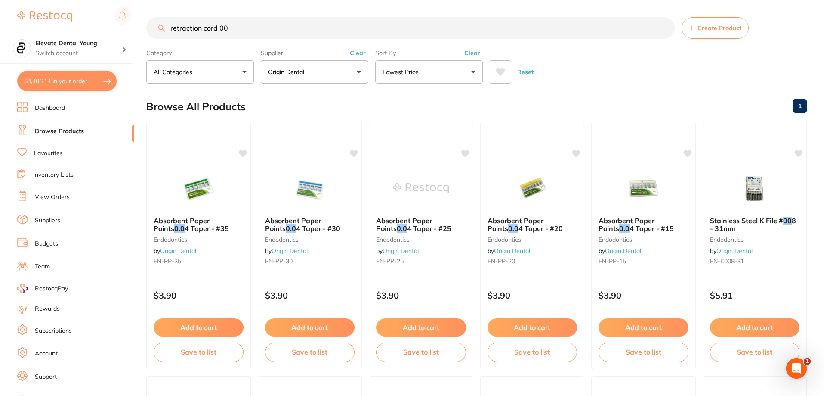
click at [360, 54] on button "Clear" at bounding box center [357, 53] width 21 height 8
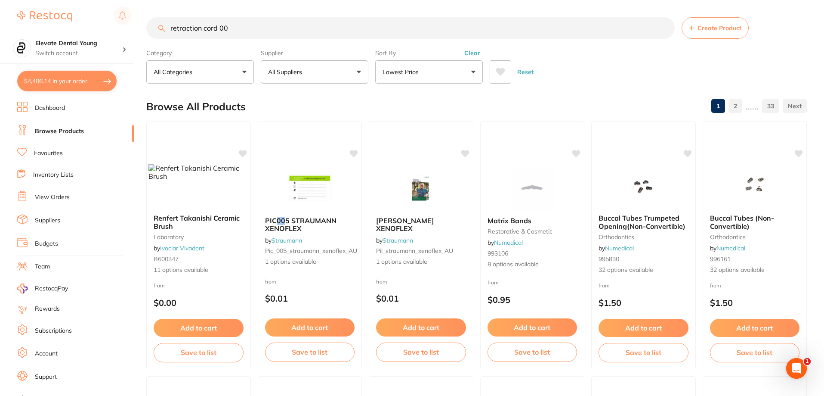
click at [476, 49] on button "Clear" at bounding box center [472, 53] width 21 height 8
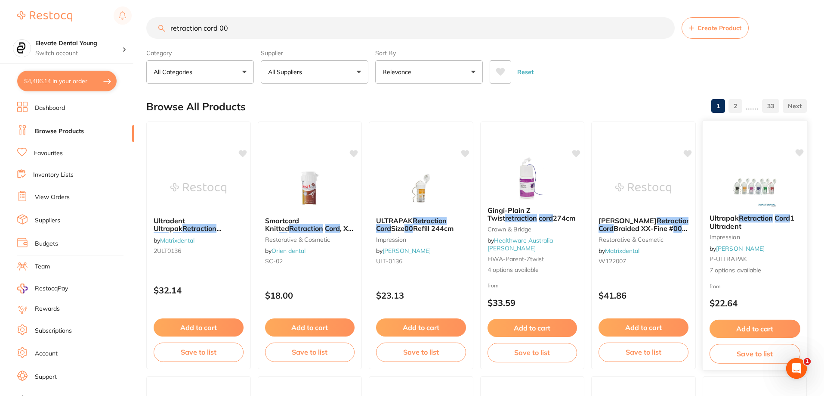
click at [750, 191] on img at bounding box center [755, 185] width 56 height 43
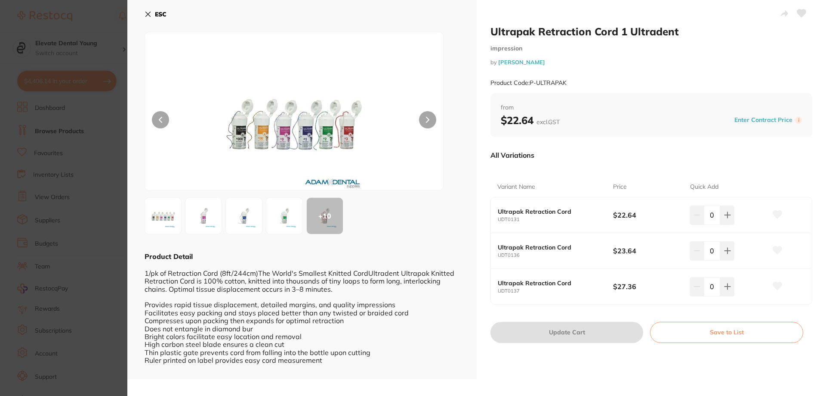
click at [95, 18] on section "Ultrapak Retraction Cord 1 Ultradent impression by Adam Dental Product Code: P-…" at bounding box center [413, 198] width 826 height 396
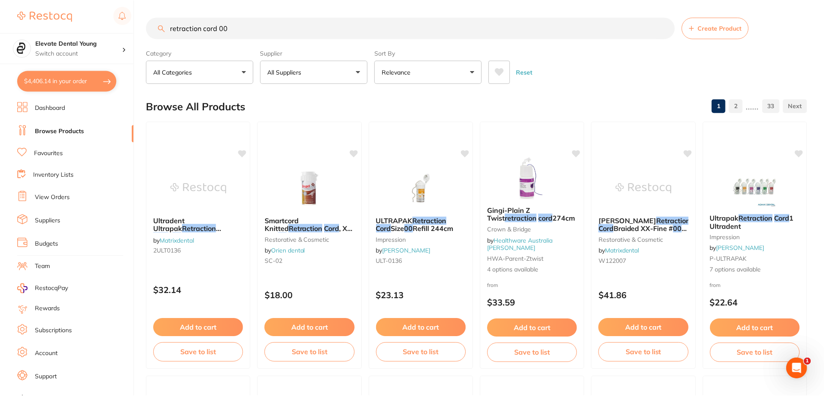
scroll to position [3, 0]
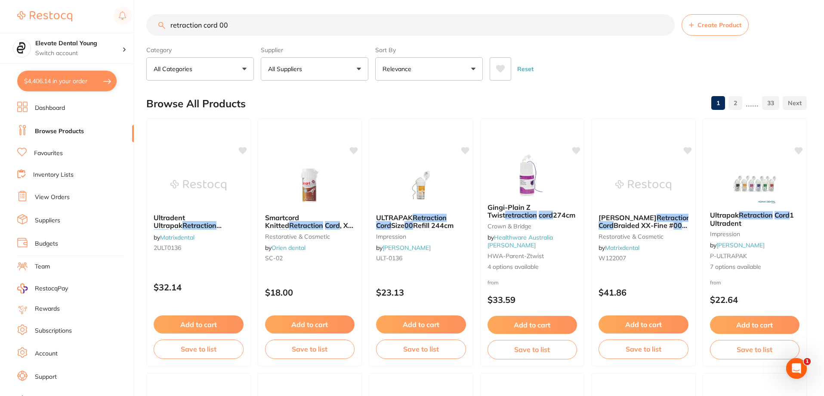
click at [309, 68] on span at bounding box center [307, 68] width 3 height 3
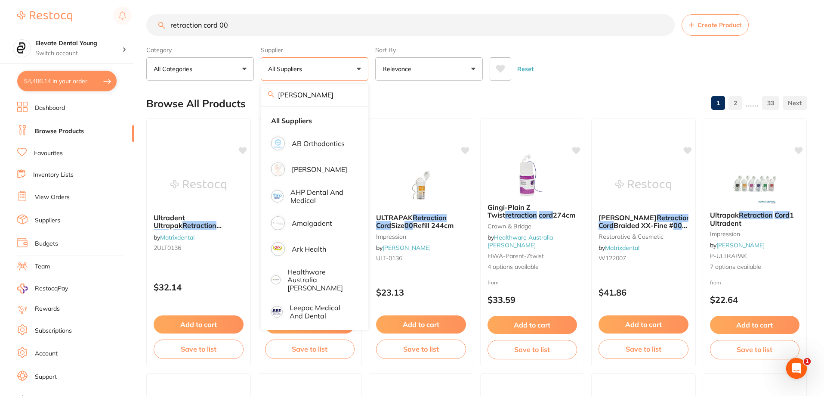
type input "adam"
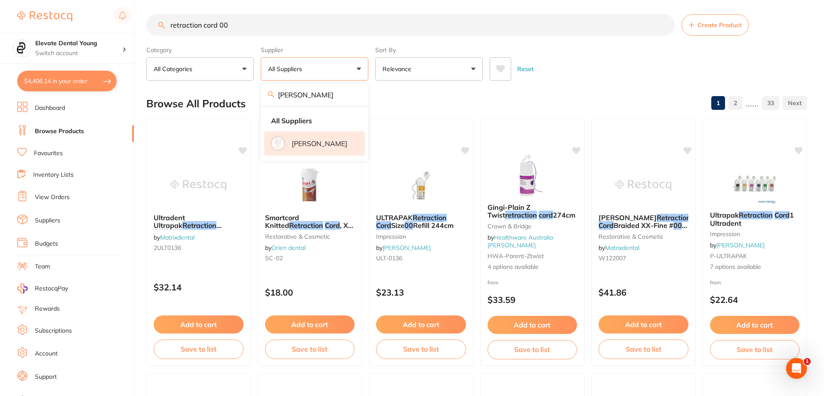
click at [333, 148] on li "[PERSON_NAME]" at bounding box center [314, 143] width 101 height 24
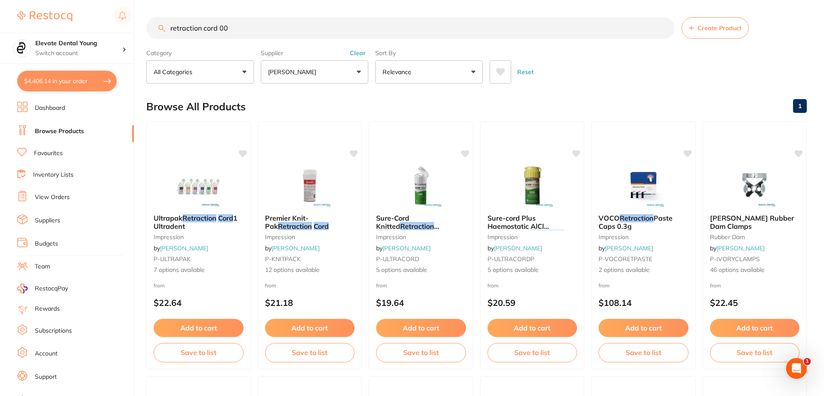
click at [306, 178] on img at bounding box center [310, 185] width 56 height 43
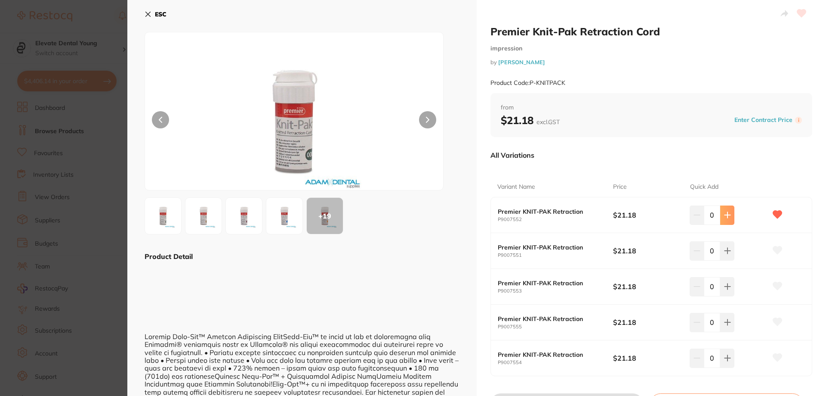
click at [729, 219] on button at bounding box center [728, 214] width 14 height 19
click at [729, 214] on icon at bounding box center [727, 214] width 7 height 7
type input "2"
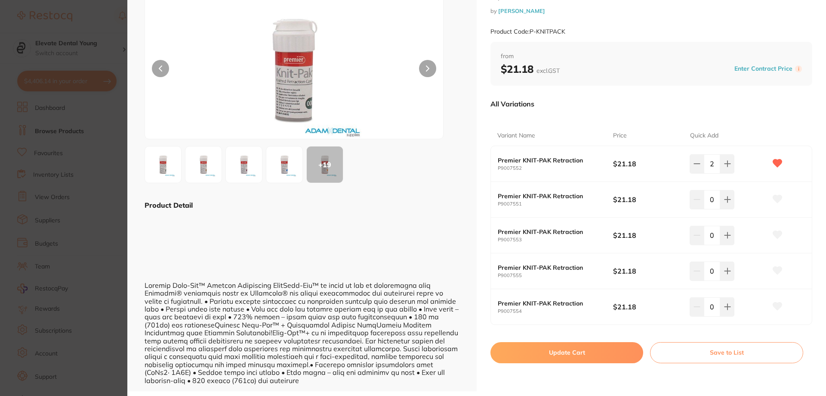
scroll to position [53, 0]
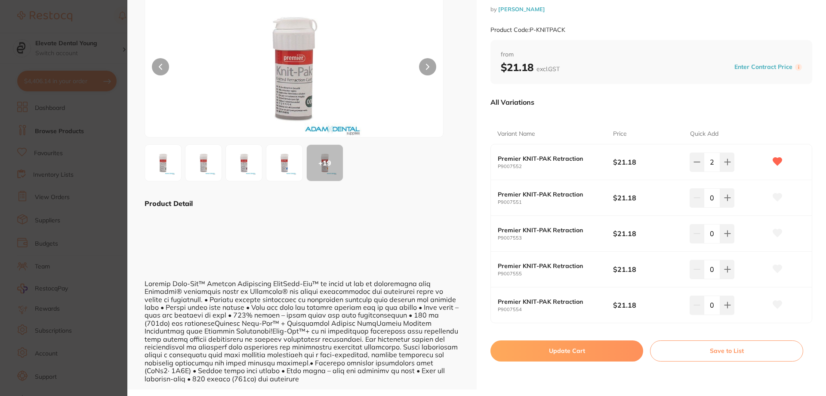
drag, startPoint x: 594, startPoint y: 346, endPoint x: 582, endPoint y: 335, distance: 16.1
click at [588, 339] on div "Premier Knit-Pak Retraction Cord impression by Adam Dental Product Code: P-KNIT…" at bounding box center [651, 168] width 349 height 442
click at [575, 368] on div "Premier Knit-Pak Retraction Cord impression by Adam Dental Product Code: P-KNIT…" at bounding box center [651, 168] width 349 height 442
click at [580, 353] on button "Update Cart" at bounding box center [567, 350] width 153 height 21
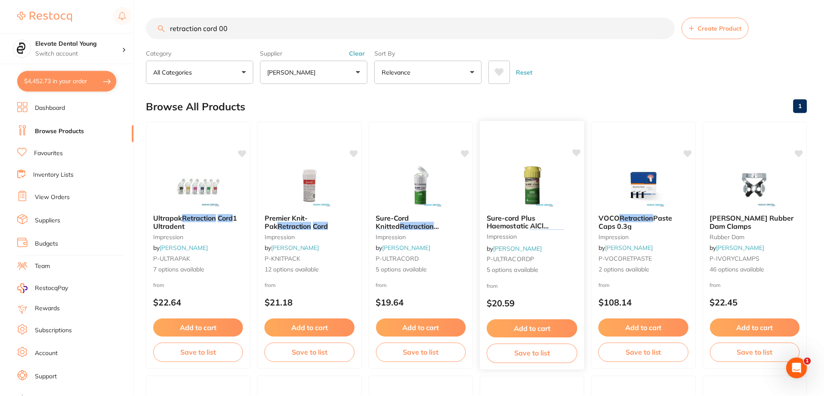
scroll to position [2, 0]
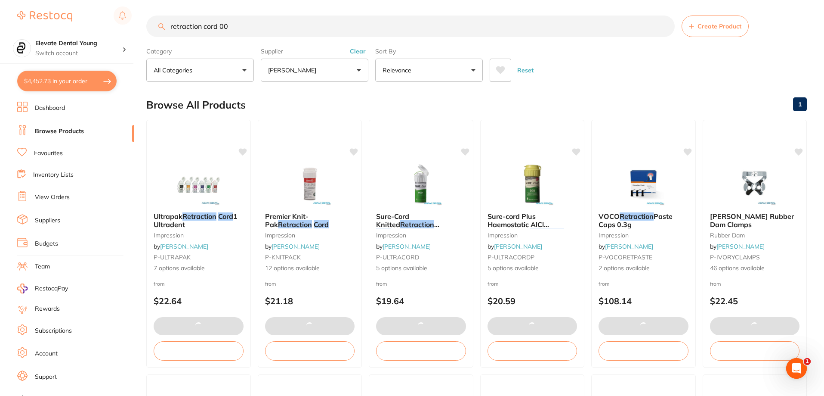
click at [351, 71] on button "[PERSON_NAME]" at bounding box center [315, 70] width 108 height 23
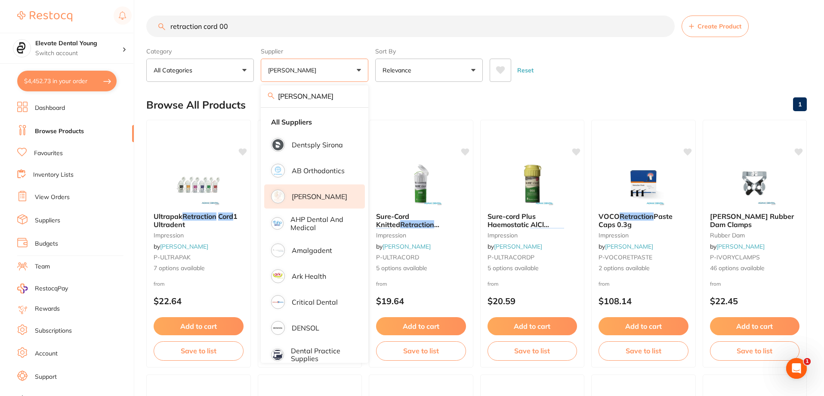
drag, startPoint x: 247, startPoint y: 31, endPoint x: 0, endPoint y: -28, distance: 253.6
click at [0, 0] on html "$4,452.73 Elevate Dental Young Switch account Elevate Dental Young Hilltops Den…" at bounding box center [412, 196] width 824 height 396
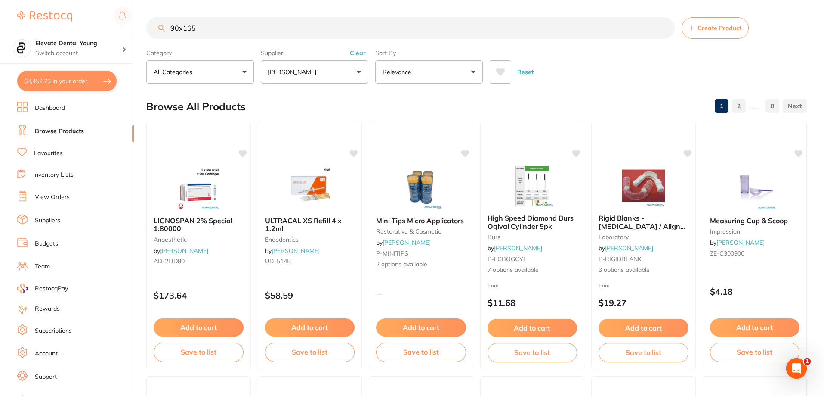
scroll to position [0, 0]
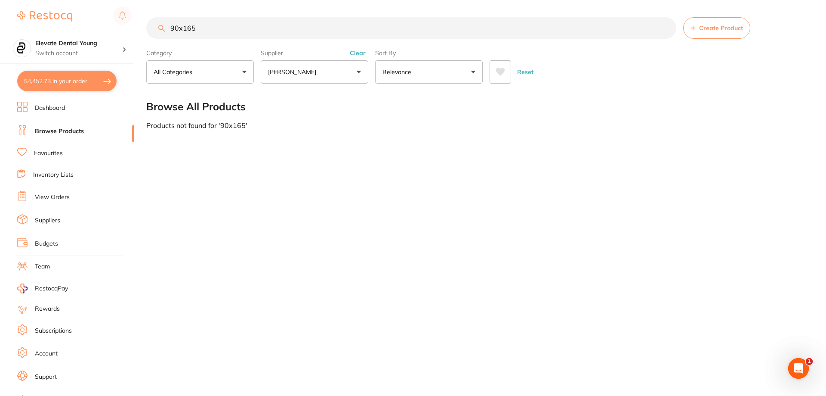
type input "90x165"
click at [362, 51] on button "Clear" at bounding box center [357, 53] width 21 height 8
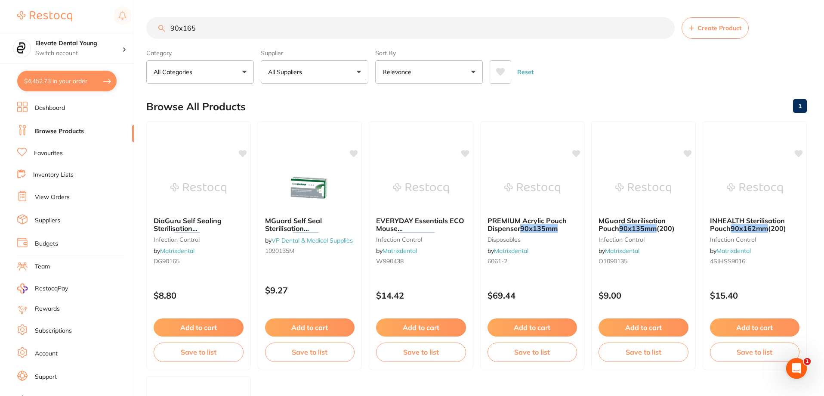
click at [351, 69] on button "All Suppliers" at bounding box center [315, 71] width 108 height 23
type input "origin"
drag, startPoint x: 238, startPoint y: 32, endPoint x: 0, endPoint y: 37, distance: 237.6
click at [0, 38] on div "$4,452.73 Elevate Dental Young Switch account Elevate Dental Young Hilltops Den…" at bounding box center [412, 198] width 824 height 396
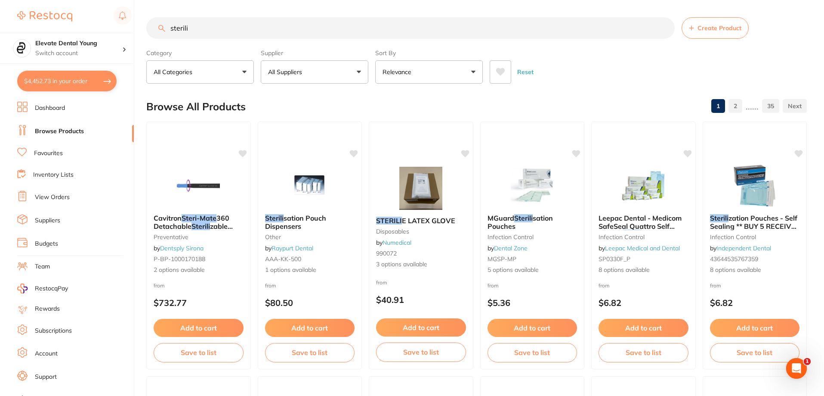
type input "sterili"
click at [321, 71] on button "All Suppliers" at bounding box center [315, 71] width 108 height 23
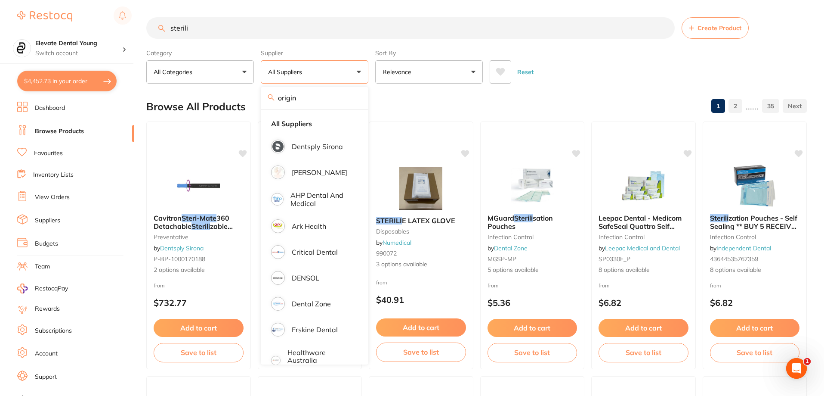
click at [356, 98] on input "origin" at bounding box center [315, 98] width 108 height 22
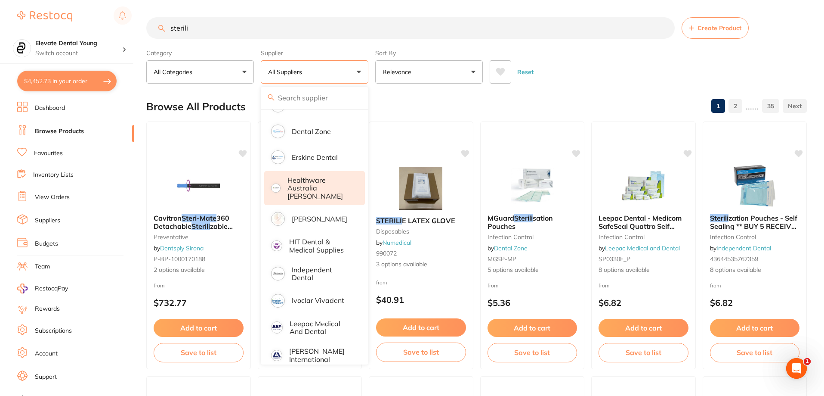
scroll to position [430, 0]
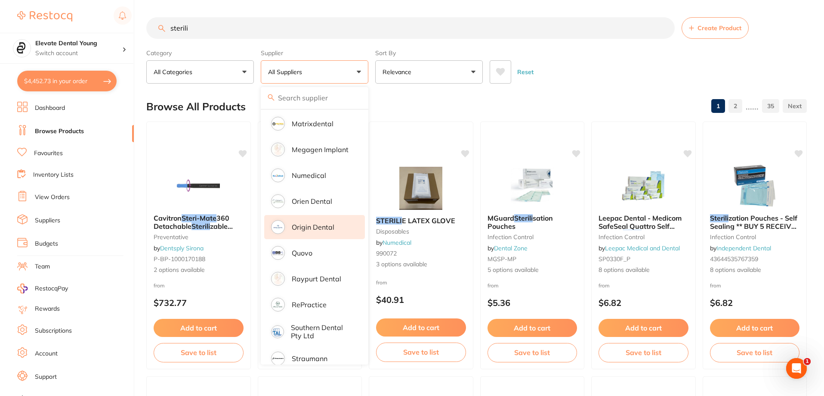
click at [319, 224] on p "Origin Dental" at bounding box center [313, 227] width 43 height 8
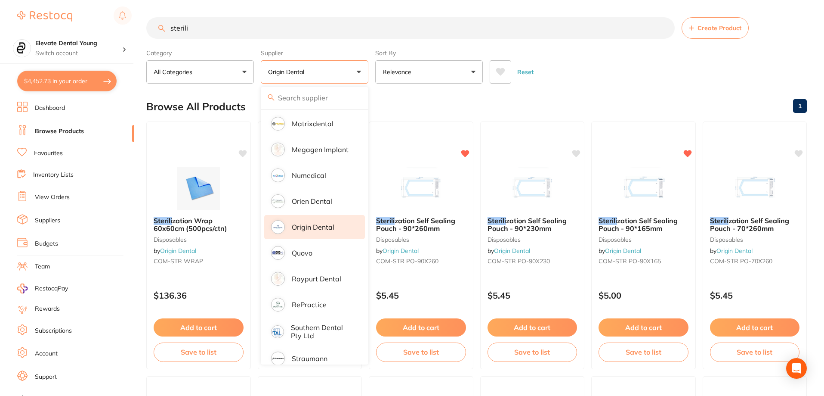
click at [645, 77] on div "Reset" at bounding box center [645, 68] width 310 height 30
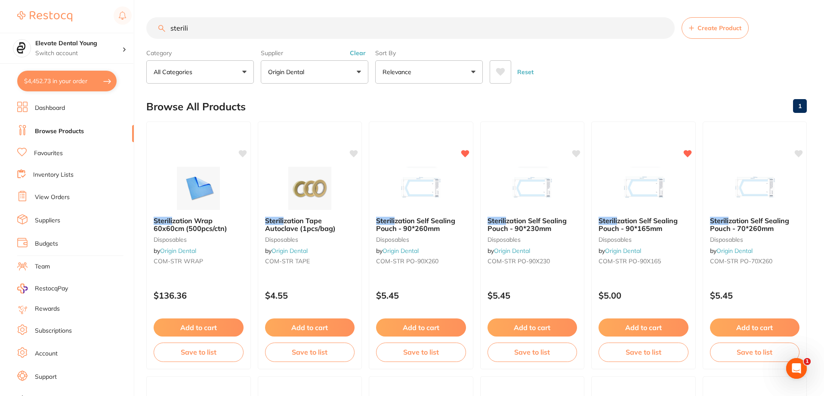
scroll to position [0, 0]
click at [528, 327] on button "Add to cart" at bounding box center [532, 328] width 91 height 19
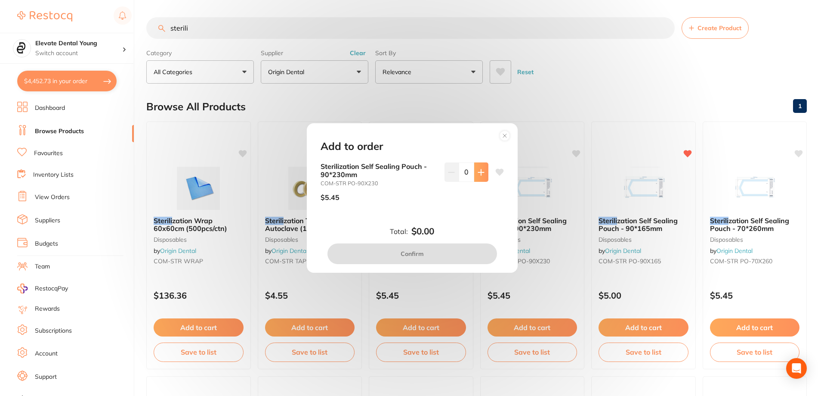
click at [478, 172] on icon at bounding box center [481, 172] width 6 height 6
click at [478, 171] on icon at bounding box center [481, 172] width 7 height 7
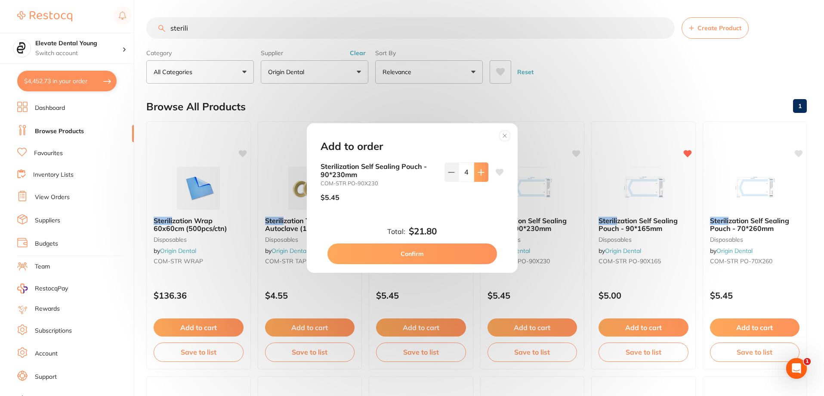
type input "5"
click at [420, 251] on button "Confirm" at bounding box center [413, 253] width 170 height 21
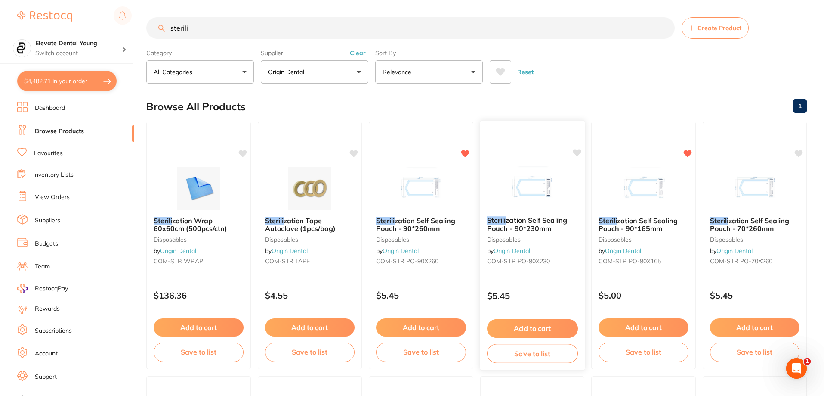
click at [577, 155] on icon at bounding box center [577, 152] width 8 height 7
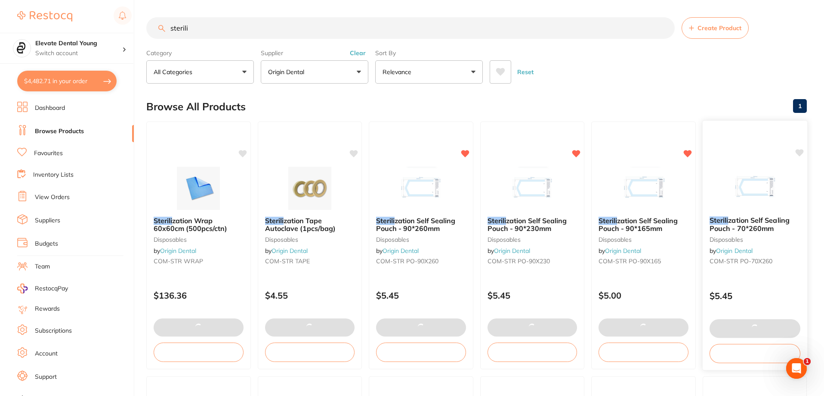
click at [801, 155] on icon at bounding box center [799, 152] width 9 height 9
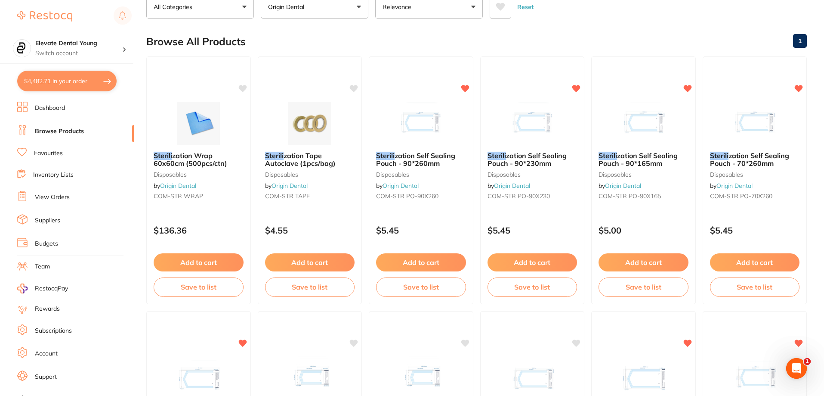
scroll to position [57, 0]
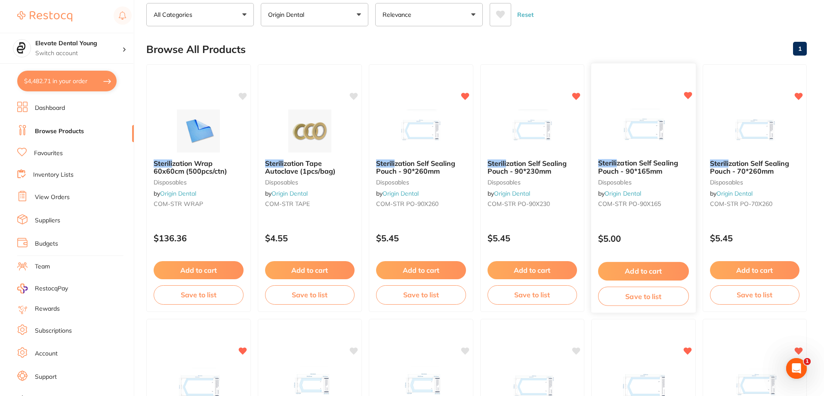
click at [659, 266] on button "Add to cart" at bounding box center [643, 271] width 91 height 19
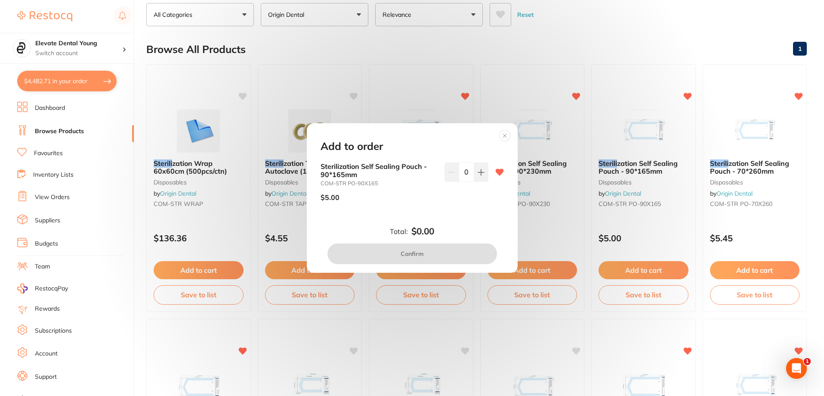
scroll to position [0, 0]
click at [465, 167] on input "0" at bounding box center [466, 171] width 15 height 19
type input "5"
click at [448, 204] on div "5" at bounding box center [467, 185] width 44 height 46
click at [430, 260] on button "Confirm" at bounding box center [413, 253] width 170 height 21
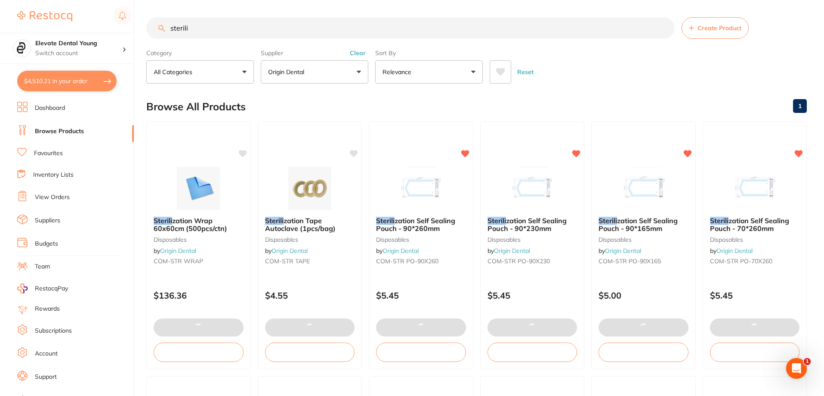
drag, startPoint x: 241, startPoint y: 32, endPoint x: 36, endPoint y: 23, distance: 205.5
click at [44, 30] on div "$4,510.21 Elevate Dental Young Switch account Elevate Dental Young Hilltops Den…" at bounding box center [412, 198] width 824 height 396
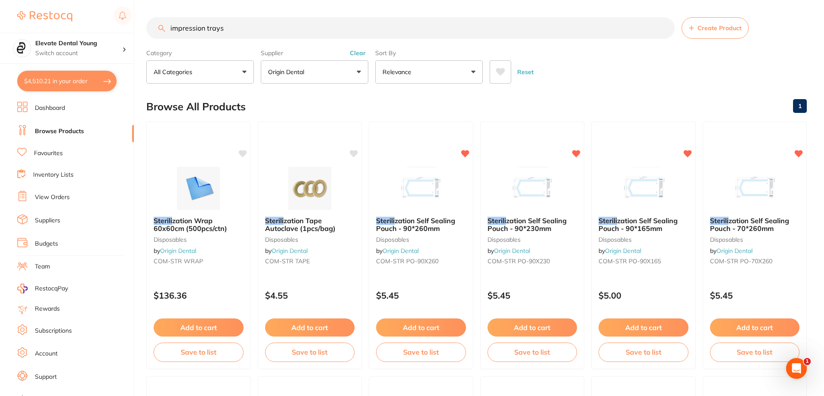
type input "impression trays"
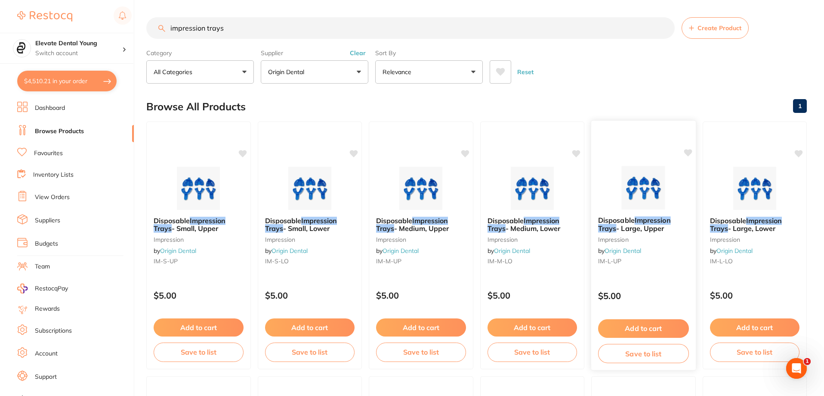
click at [648, 325] on button "Add to cart" at bounding box center [643, 328] width 91 height 19
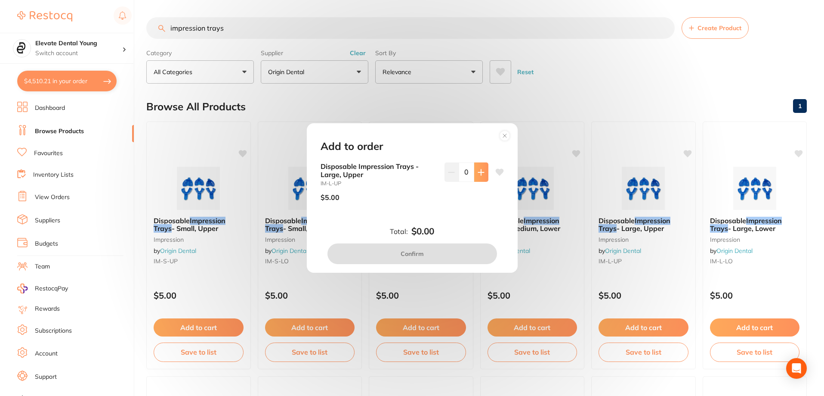
click at [478, 171] on icon at bounding box center [481, 172] width 7 height 7
type input "2"
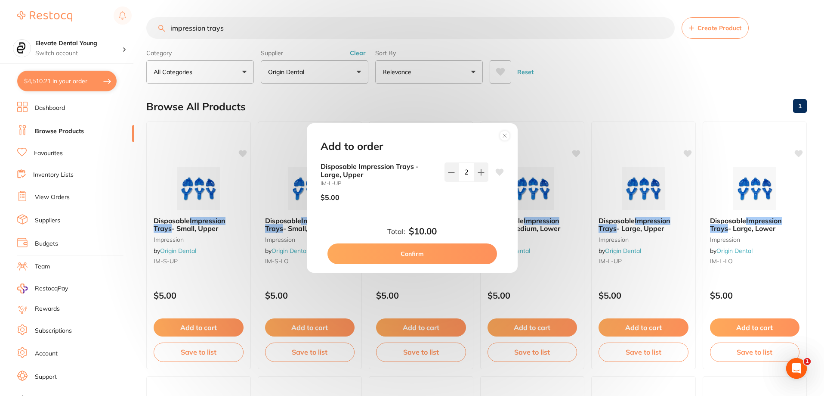
click at [435, 252] on button "Confirm" at bounding box center [413, 253] width 170 height 21
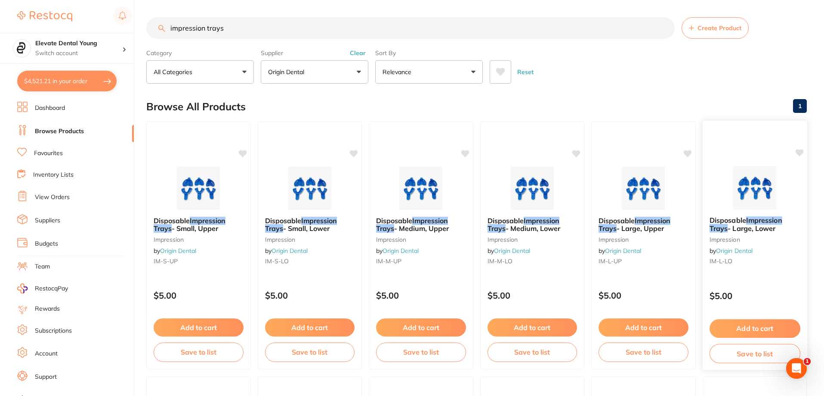
click at [766, 322] on button "Add to cart" at bounding box center [754, 328] width 91 height 19
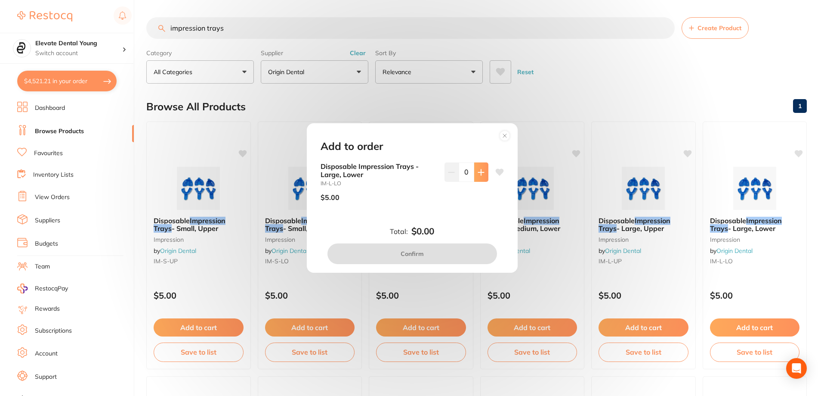
click at [481, 169] on icon at bounding box center [481, 172] width 7 height 7
type input "2"
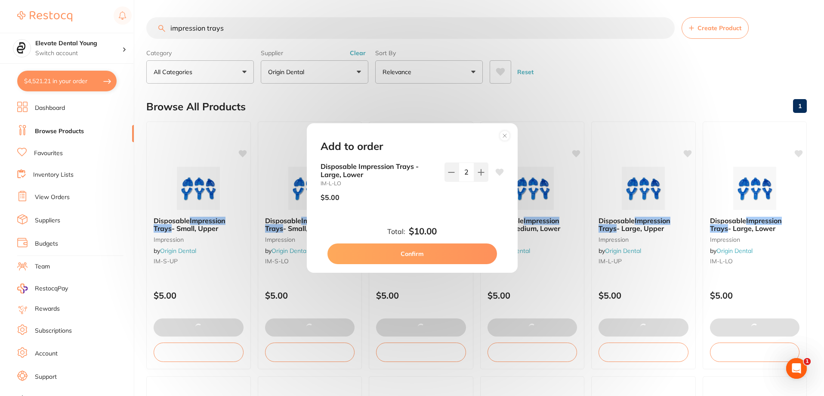
click at [410, 257] on button "Confirm" at bounding box center [413, 253] width 170 height 21
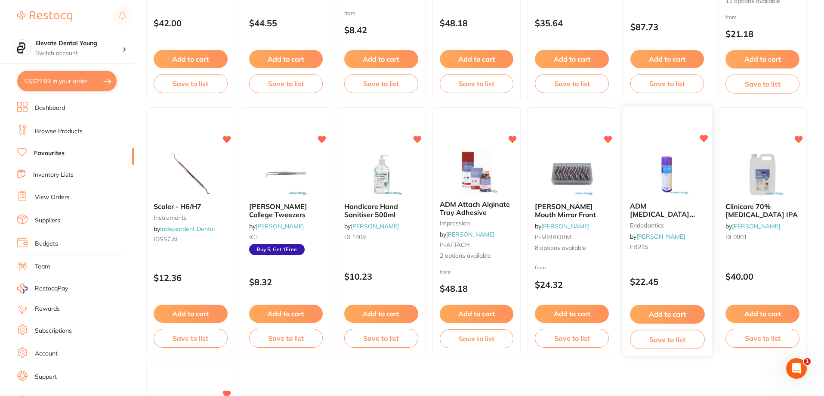
click at [678, 315] on button "Add to cart" at bounding box center [667, 314] width 74 height 19
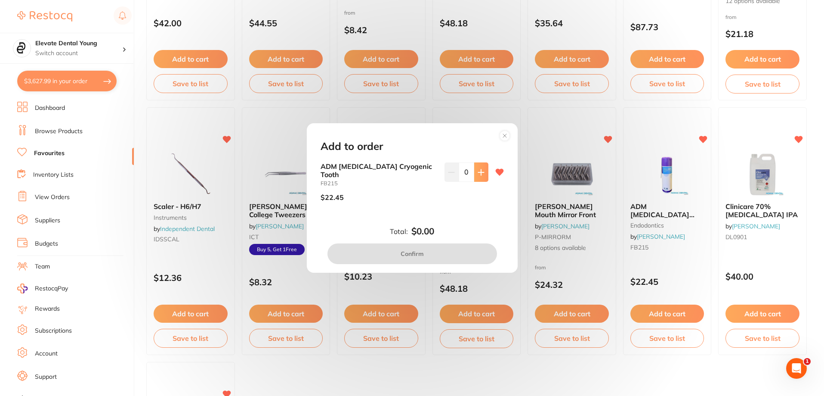
click at [479, 175] on icon at bounding box center [481, 172] width 6 height 6
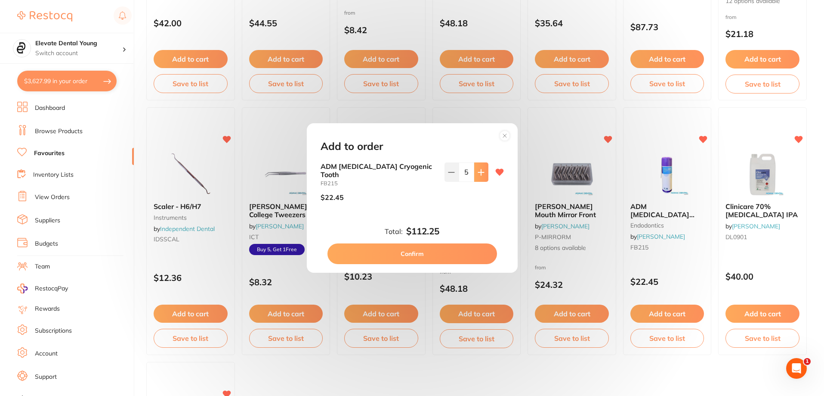
click at [479, 175] on icon at bounding box center [481, 172] width 6 height 6
type input "8"
drag, startPoint x: 461, startPoint y: 247, endPoint x: 461, endPoint y: 251, distance: 4.7
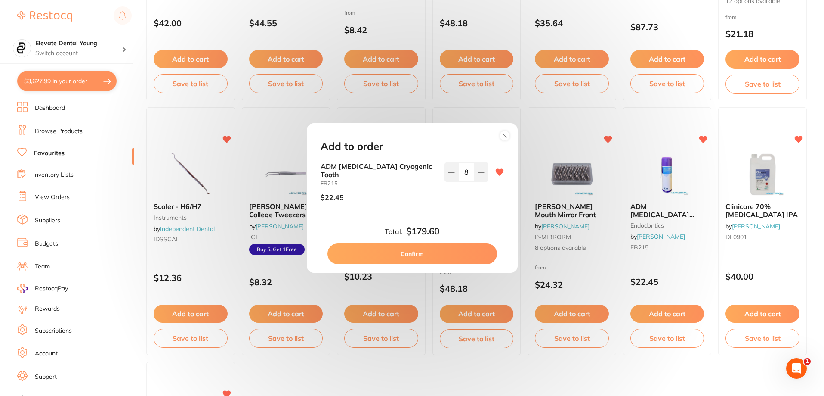
click at [461, 251] on button "Confirm" at bounding box center [413, 253] width 170 height 21
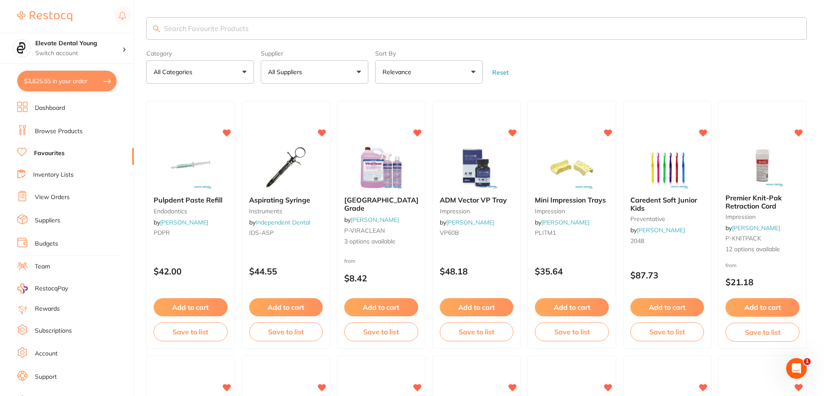
click at [771, 160] on img at bounding box center [763, 165] width 56 height 43
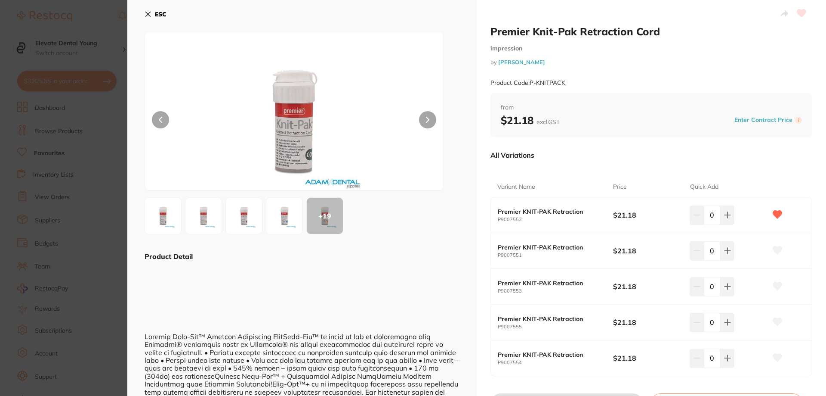
click at [146, 14] on icon at bounding box center [148, 14] width 7 height 7
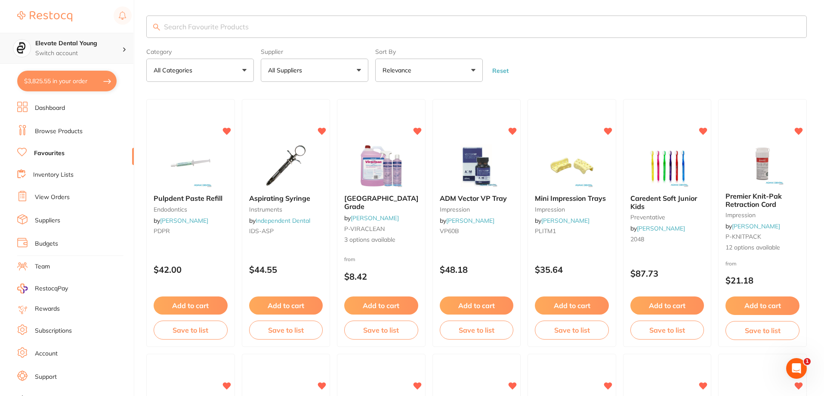
click at [76, 43] on h4 "Elevate Dental Young" at bounding box center [78, 43] width 87 height 9
click at [103, 164] on ul "Dashboard Browse Products Favourites Inventory Lists View Orders Suppliers Budg…" at bounding box center [75, 250] width 117 height 297
click at [66, 127] on link "Browse Products" at bounding box center [59, 131] width 48 height 9
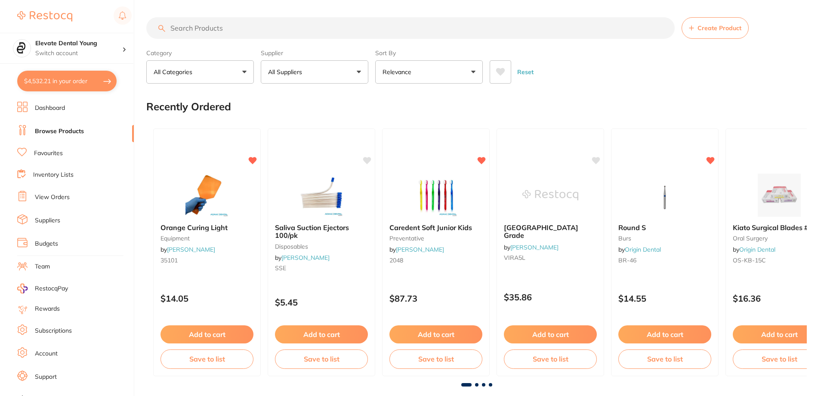
click at [95, 83] on button "$4,532.21 in your order" at bounding box center [66, 81] width 99 height 21
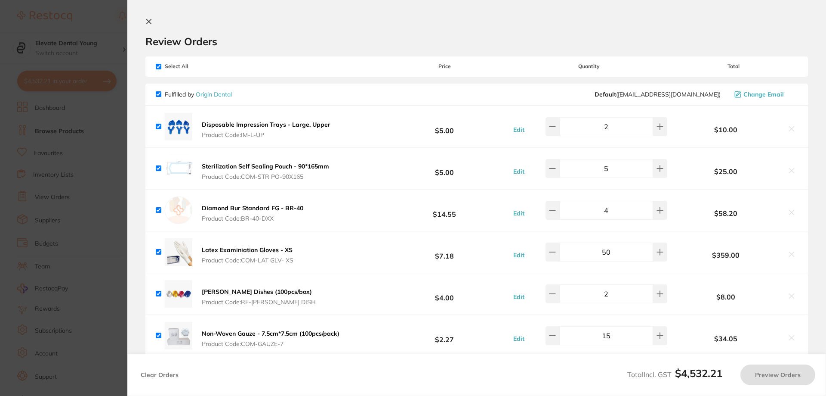
checkbox input "true"
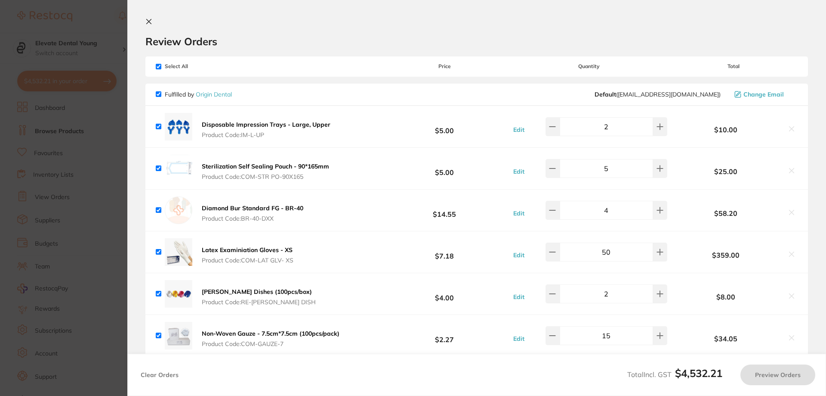
checkbox input "true"
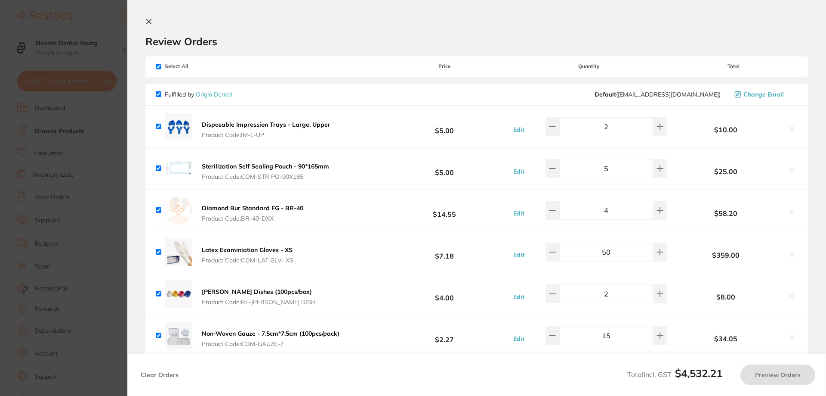
checkbox input "true"
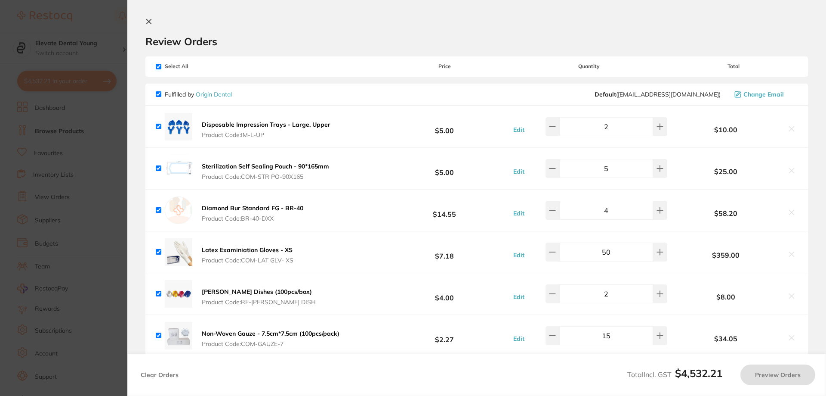
checkbox input "true"
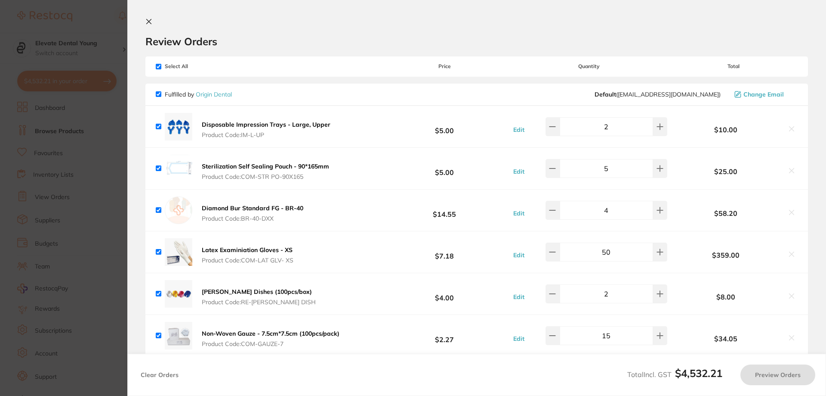
checkbox input "true"
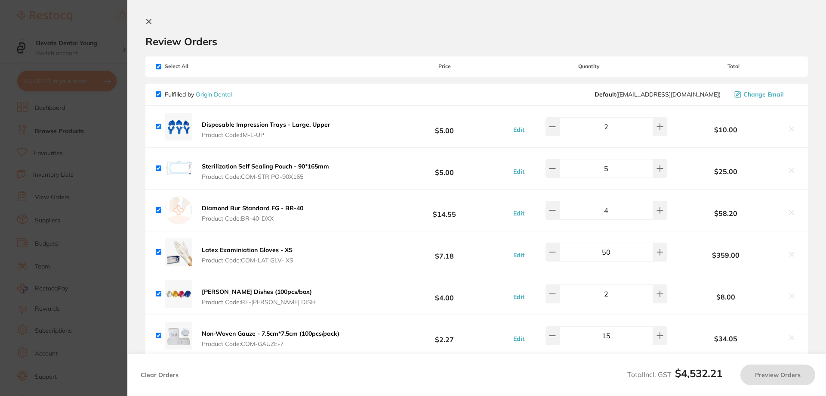
checkbox input "true"
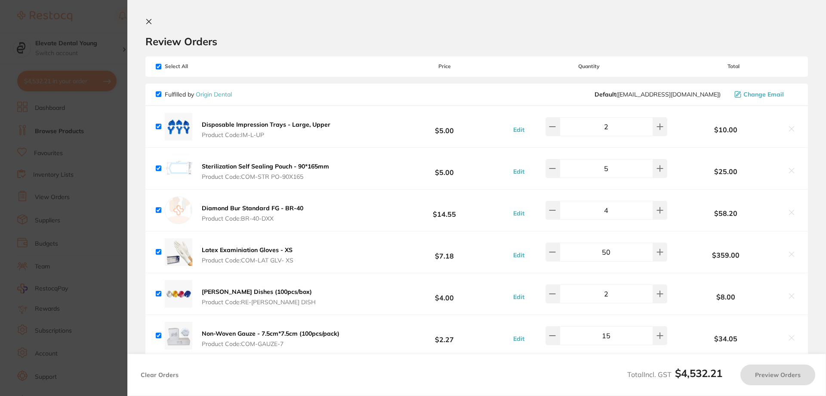
checkbox input "true"
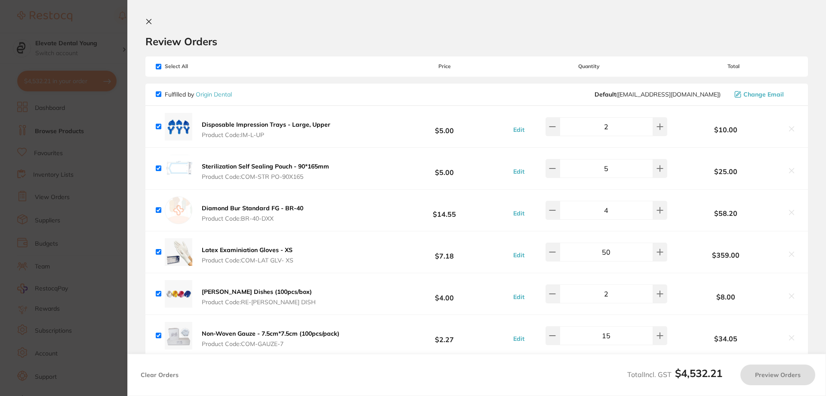
checkbox input "true"
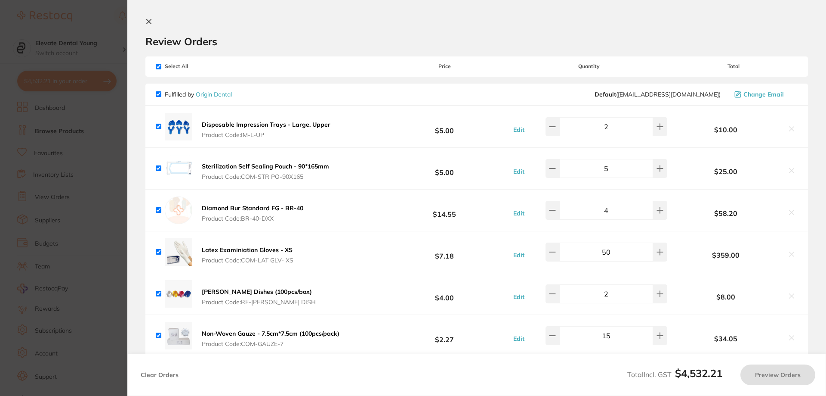
checkbox input "true"
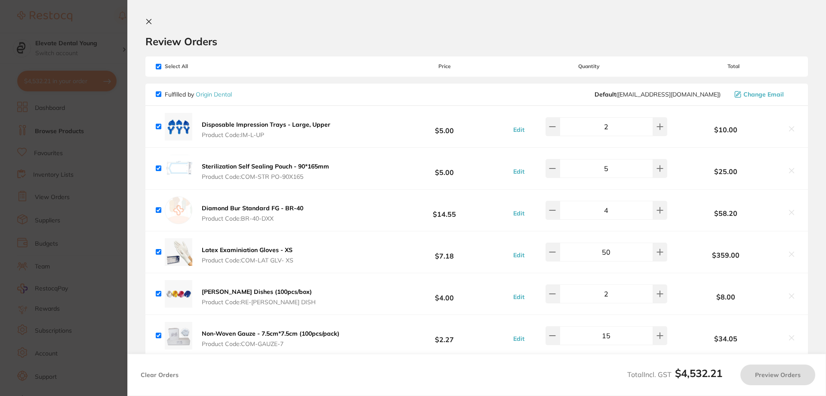
checkbox input "true"
